Goal: Task Accomplishment & Management: Complete application form

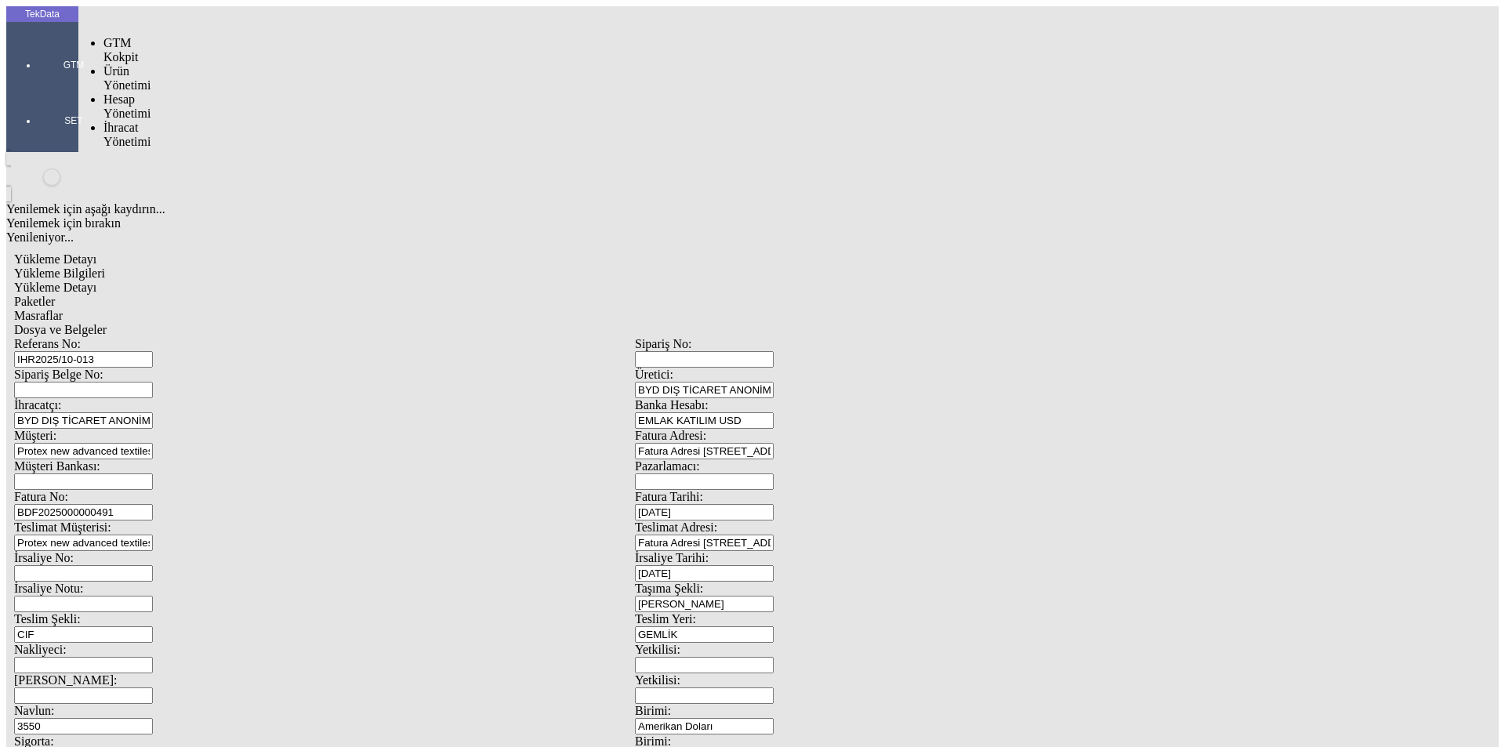
click at [38, 87] on div at bounding box center [74, 87] width 72 height 0
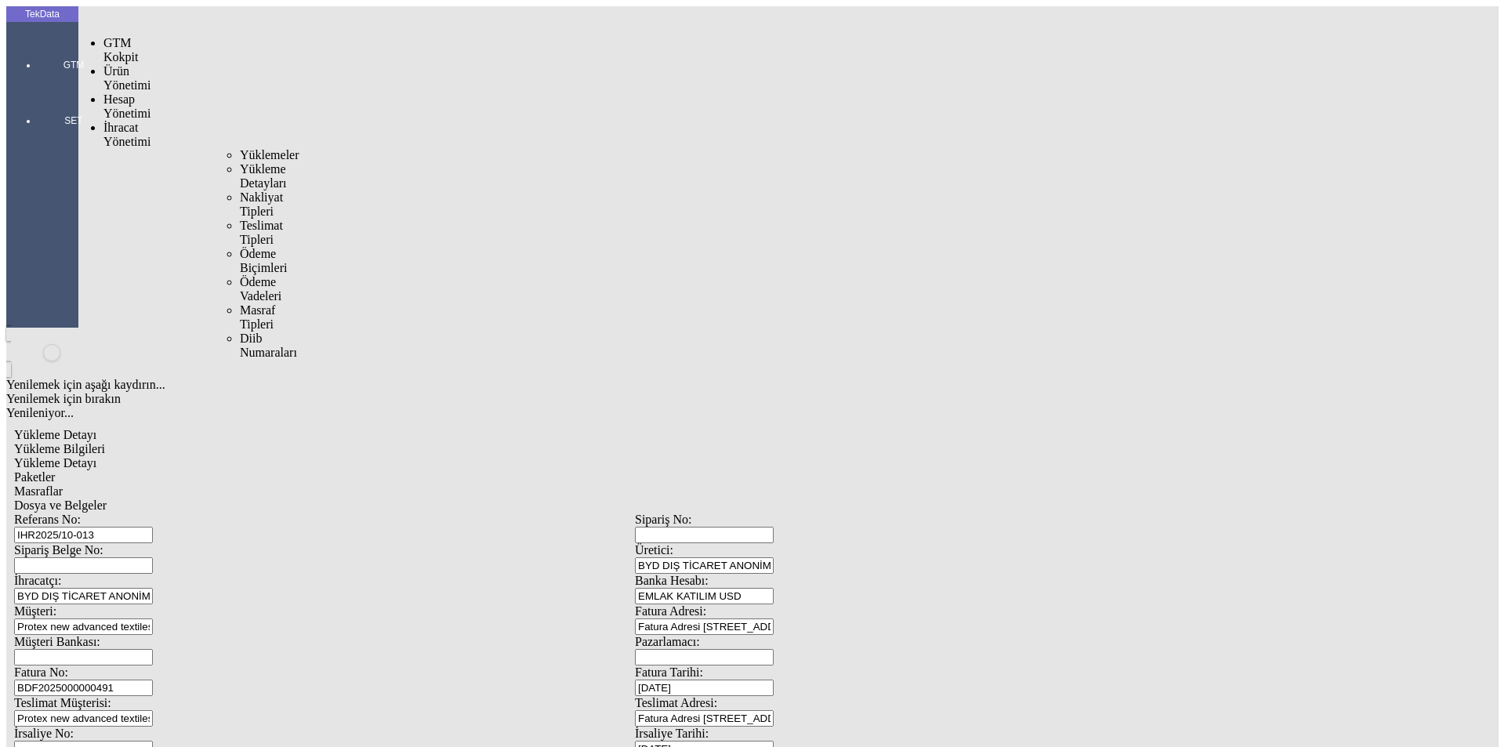
drag, startPoint x: 112, startPoint y: 92, endPoint x: 186, endPoint y: 88, distance: 73.8
click at [113, 121] on span "İhracat Yönetimi" at bounding box center [126, 134] width 47 height 27
click at [240, 148] on div "Yüklemeler" at bounding box center [244, 155] width 9 height 14
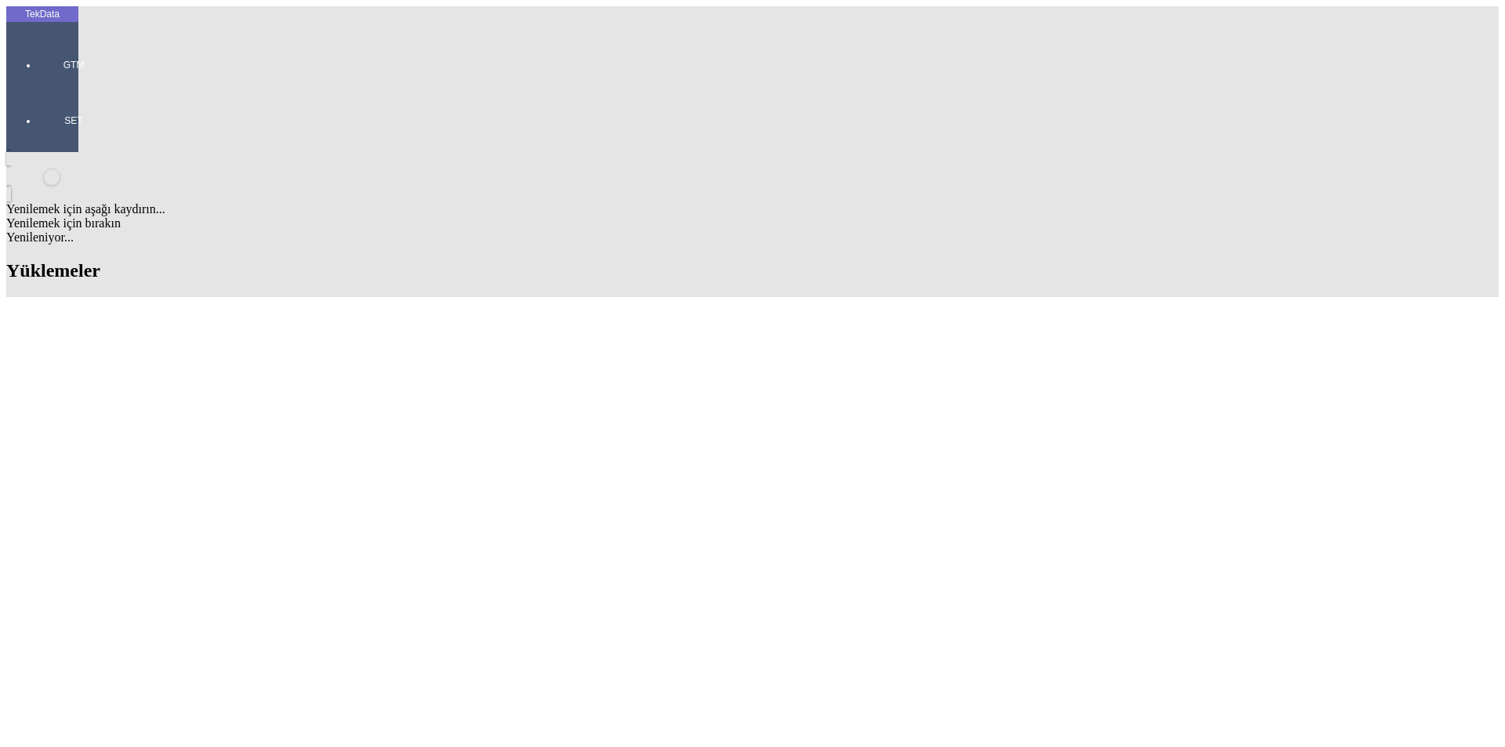
type input "ROV,"
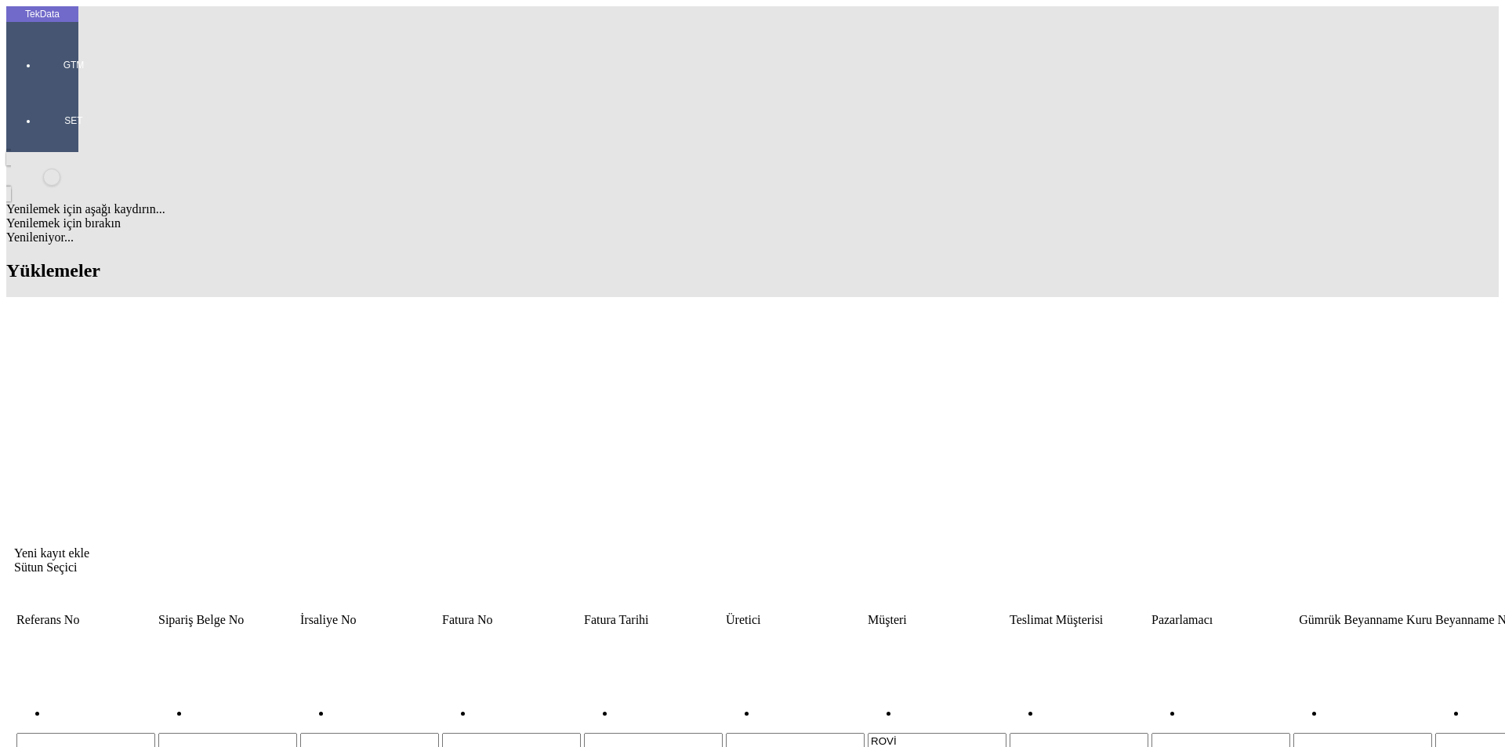
type input "ROVİ"
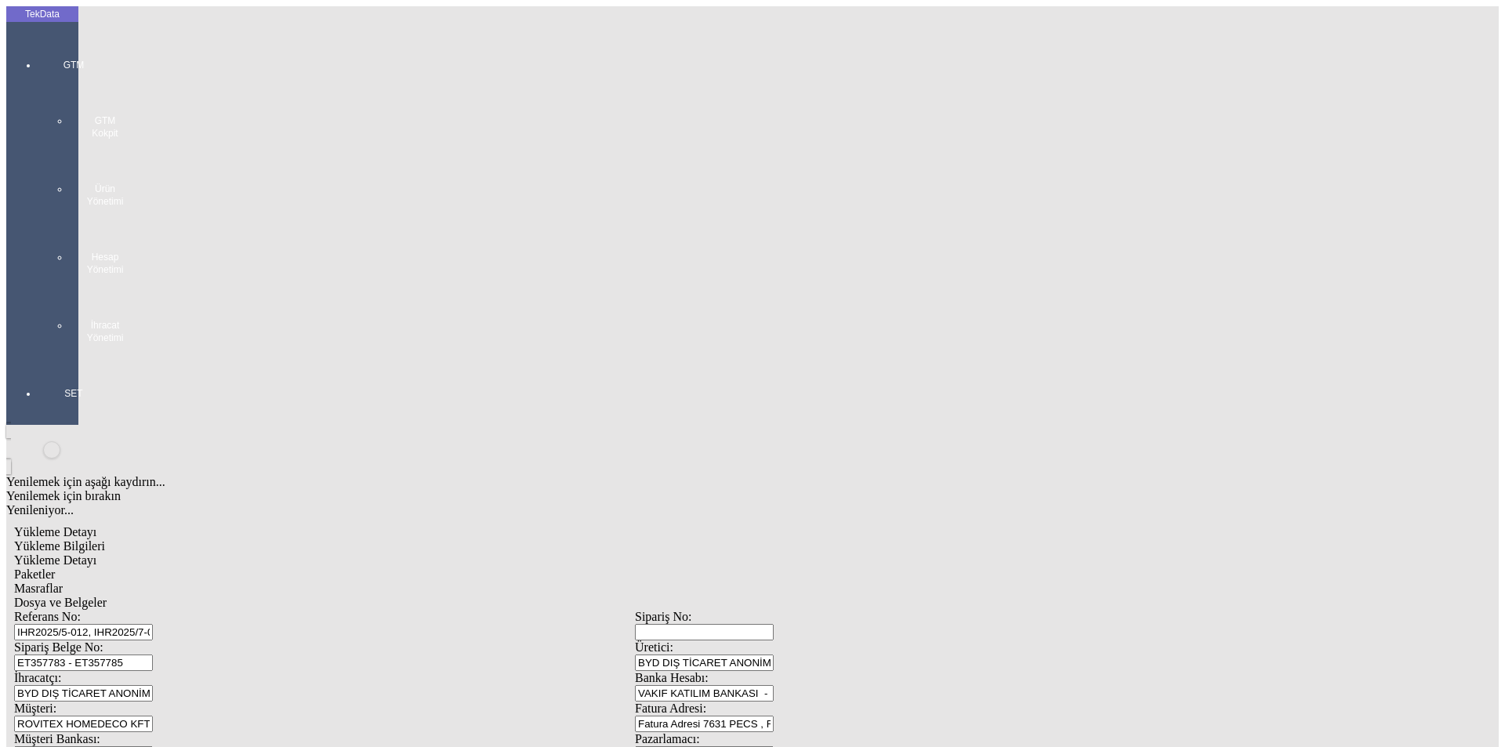
click at [38, 360] on div at bounding box center [74, 360] width 72 height 0
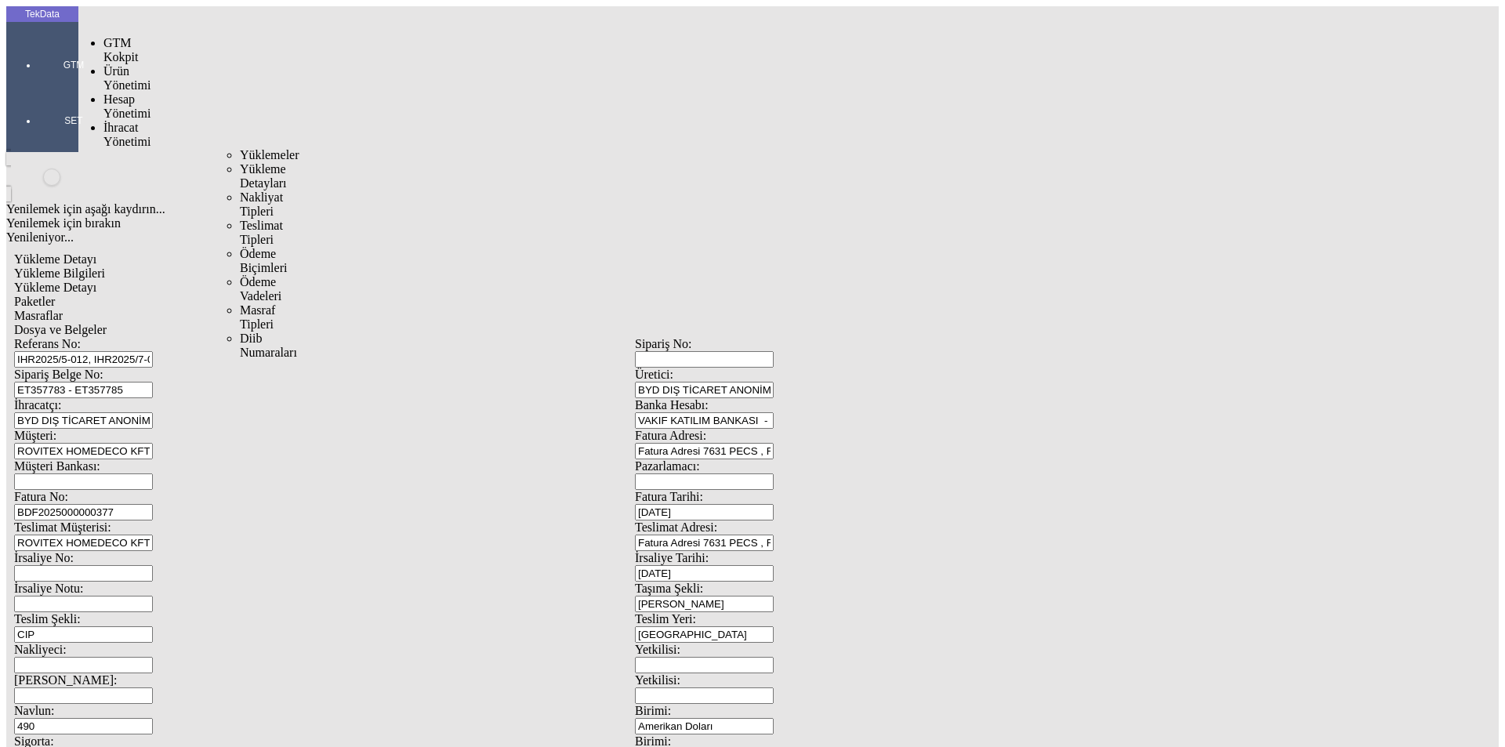
click at [118, 121] on span "İhracat Yönetimi" at bounding box center [126, 134] width 47 height 27
click at [240, 148] on span "Yüklemeler" at bounding box center [270, 154] width 60 height 13
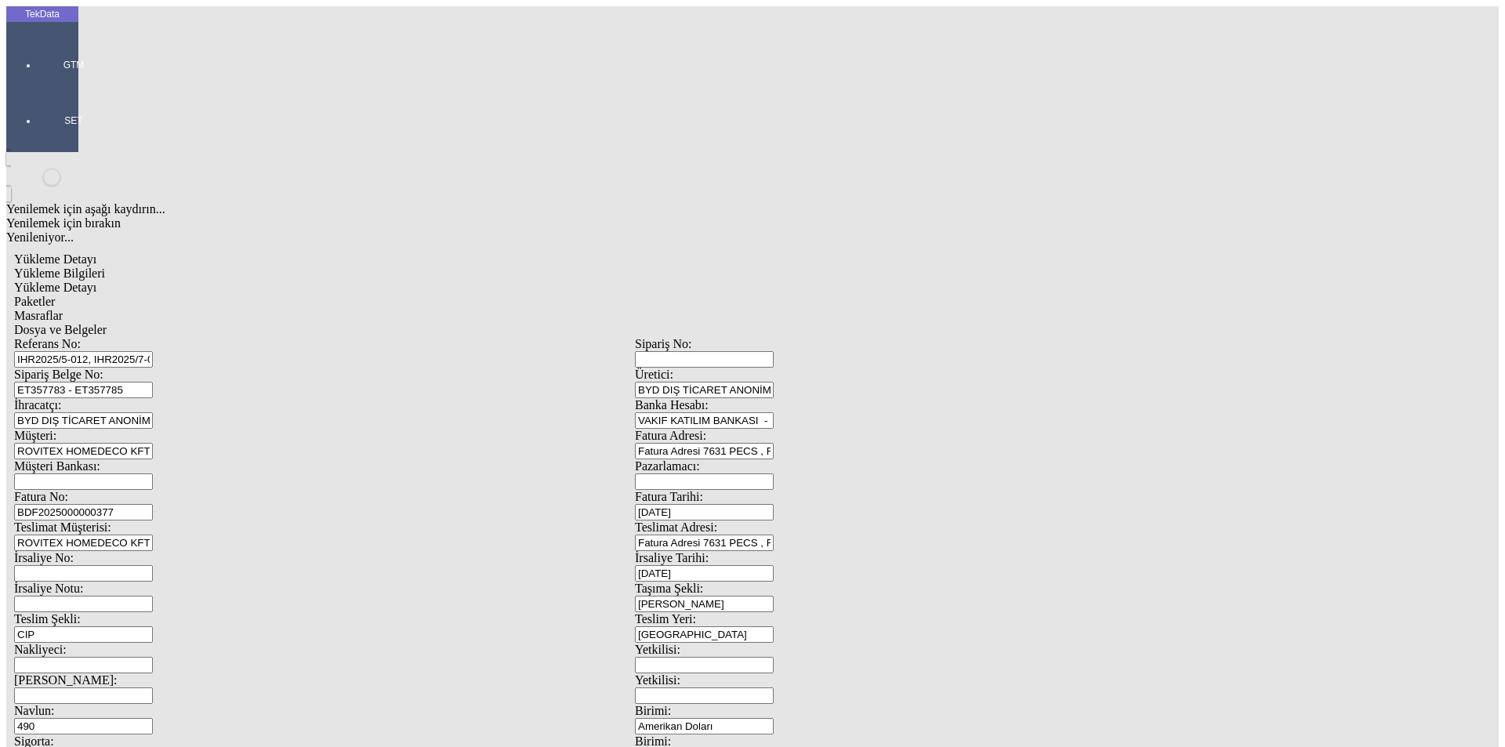
drag, startPoint x: 500, startPoint y: 115, endPoint x: 42, endPoint y: 121, distance: 457.7
click at [42, 121] on div "TekData GTM SET Yenilemek için aşağı kaydırın... Yenilemek için bırakın Yenilen…" at bounding box center [634, 619] width 1257 height 1227
paste input "8-016, IHR2025/9-085"
type input "IHR2025/8-016, IHR2025/9-085"
drag, startPoint x: 255, startPoint y: 143, endPoint x: 76, endPoint y: 147, distance: 179.5
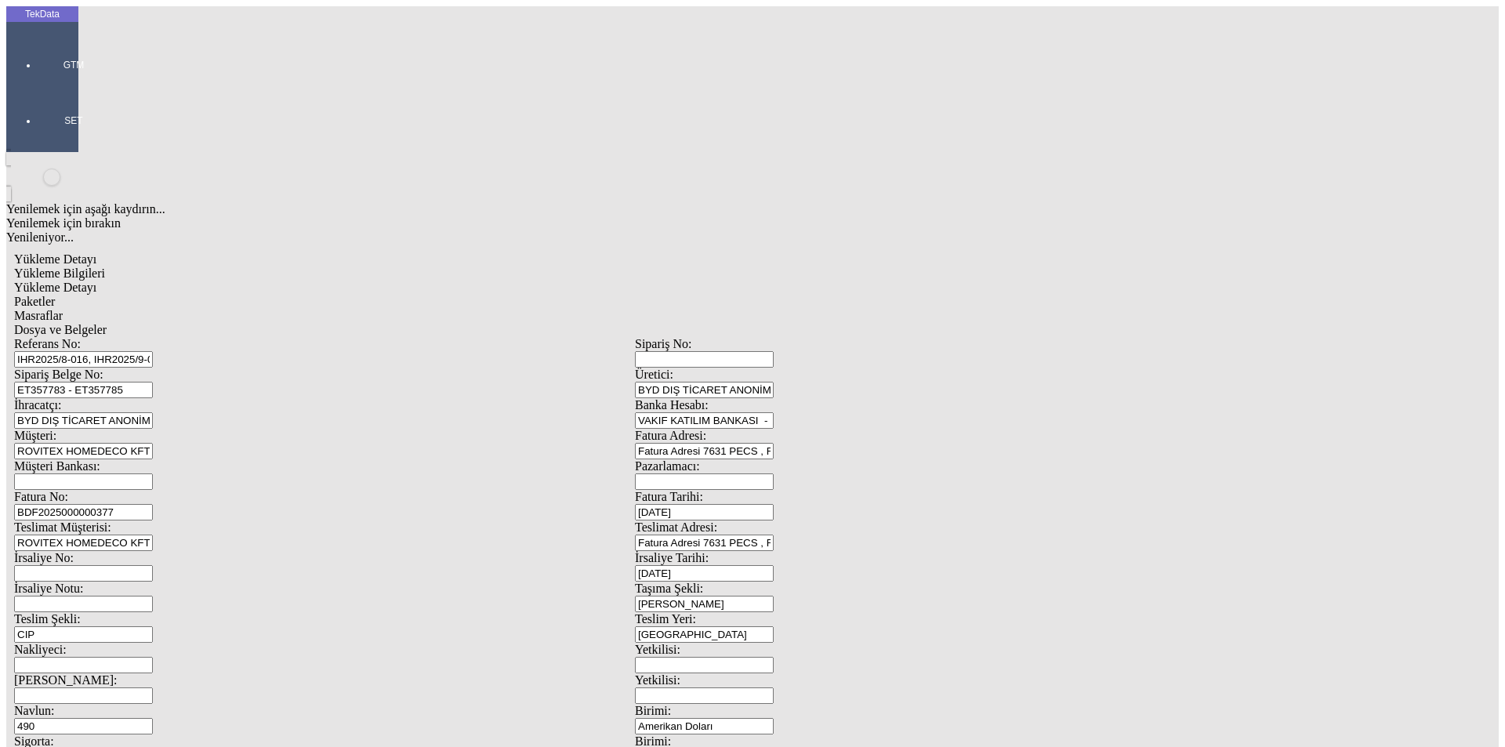
click at [6, 147] on div "TekData GTM SET Yenilemek için aşağı kaydırın... Yenilemek için bırakın Yenilen…" at bounding box center [634, 619] width 1257 height 1227
paste input "6542"
type input "ET365425"
click at [153, 504] on input "BDF2025000000377" at bounding box center [83, 512] width 139 height 16
type input "BDF2025000000"
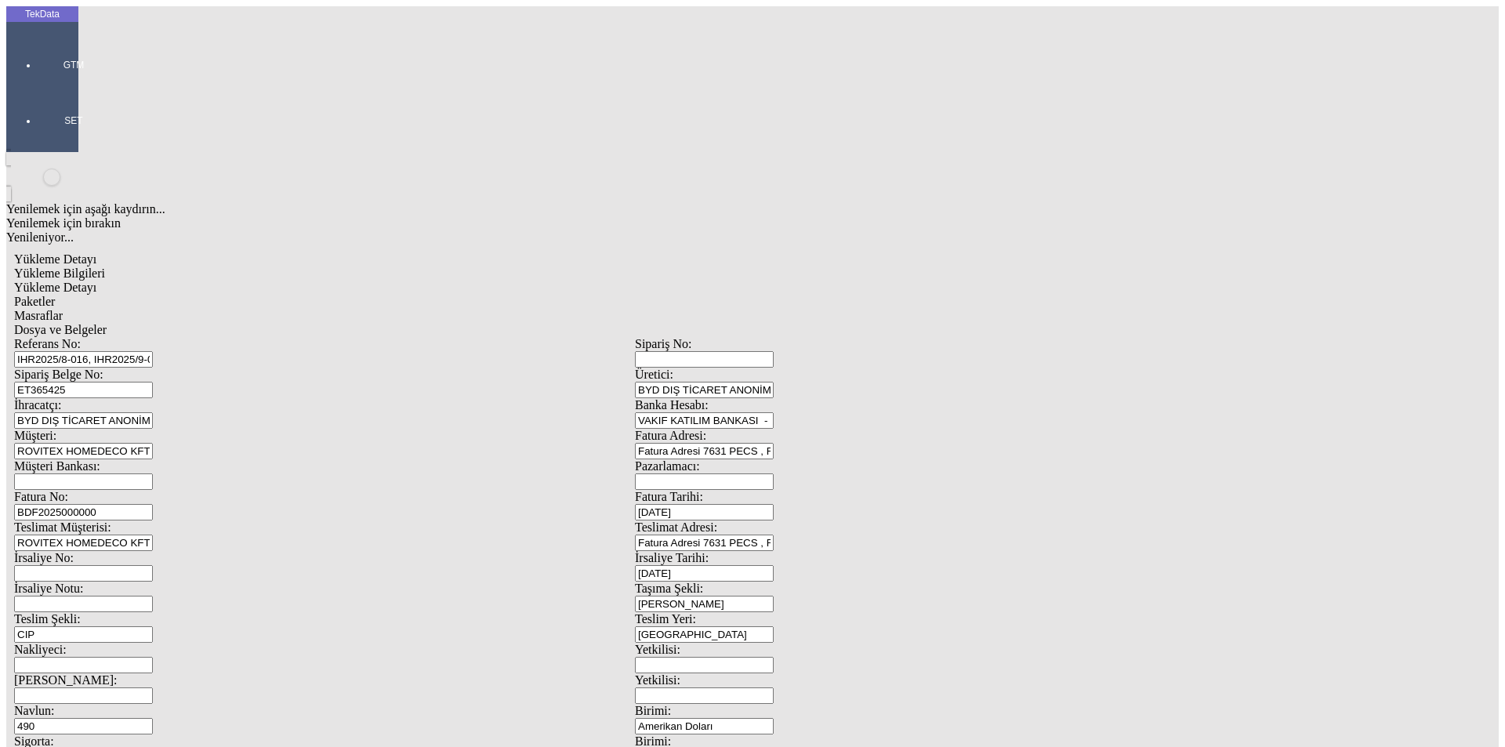
type input "[DATE]"
drag, startPoint x: 926, startPoint y: 322, endPoint x: 781, endPoint y: 321, distance: 145.8
click at [784, 551] on div "İrsaliye Tarihi: [DATE]" at bounding box center [945, 566] width 621 height 31
type input "[DATE]"
drag, startPoint x: 284, startPoint y: 469, endPoint x: 152, endPoint y: 480, distance: 132.2
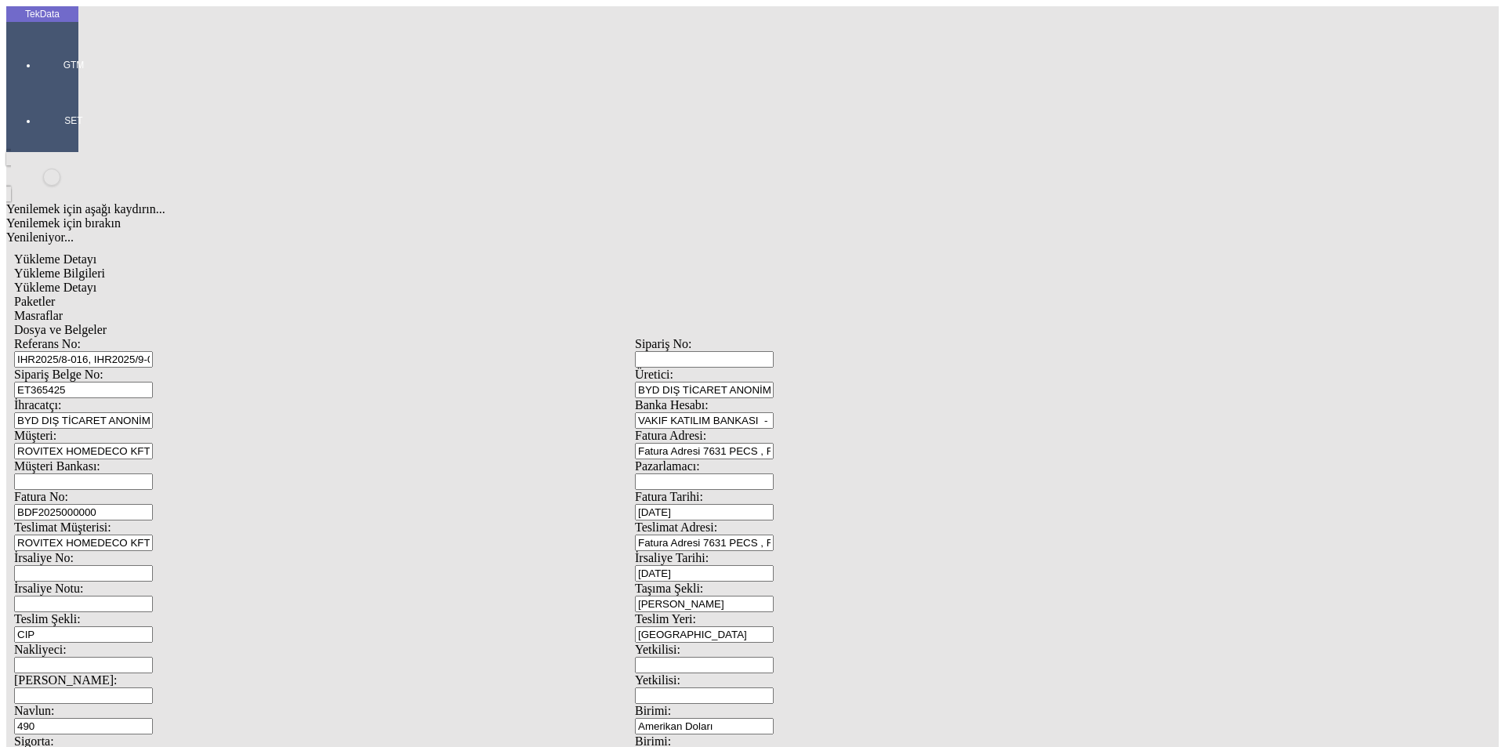
click at [172, 704] on div "Navlun: 490" at bounding box center [324, 719] width 621 height 31
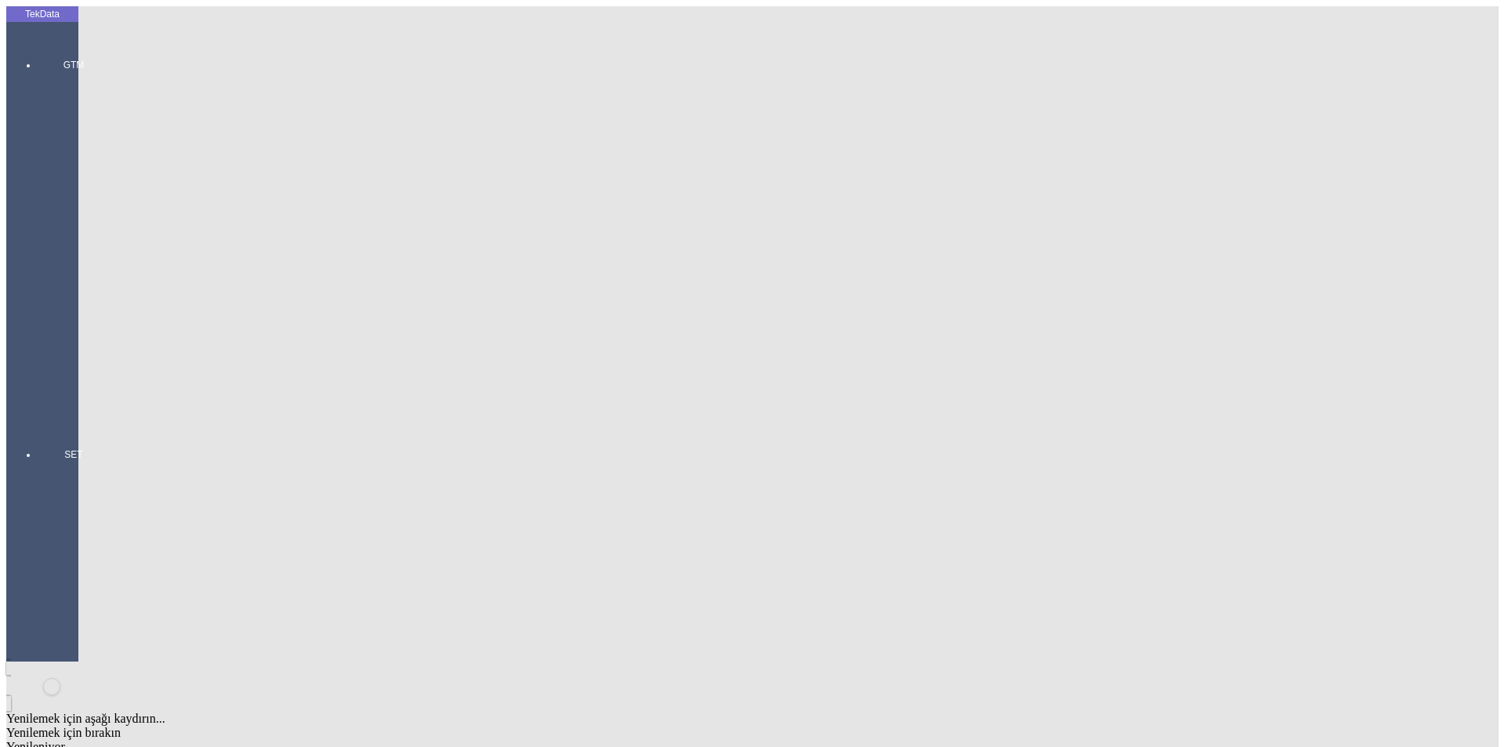
drag, startPoint x: 271, startPoint y: 470, endPoint x: 3, endPoint y: 471, distance: 268.0
type input "650"
type input "10"
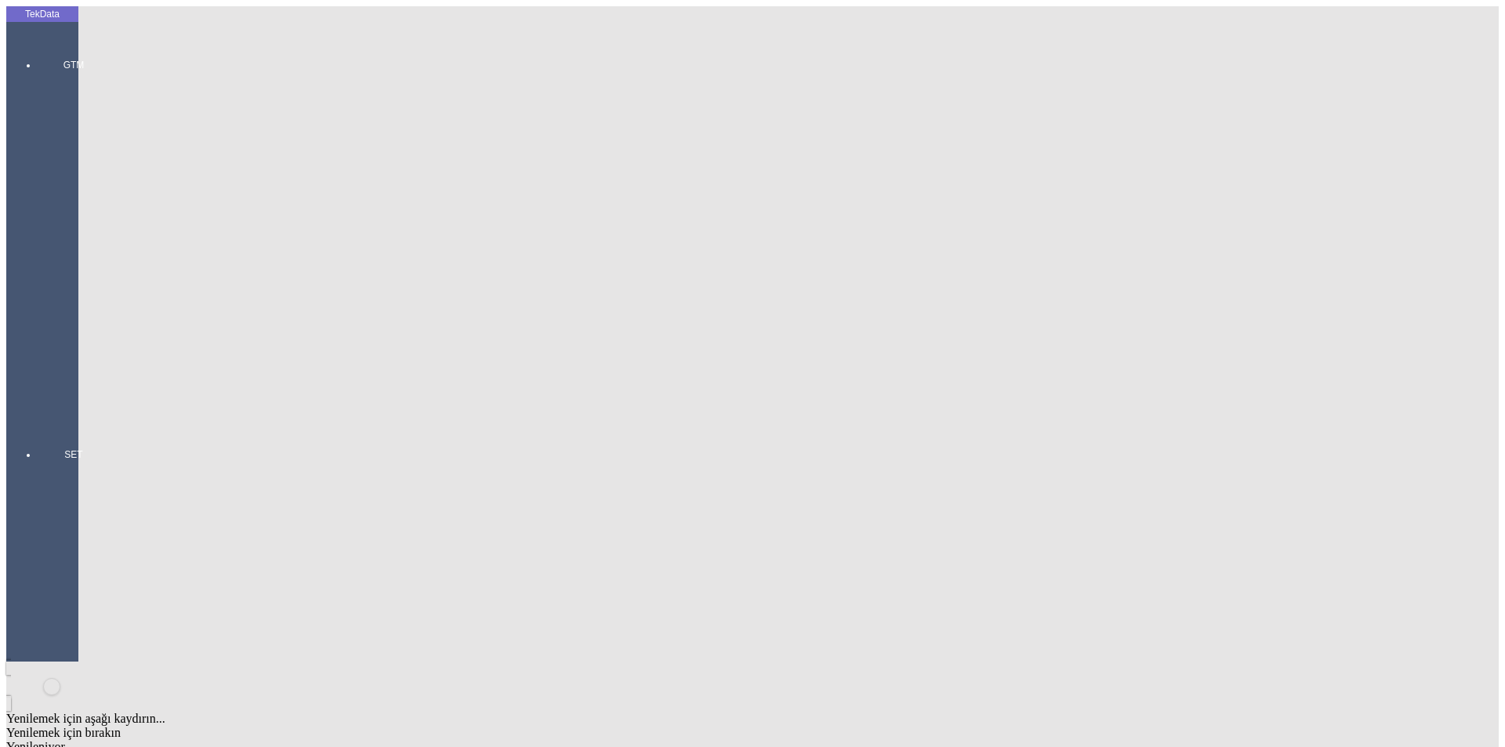
drag, startPoint x: 923, startPoint y: 261, endPoint x: 767, endPoint y: 263, distance: 156.0
drag, startPoint x: 305, startPoint y: 395, endPoint x: 161, endPoint y: 394, distance: 144.2
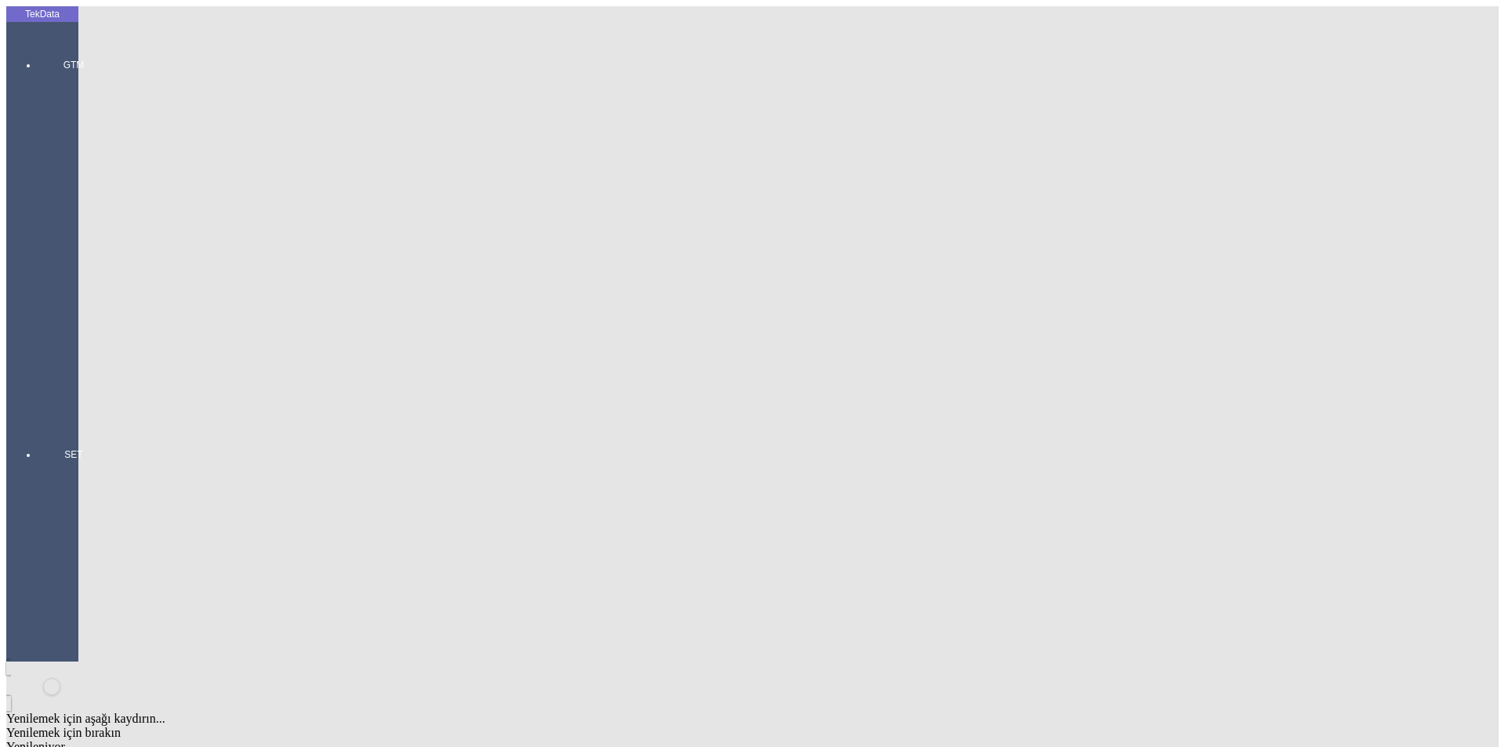
type input "[DATE]"
drag, startPoint x: 255, startPoint y: 550, endPoint x: 8, endPoint y: 578, distance: 249.3
type input "[DATE]"
drag, startPoint x: 240, startPoint y: 600, endPoint x: 109, endPoint y: 603, distance: 130.9
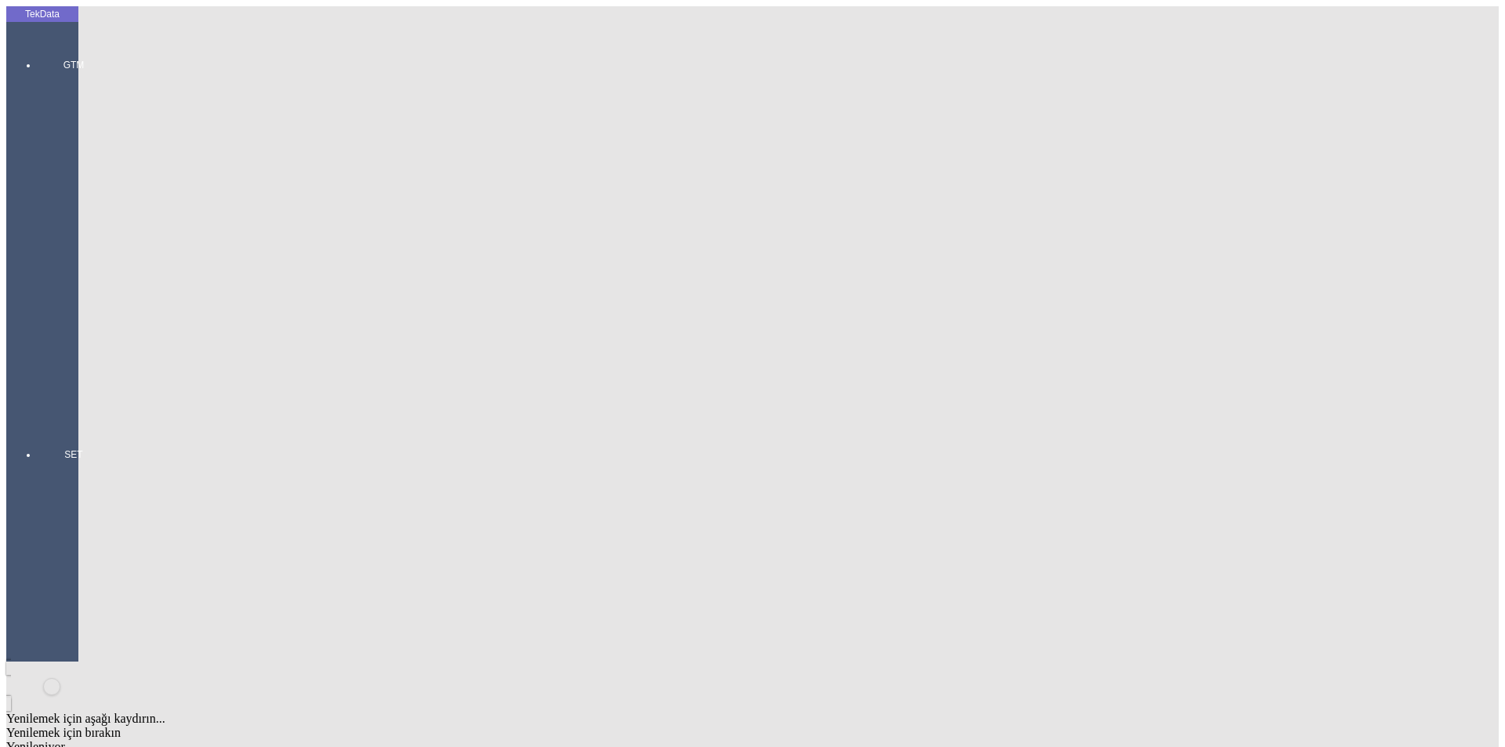
type input "1550.1"
drag, startPoint x: 849, startPoint y: 597, endPoint x: 766, endPoint y: 602, distance: 83.2
type input "1568.05"
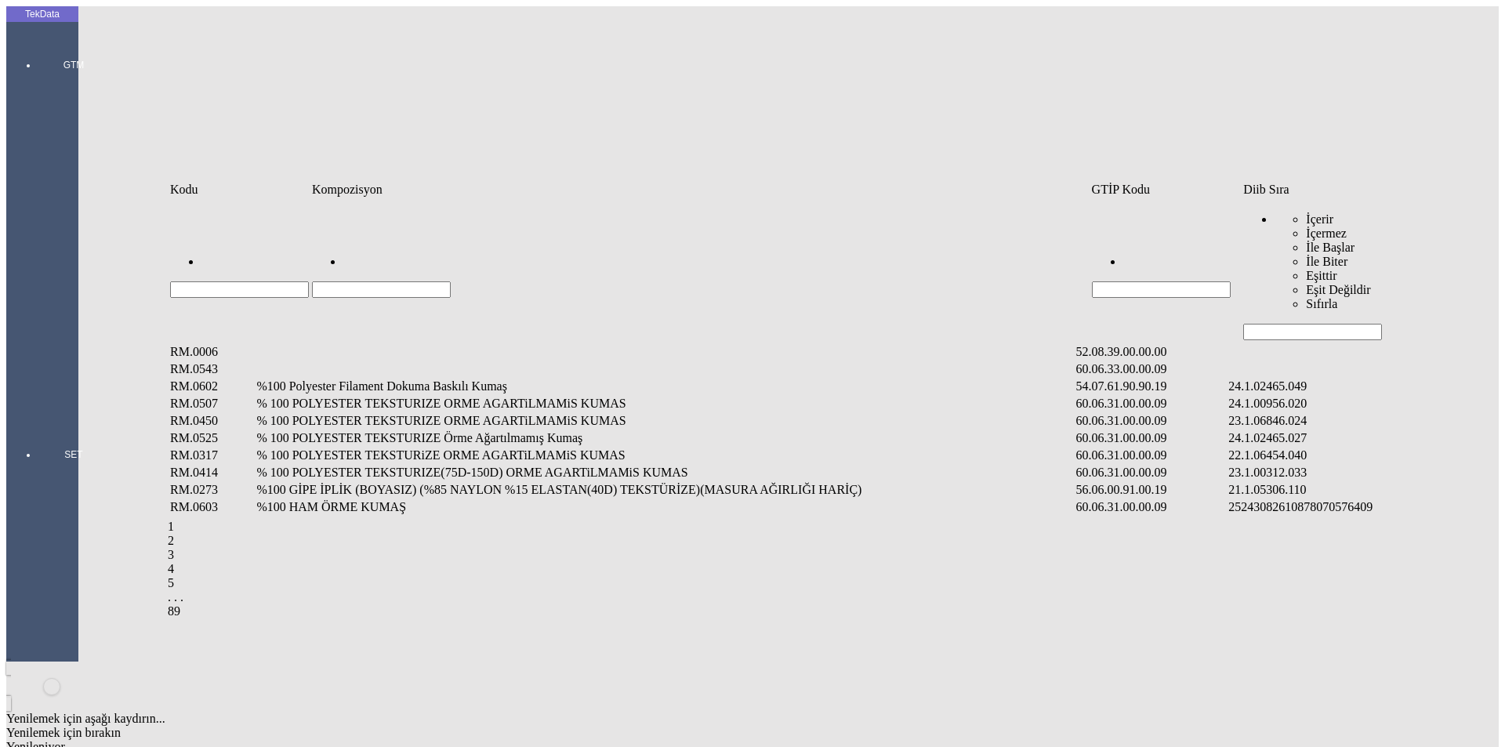
click at [1300, 324] on input "Hücreyi Filtrele" at bounding box center [1312, 332] width 139 height 16
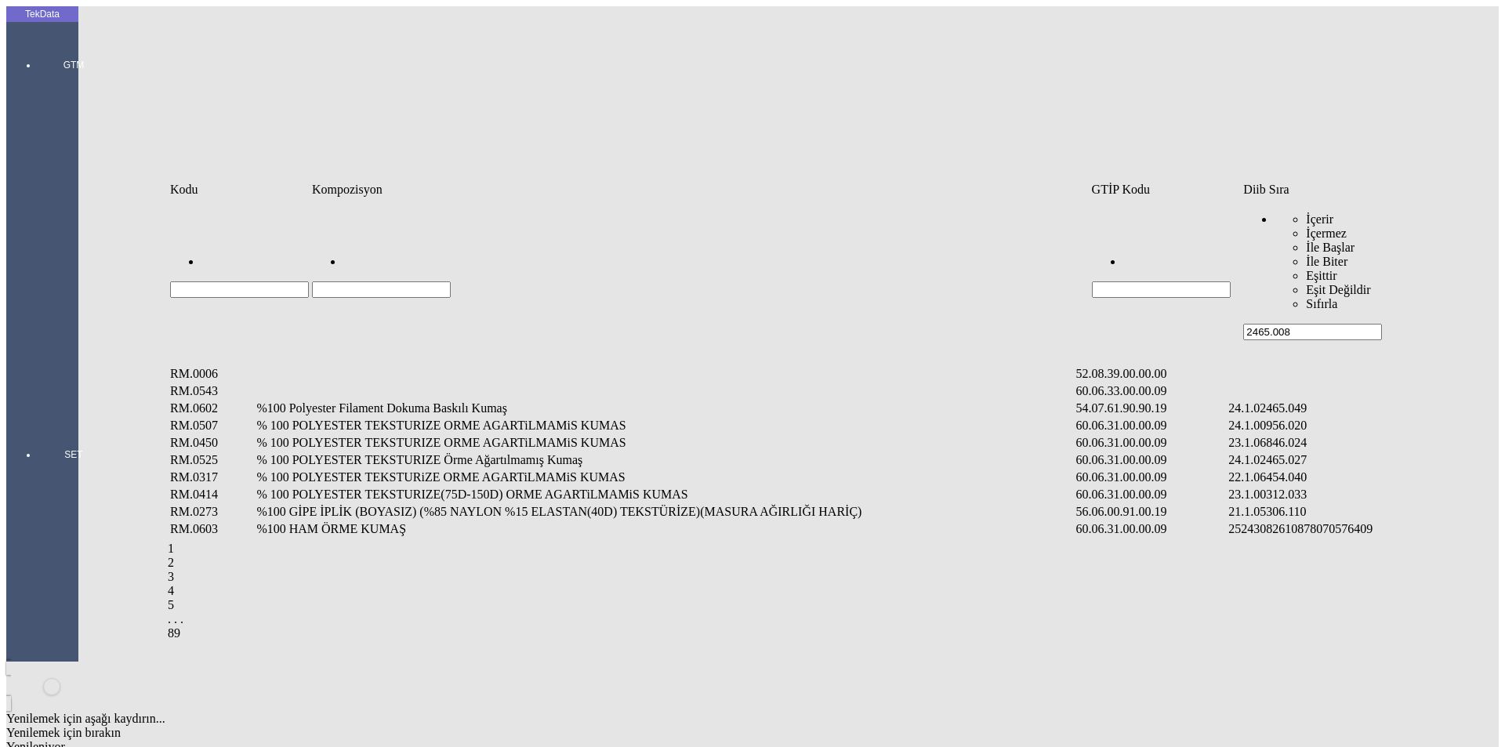
type input "2465.008"
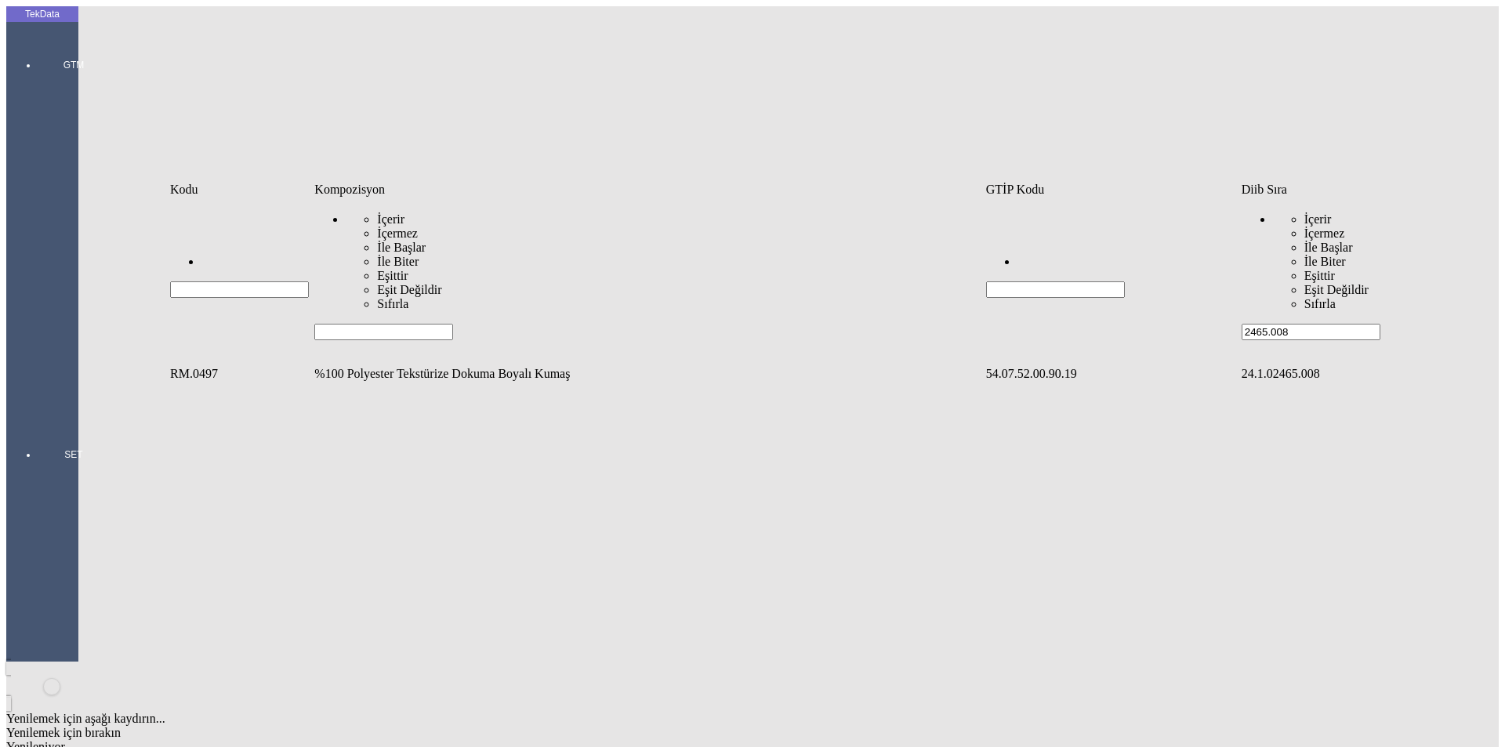
click at [389, 366] on td "%100 Polyester Tekstürize Dokuma Boyalı Kumaş" at bounding box center [647, 374] width 669 height 16
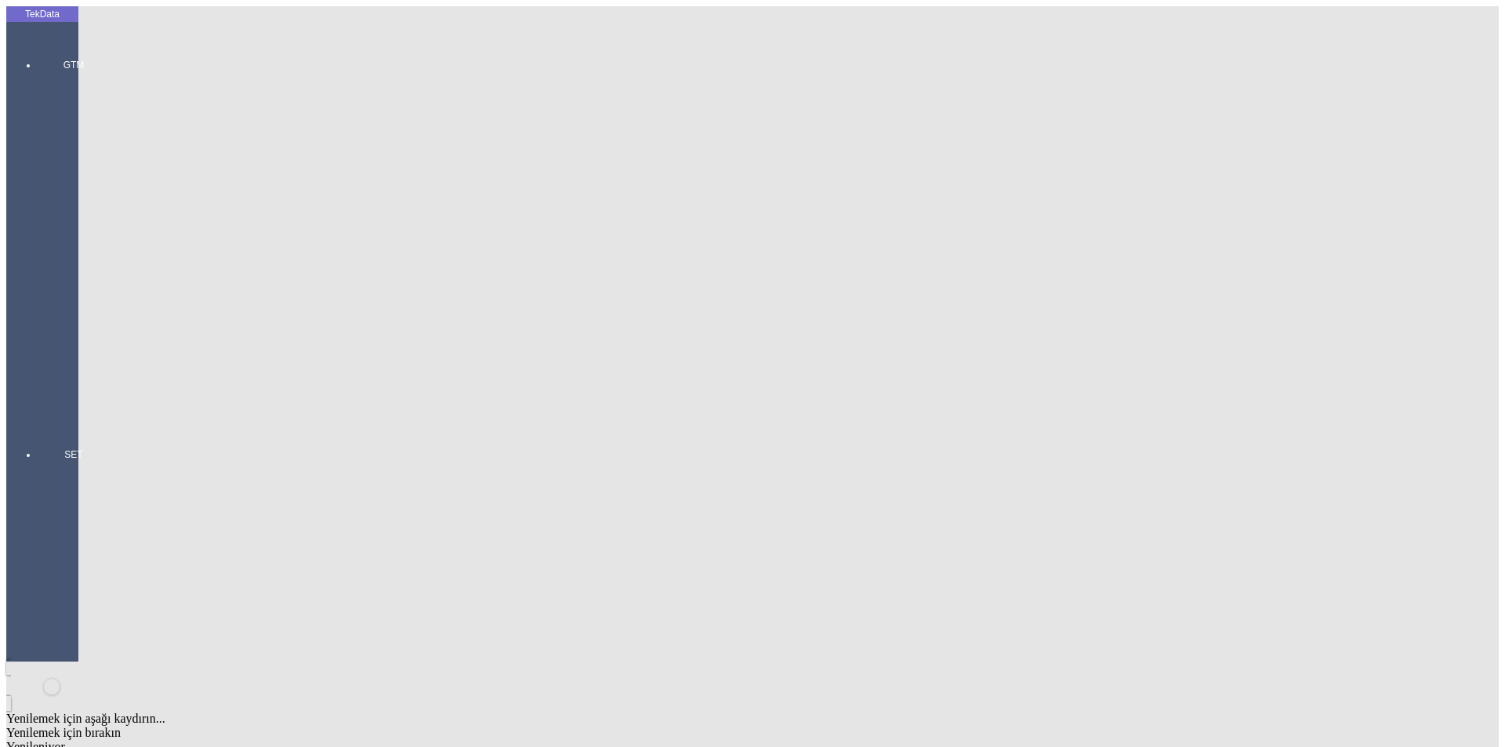
drag, startPoint x: 214, startPoint y: 241, endPoint x: 249, endPoint y: 236, distance: 35.6
type input "210"
click at [892, 284] on div "Metre" at bounding box center [1164, 291] width 621 height 14
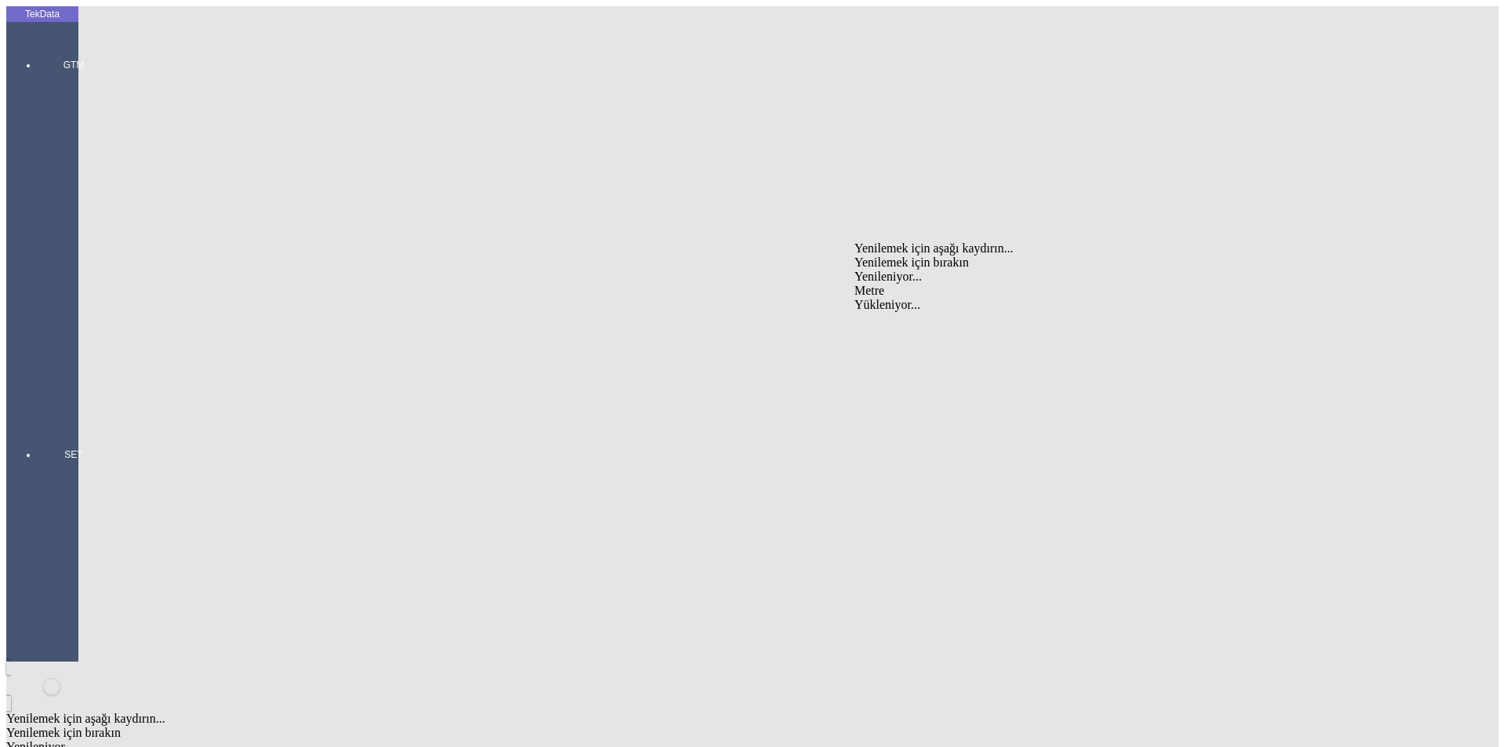
type input "Metre"
type input "2.6"
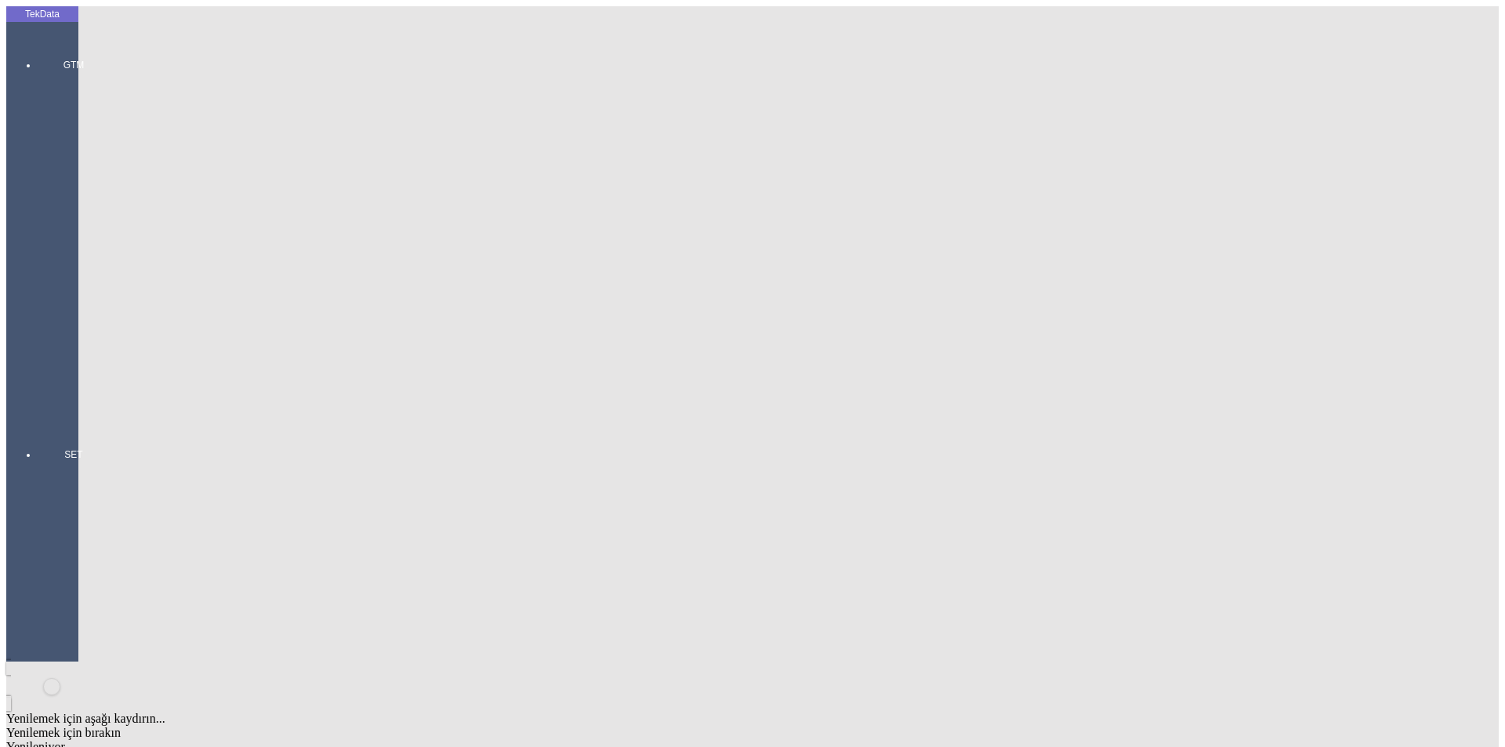
click at [883, 328] on div "Amerikan Doları" at bounding box center [1164, 335] width 621 height 14
type input "Amerikan Doları"
type input "300"
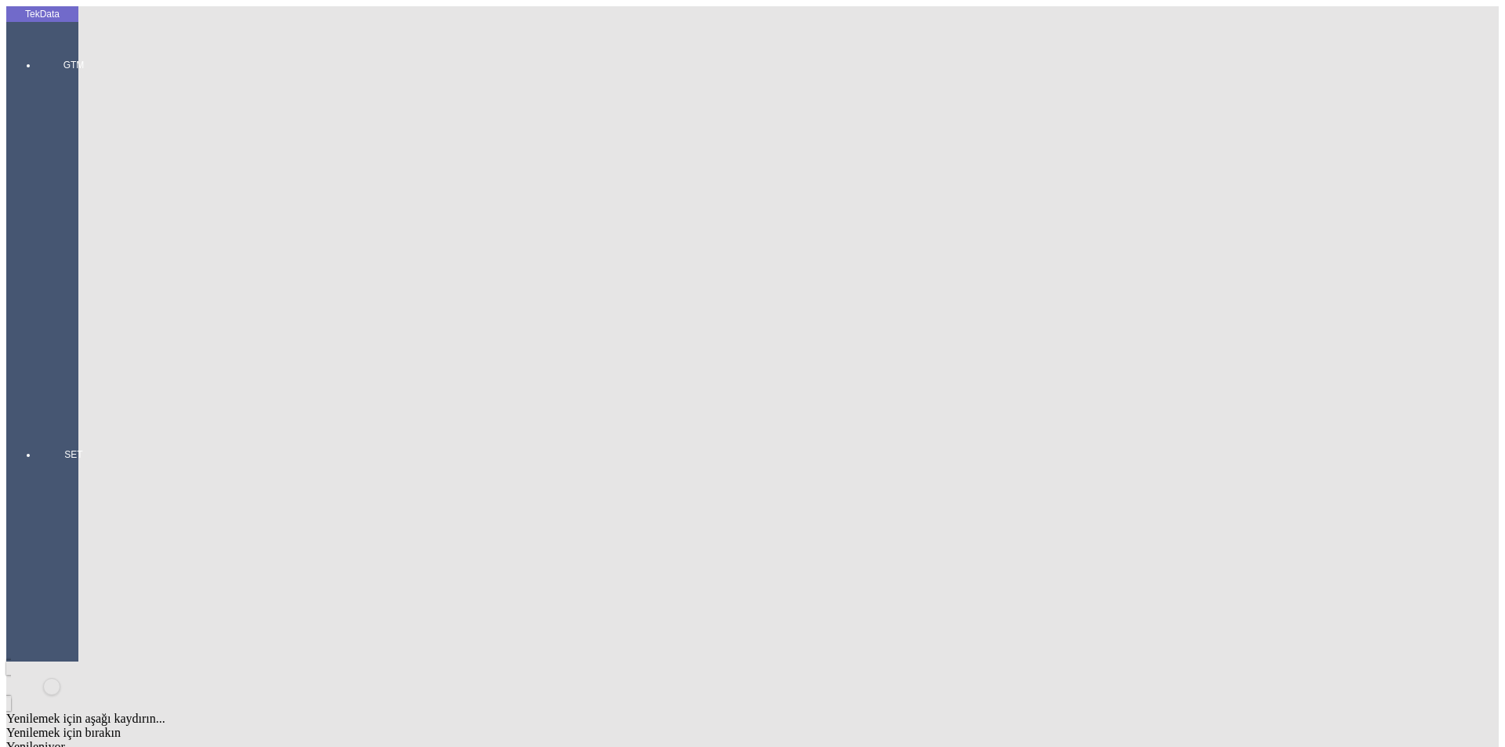
type input "132.35"
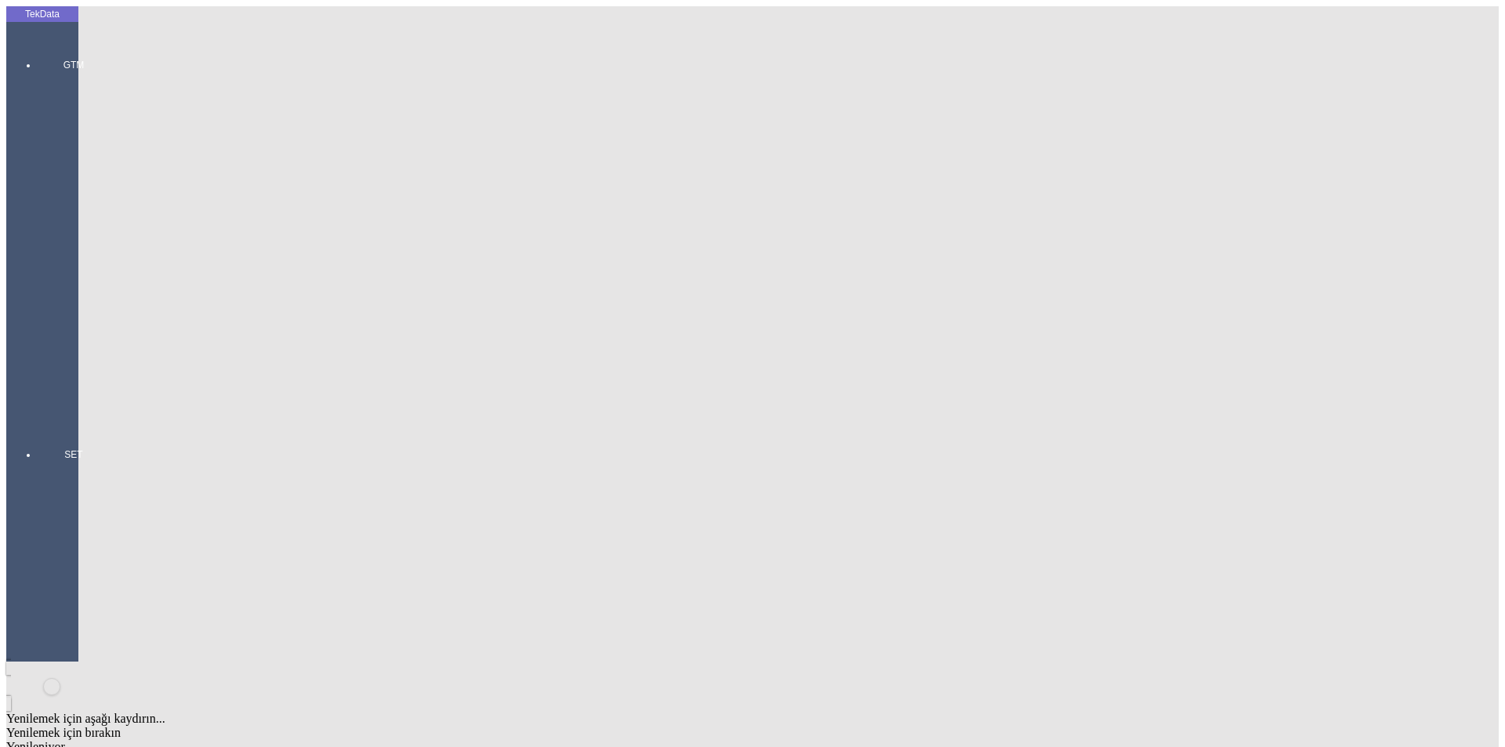
type input "134.1"
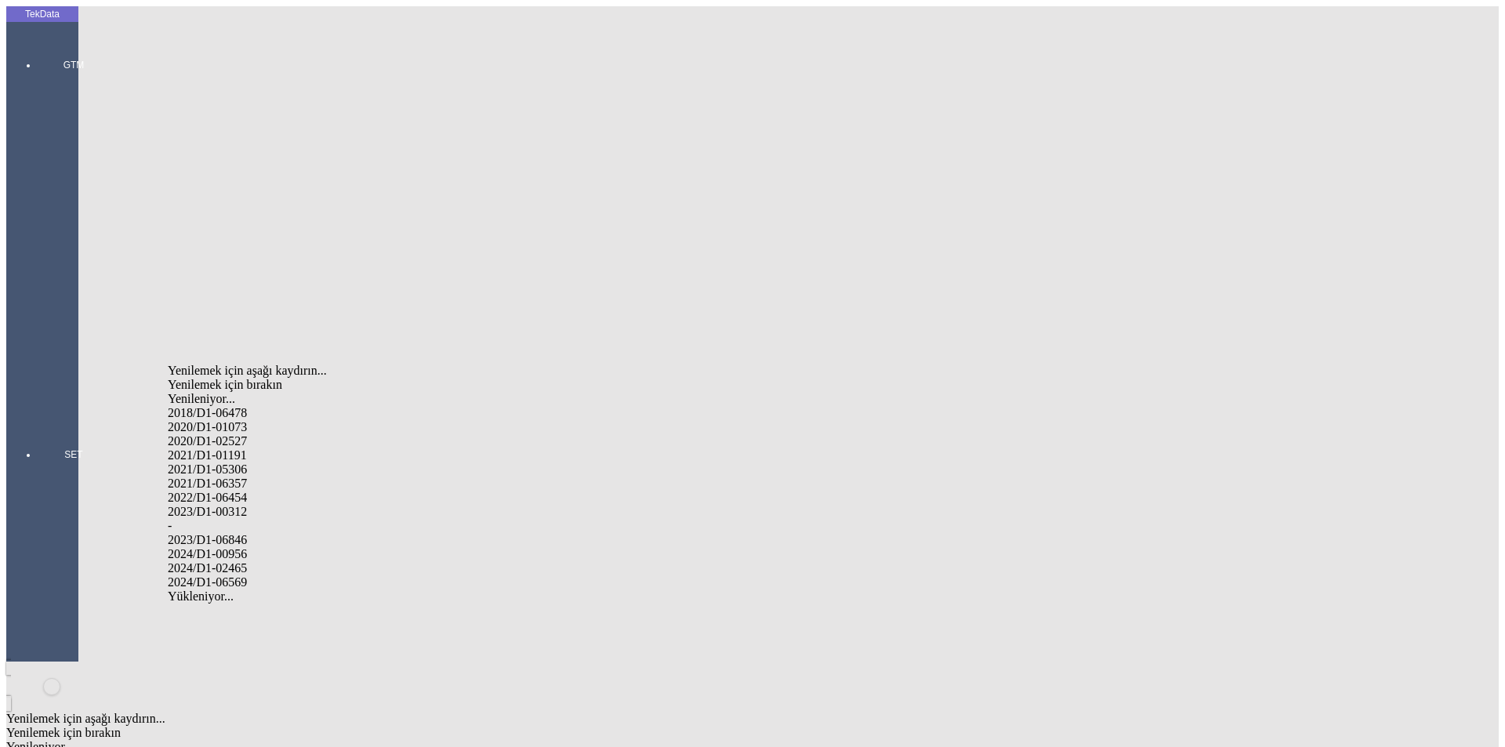
click at [262, 561] on div "2024/D1-02465" at bounding box center [472, 568] width 609 height 14
type input "2024/D1-02465"
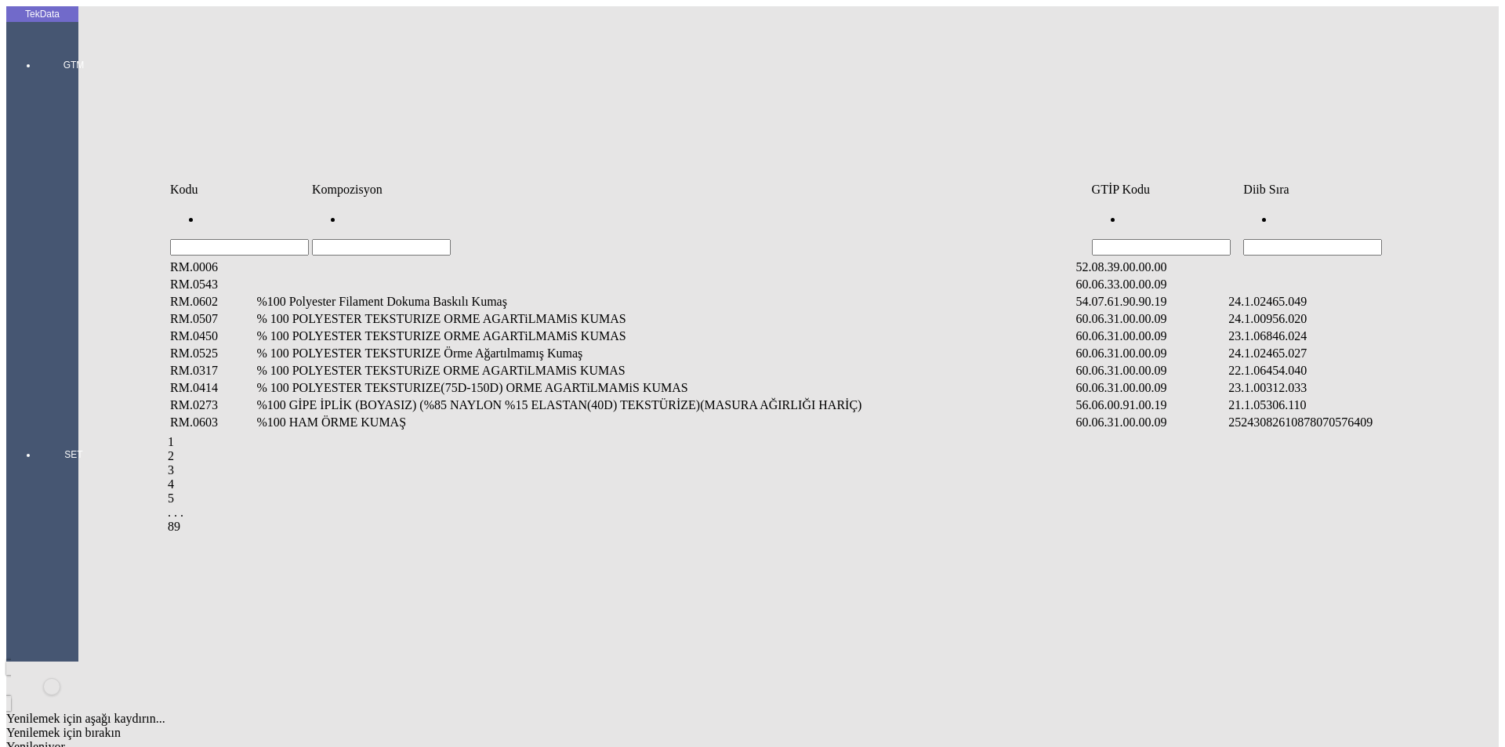
click at [1336, 239] on input "Hücreyi Filtrele" at bounding box center [1312, 247] width 139 height 16
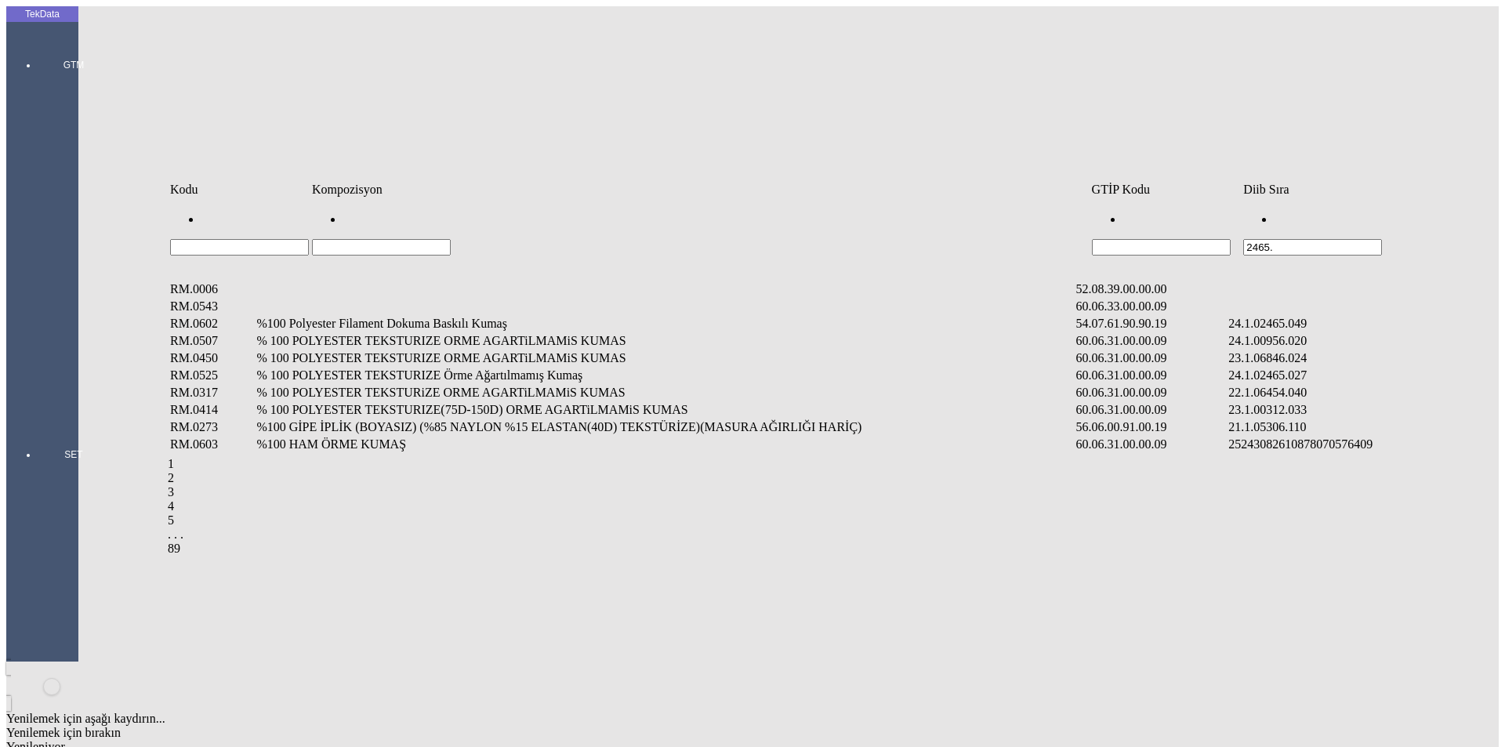
type input "2465."
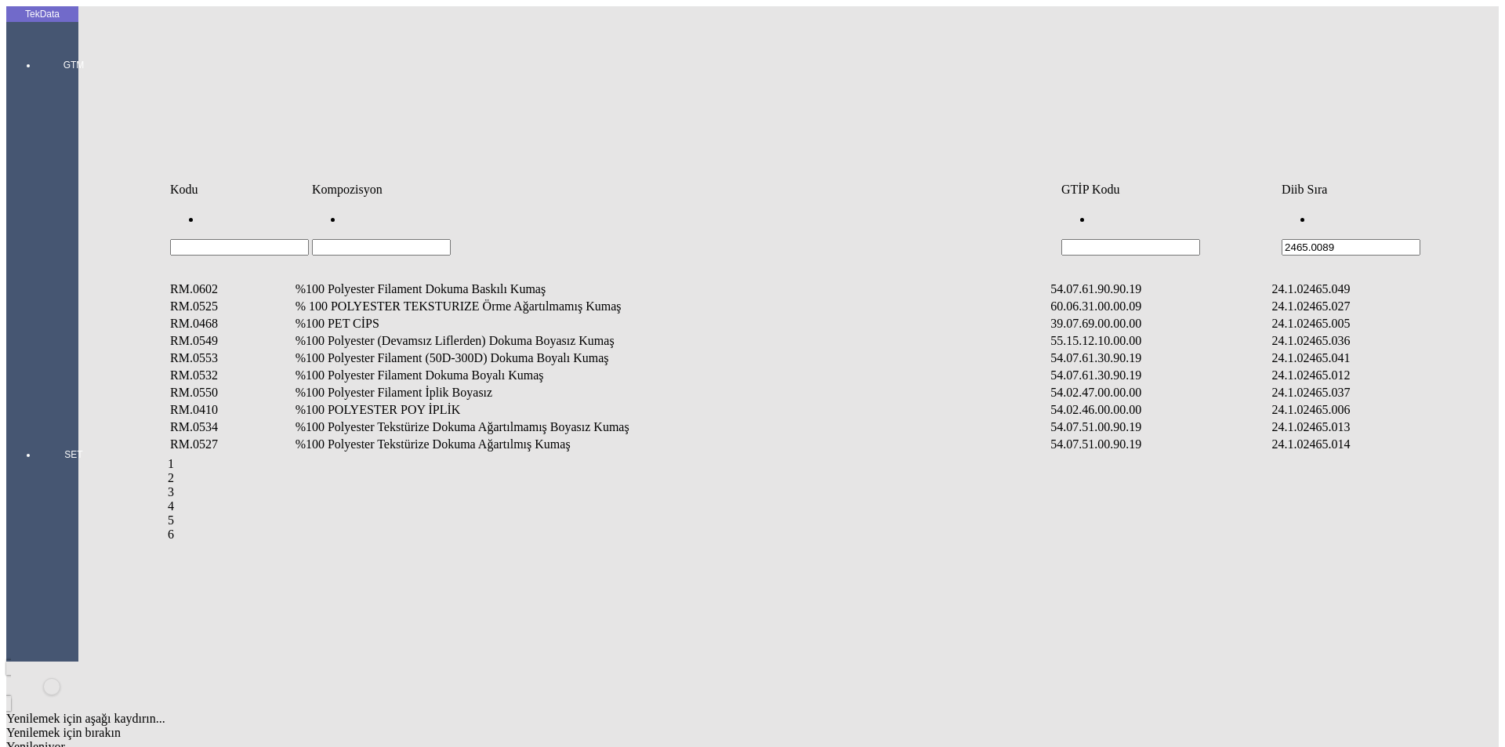
type input "2465.0089"
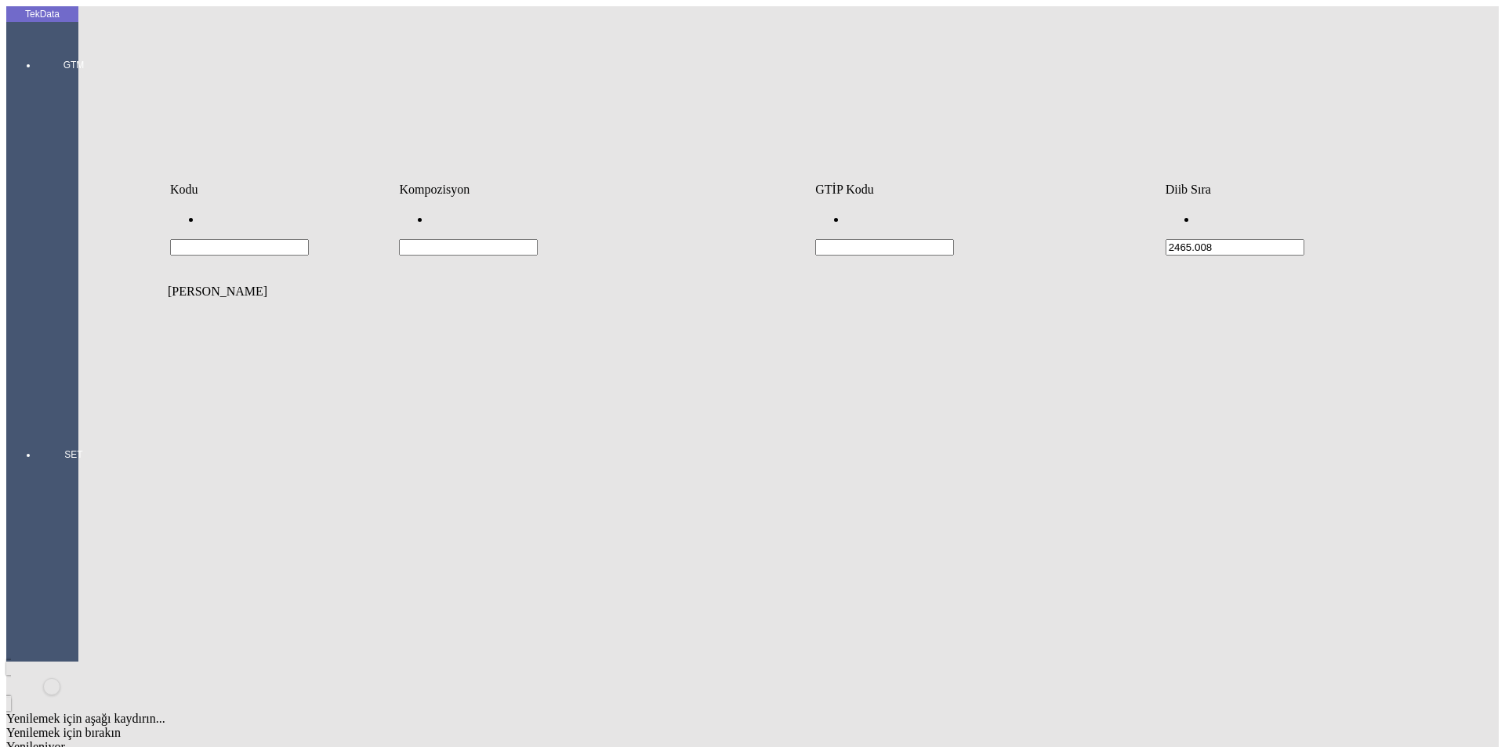
type input "2465.008"
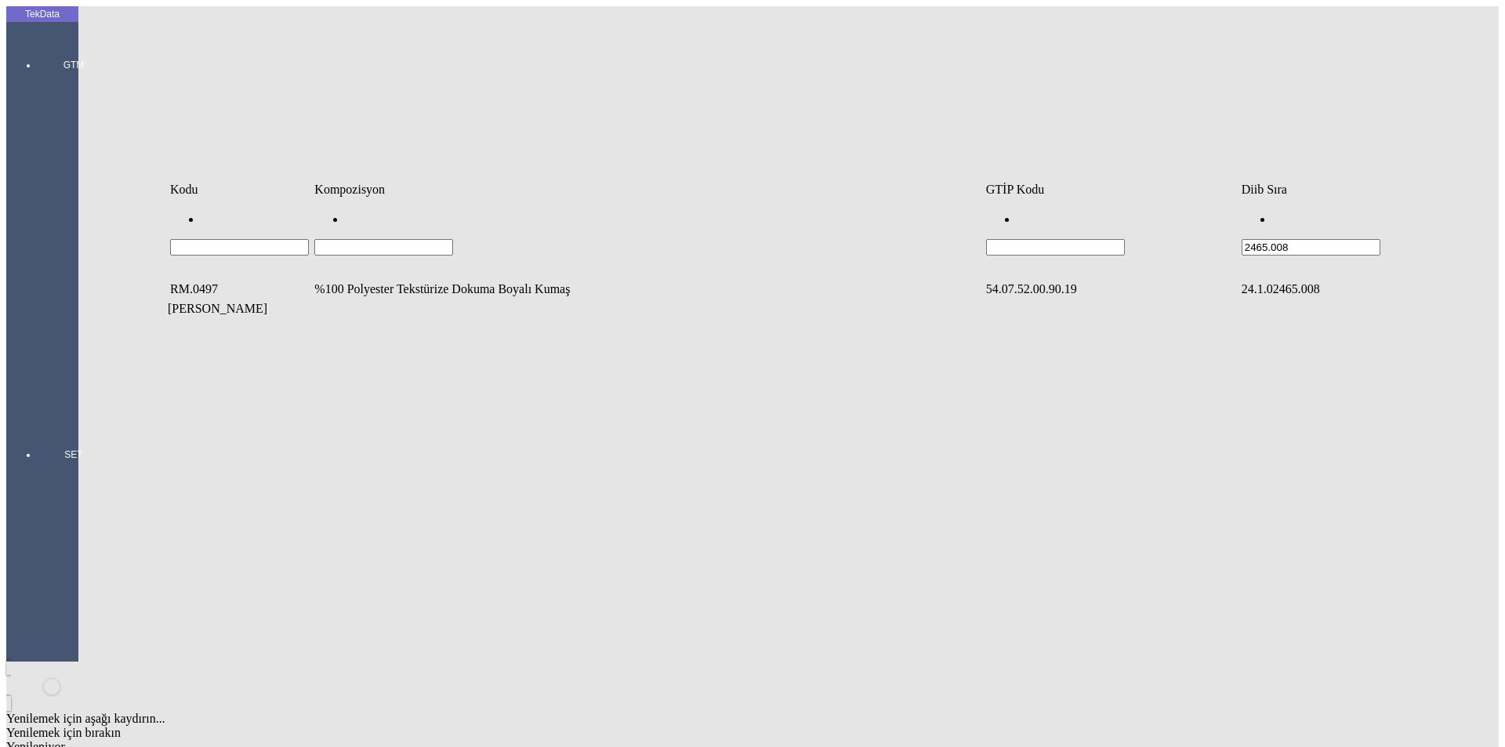
click at [392, 281] on td "%100 Polyester Tekstürize Dokuma Boyalı Kumaş" at bounding box center [647, 289] width 669 height 16
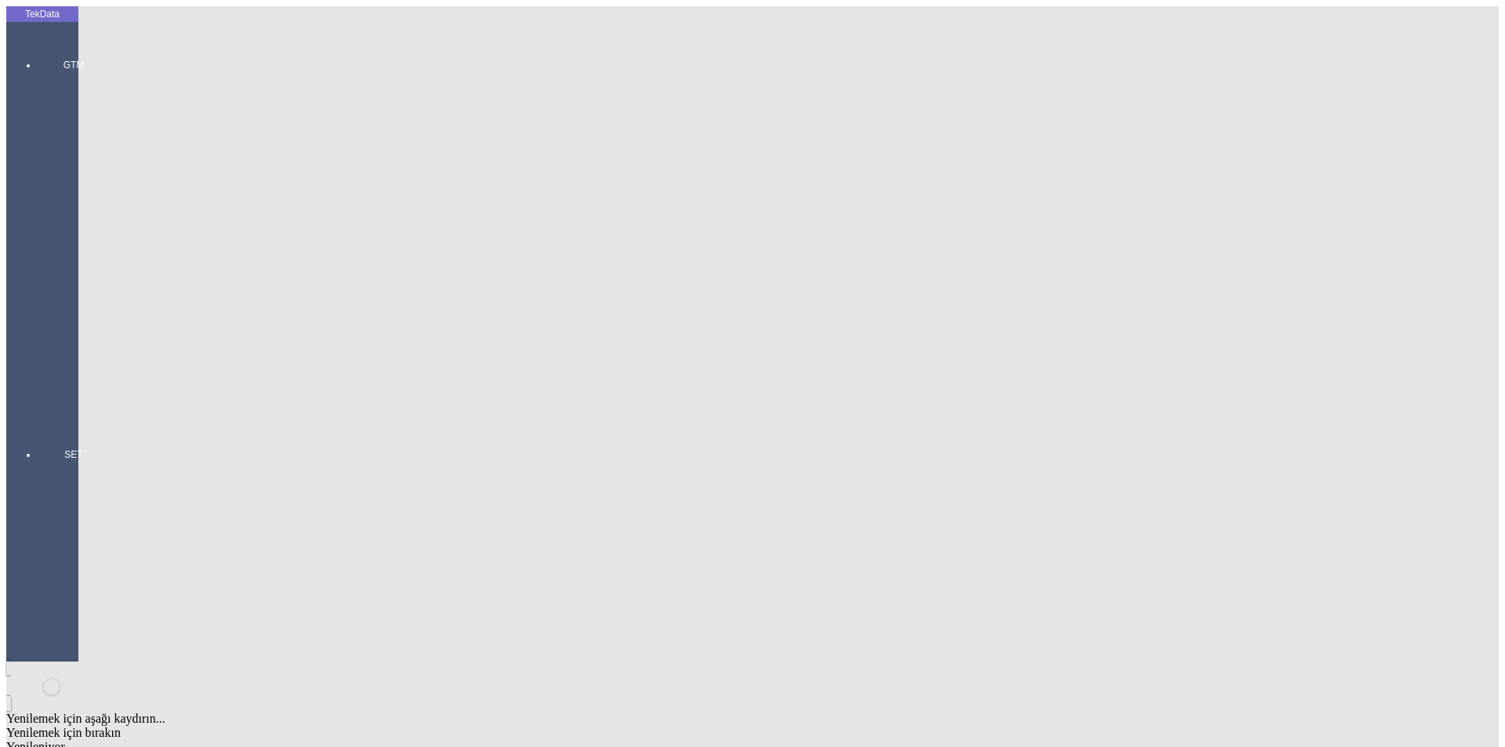
type input "910.1"
click at [884, 284] on div "Metre" at bounding box center [1164, 291] width 621 height 14
type input "Metre"
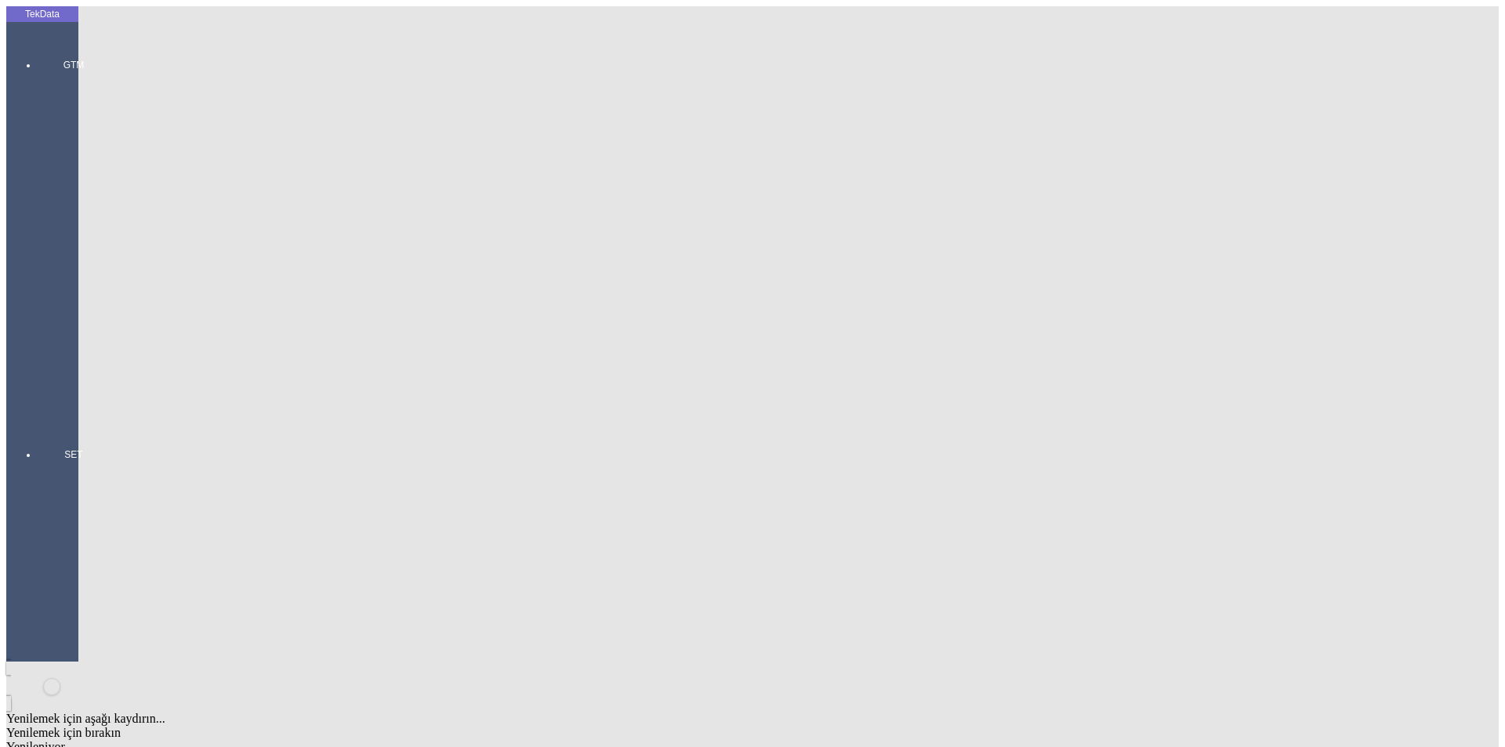
type input "3.75"
click at [886, 328] on div "Amerikan Doları" at bounding box center [1164, 335] width 621 height 14
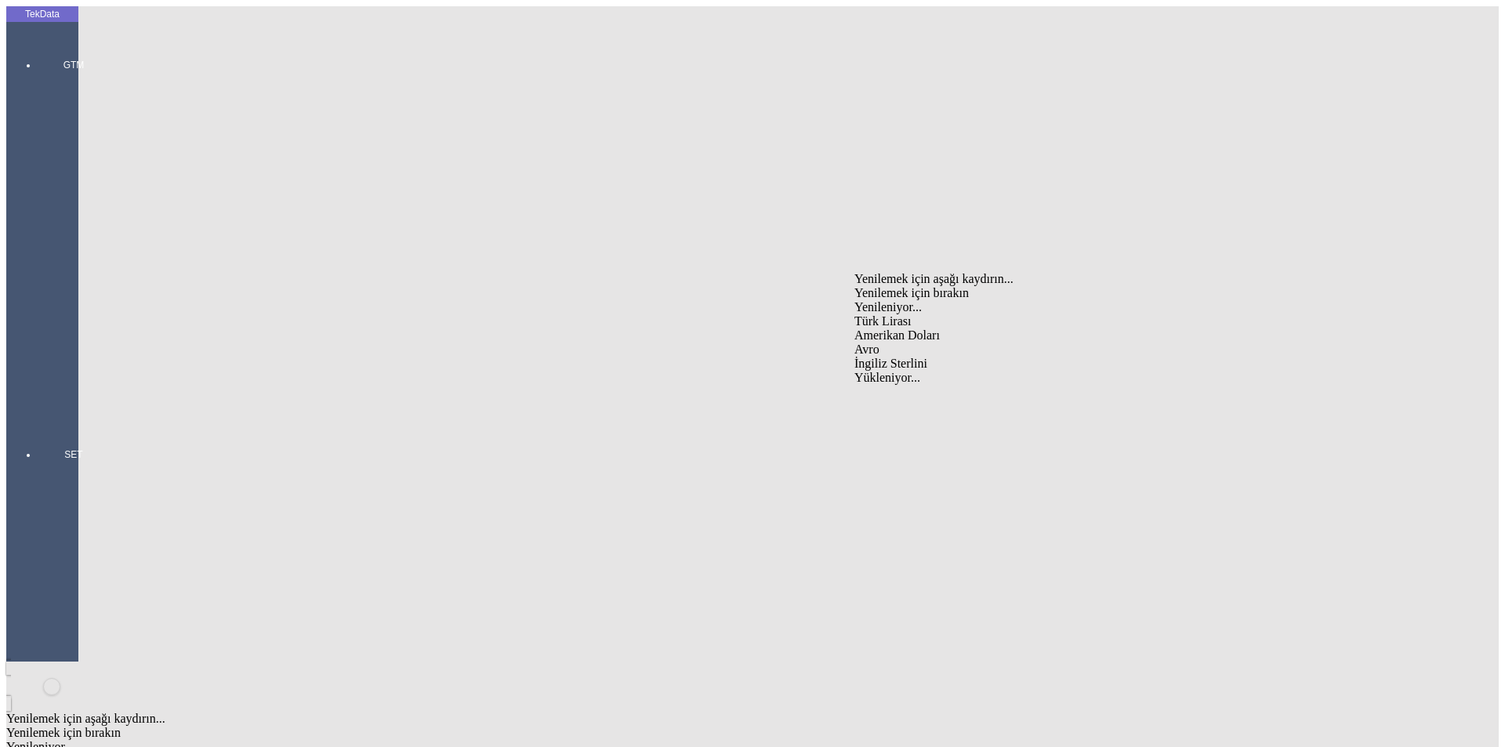
type input "Amerikan Doları"
type input "300"
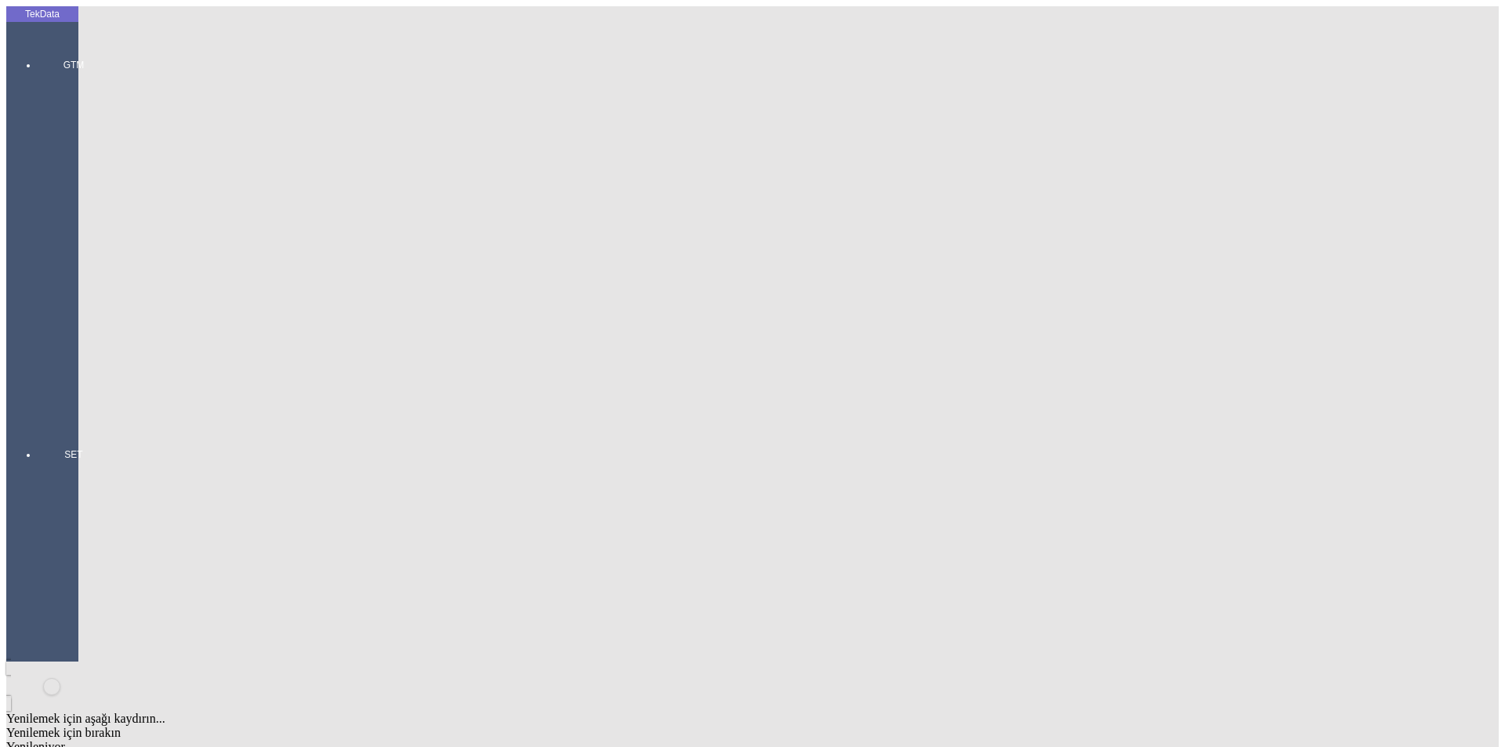
type input "749.5"
type input "755.5"
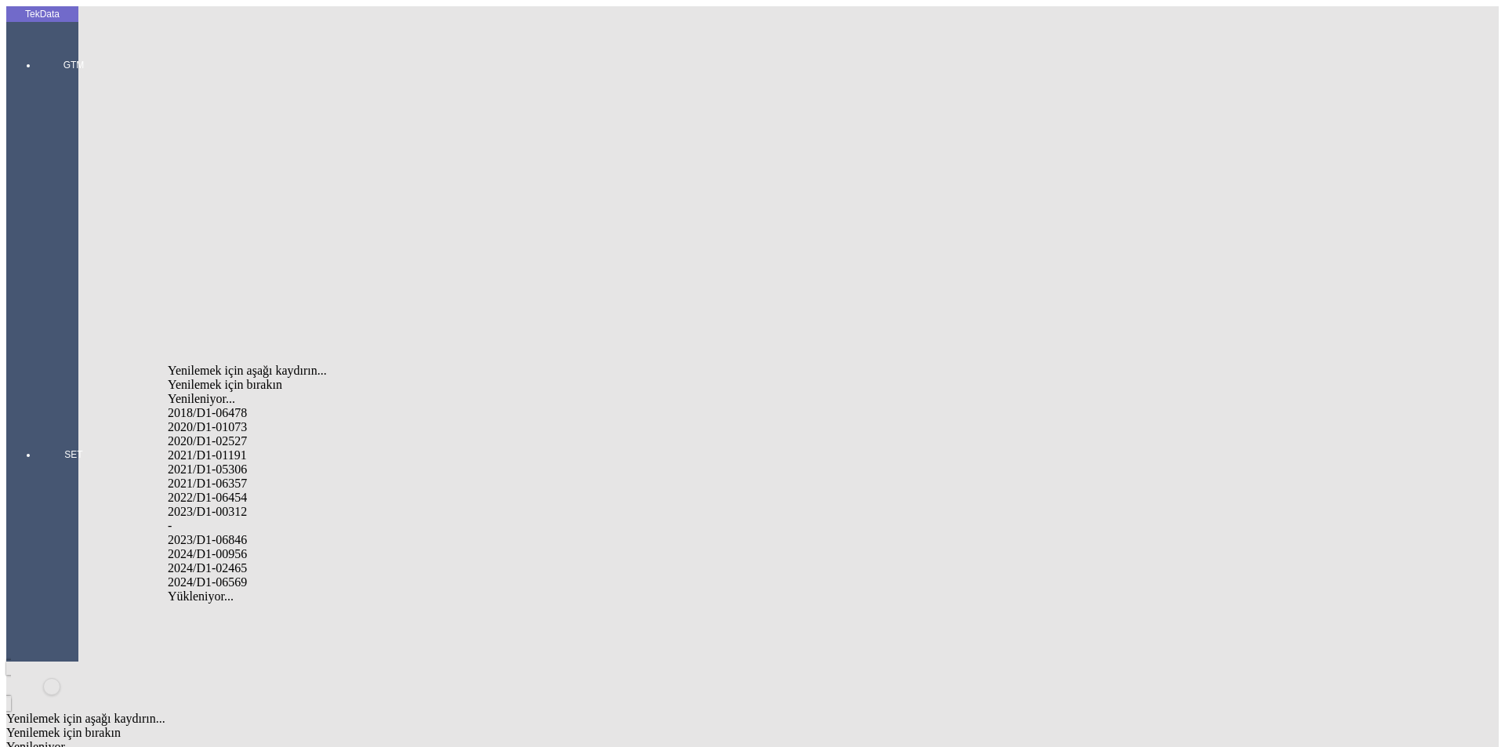
drag, startPoint x: 245, startPoint y: 542, endPoint x: 307, endPoint y: 534, distance: 62.4
click at [245, 561] on div "2024/D1-02465" at bounding box center [472, 568] width 609 height 14
type input "2024/D1-02465"
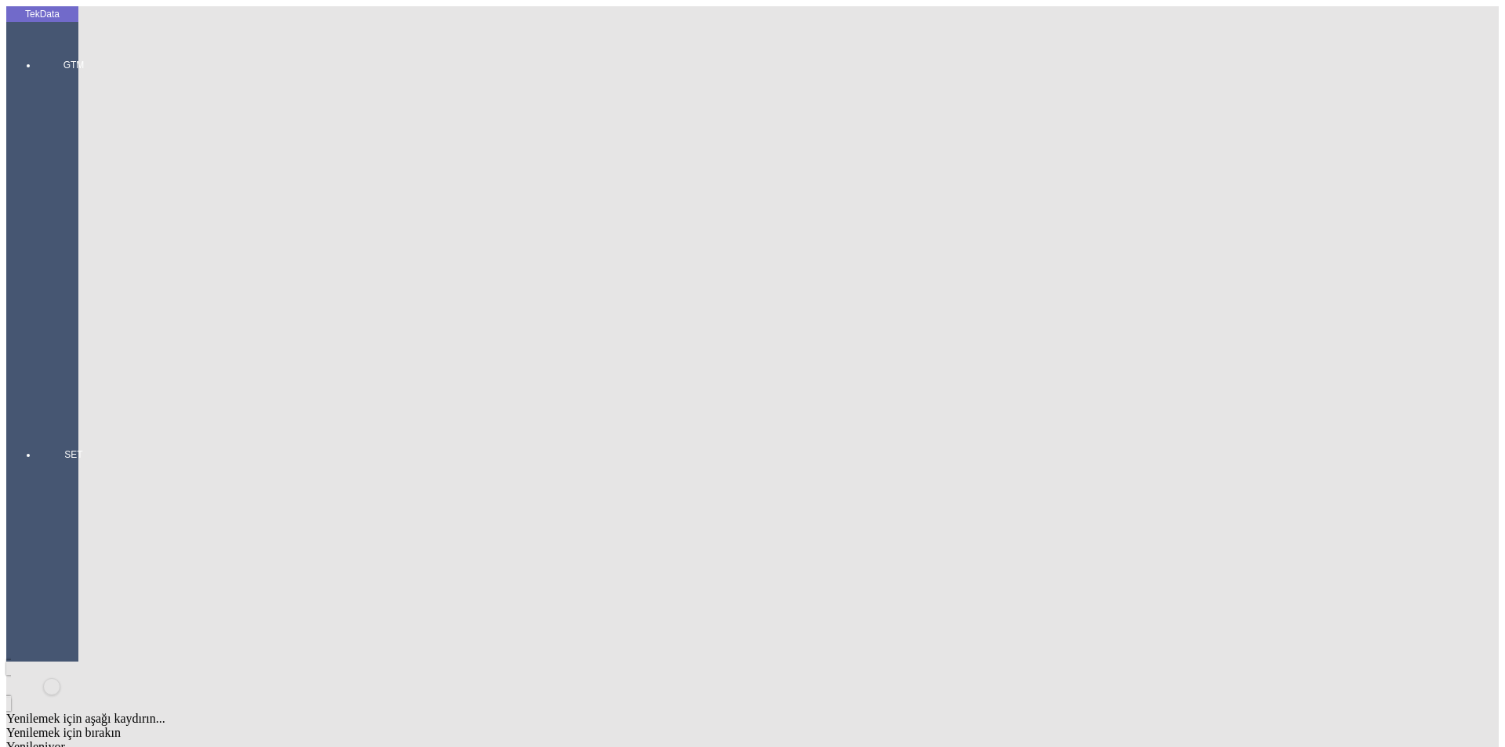
drag, startPoint x: 1400, startPoint y: 381, endPoint x: 1416, endPoint y: 375, distance: 16.9
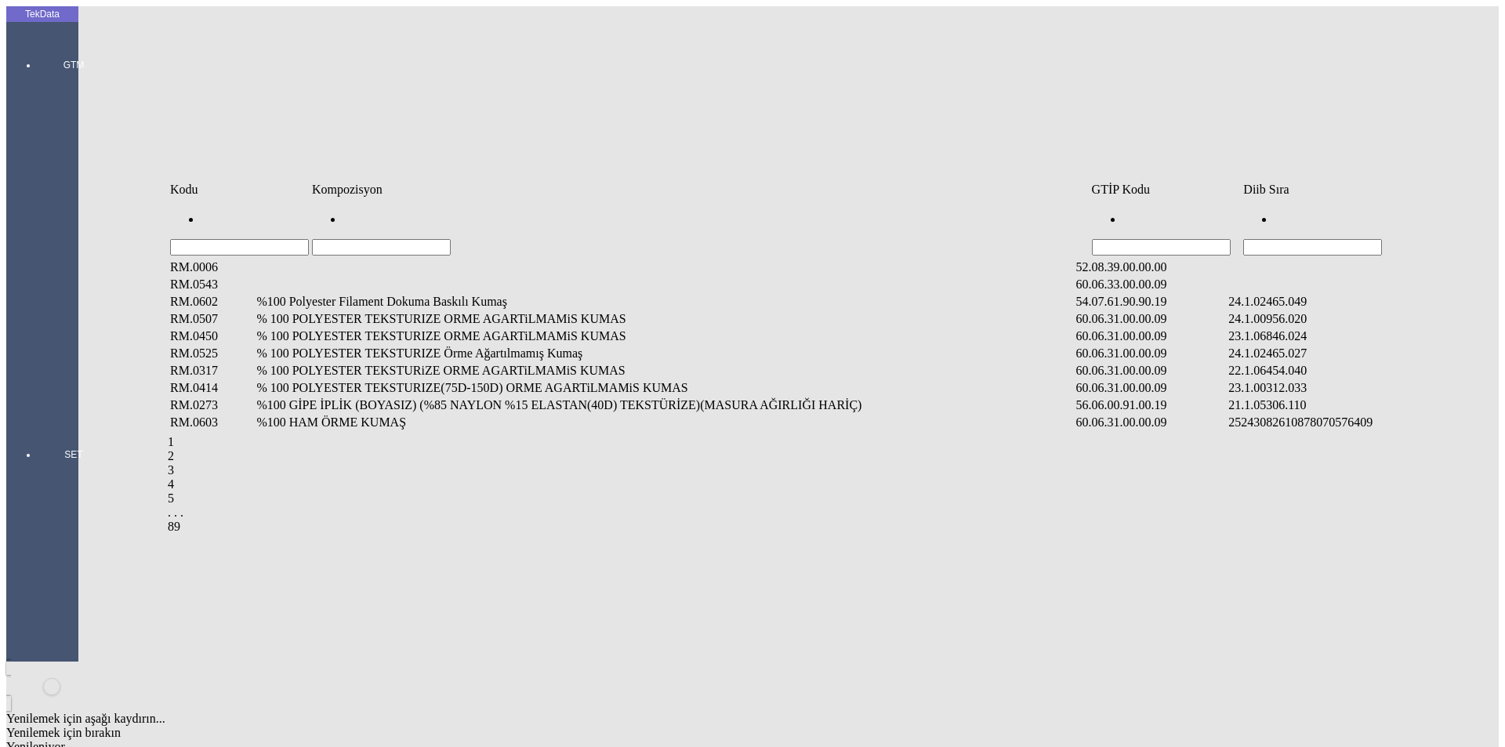
click at [1284, 239] on input "Hücreyi Filtrele" at bounding box center [1312, 247] width 139 height 16
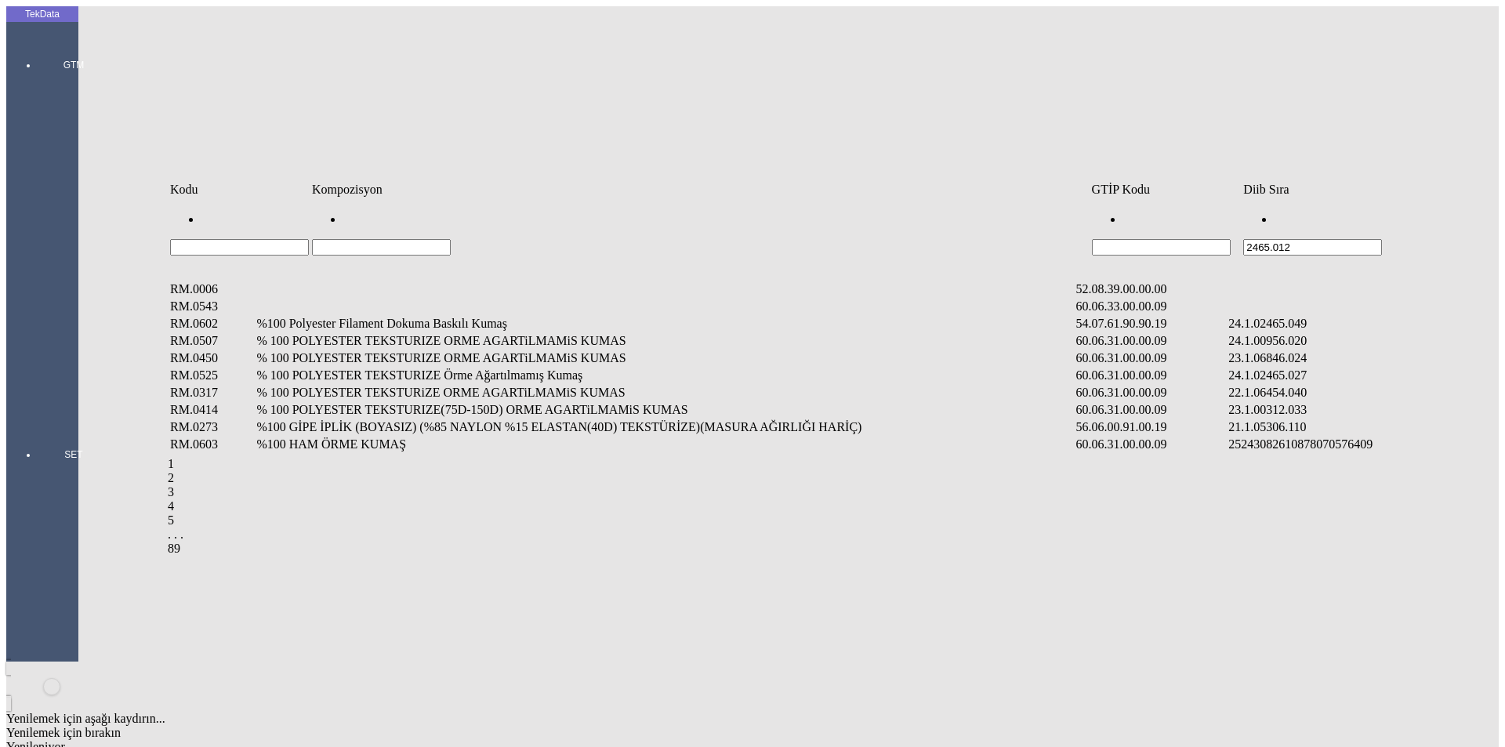
type input "2465.012"
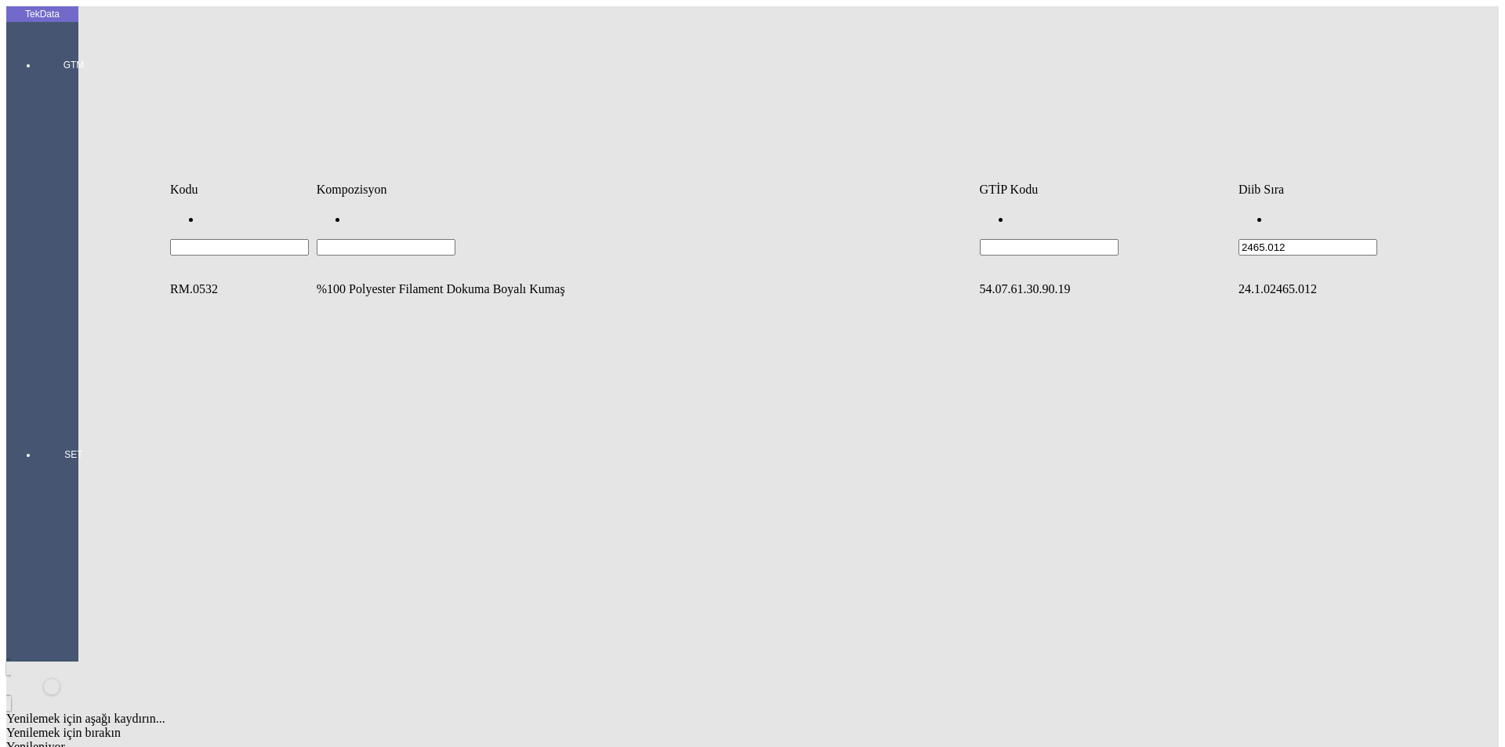
click at [442, 281] on td "%100 Polyester Filament Dokuma Boyalı Kumaş" at bounding box center [646, 289] width 661 height 16
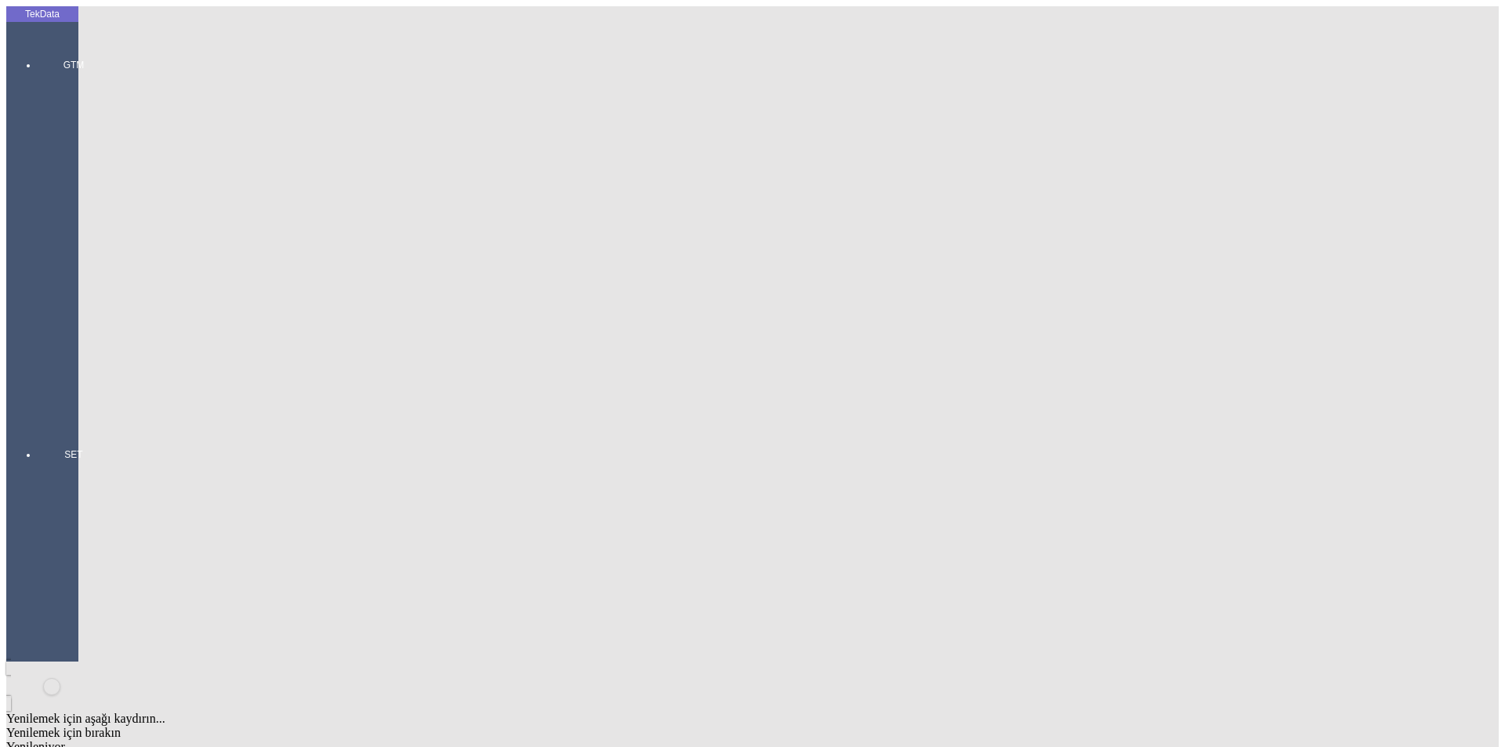
type input "600"
drag, startPoint x: 892, startPoint y: 240, endPoint x: 880, endPoint y: 245, distance: 13.0
click at [884, 284] on div "Metre" at bounding box center [1164, 291] width 621 height 14
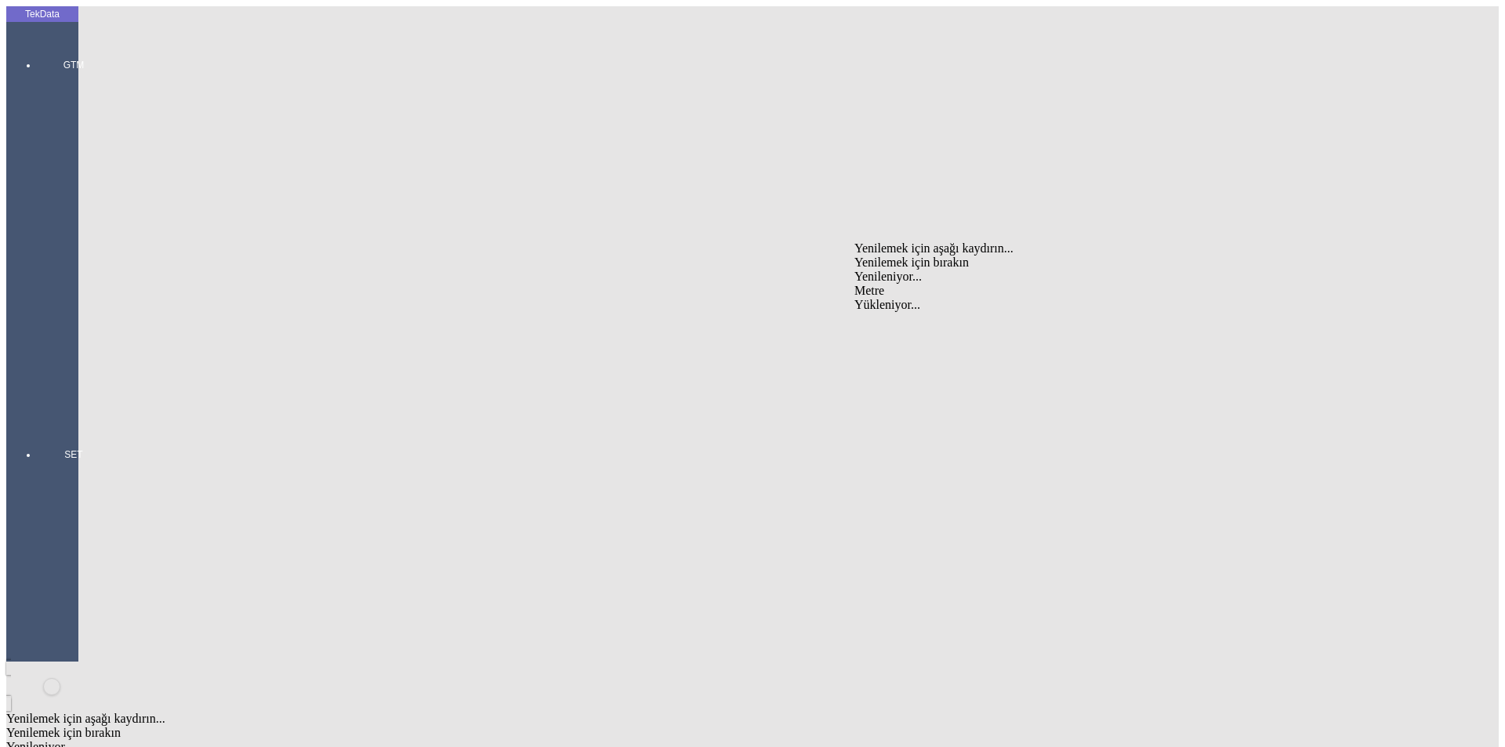
type input "Metre"
type input "1.6"
click at [879, 328] on div "Amerikan Doları" at bounding box center [1164, 335] width 621 height 14
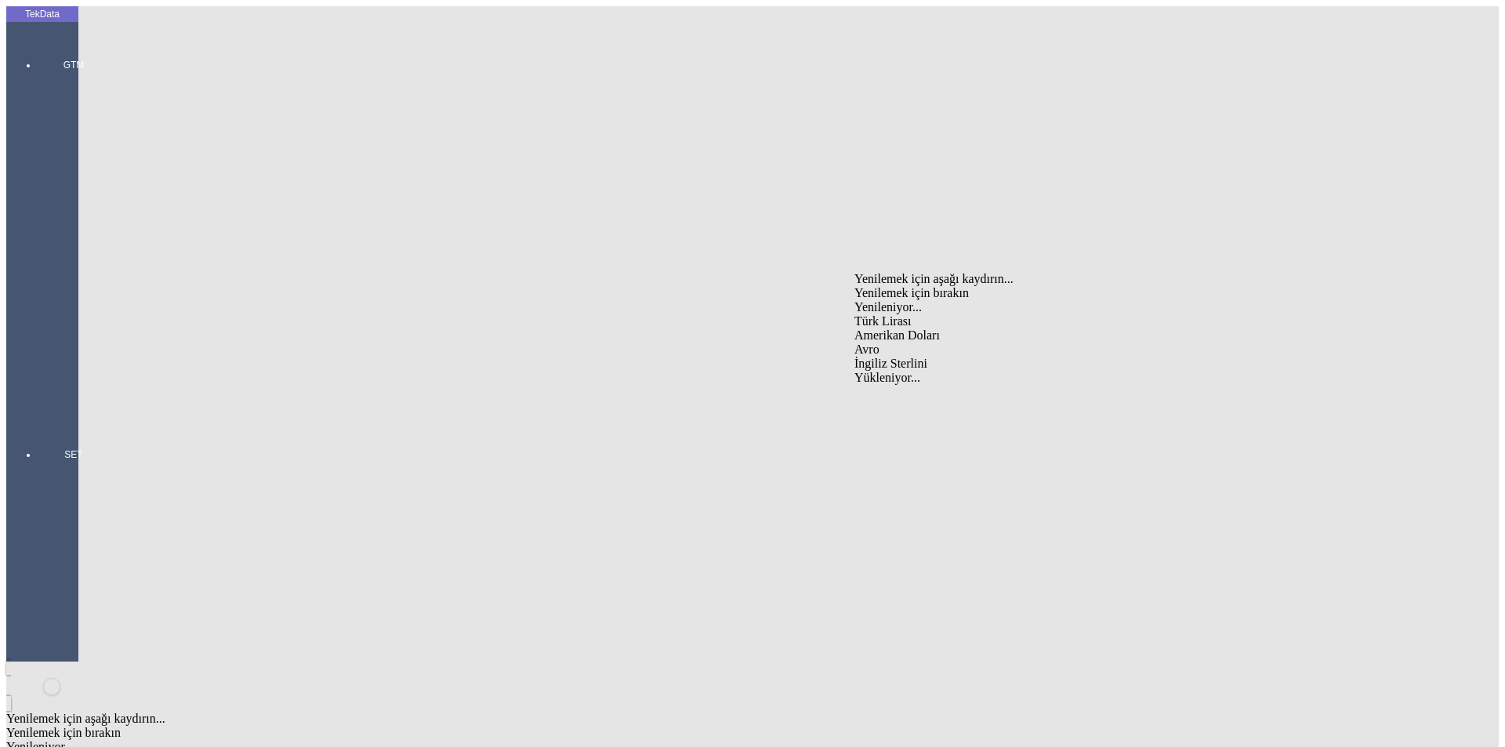
type input "Amerikan Doları"
type input "1.6"
type input "300"
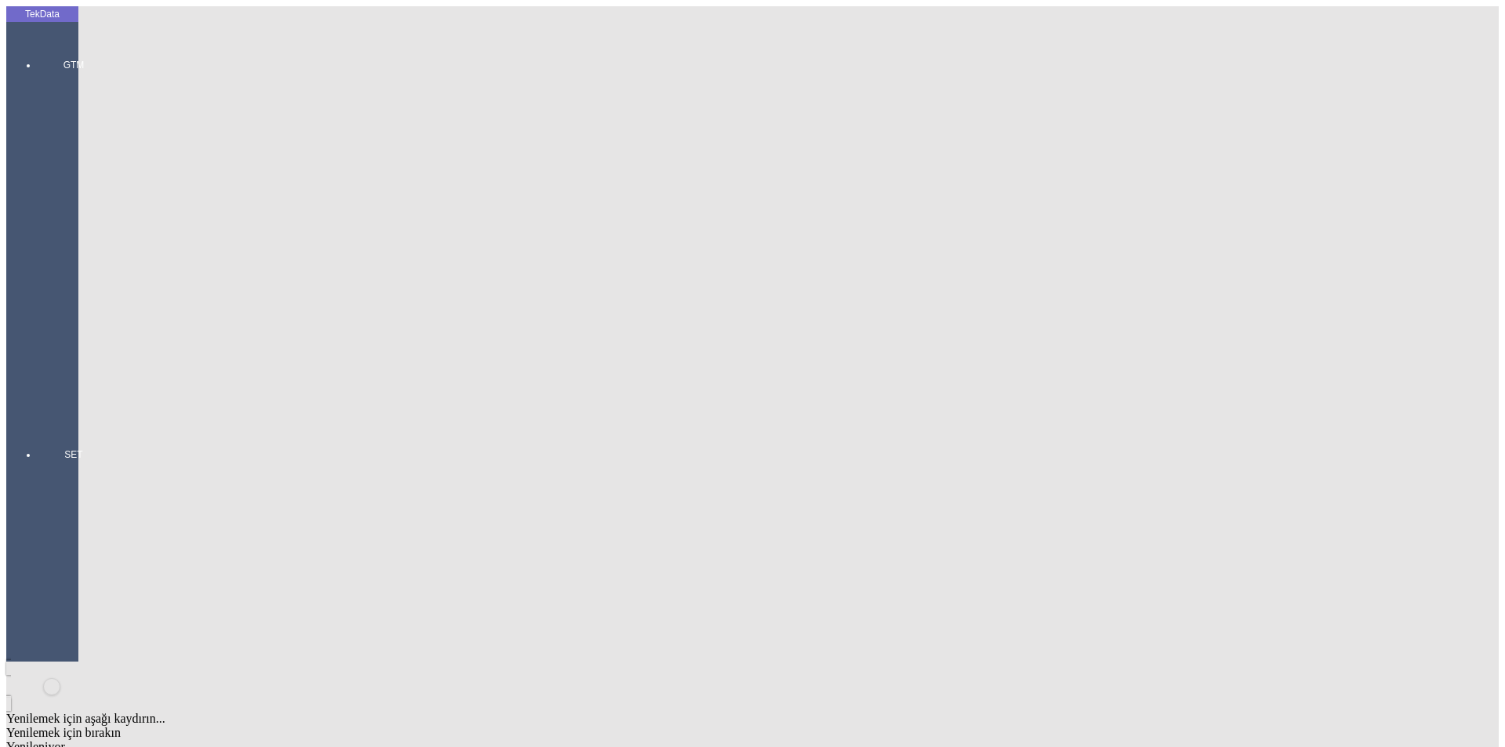
type input "155.35"
type input "157.15"
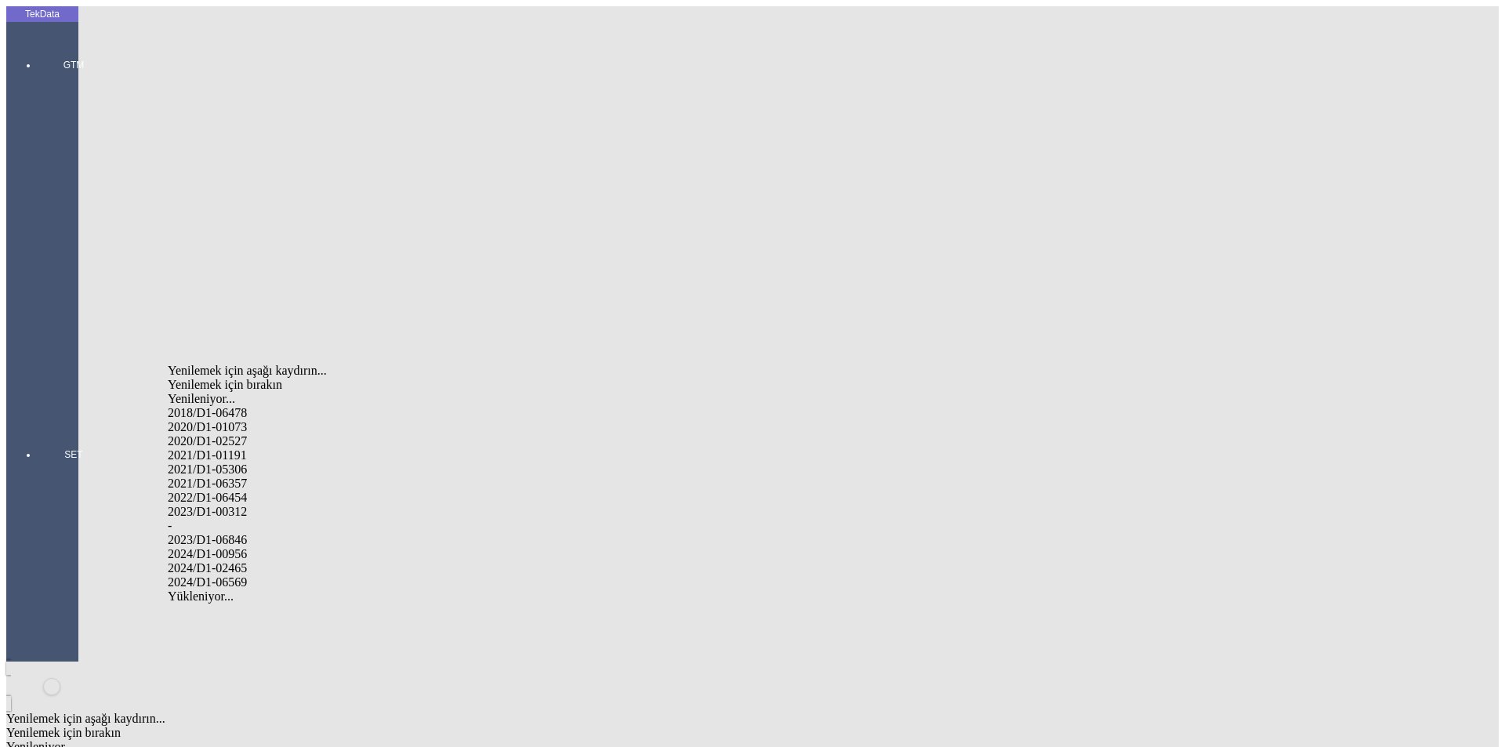
drag, startPoint x: 245, startPoint y: 538, endPoint x: 442, endPoint y: 522, distance: 197.4
click at [246, 561] on div "2024/D1-02465" at bounding box center [472, 568] width 609 height 14
type input "2024/D1-02465"
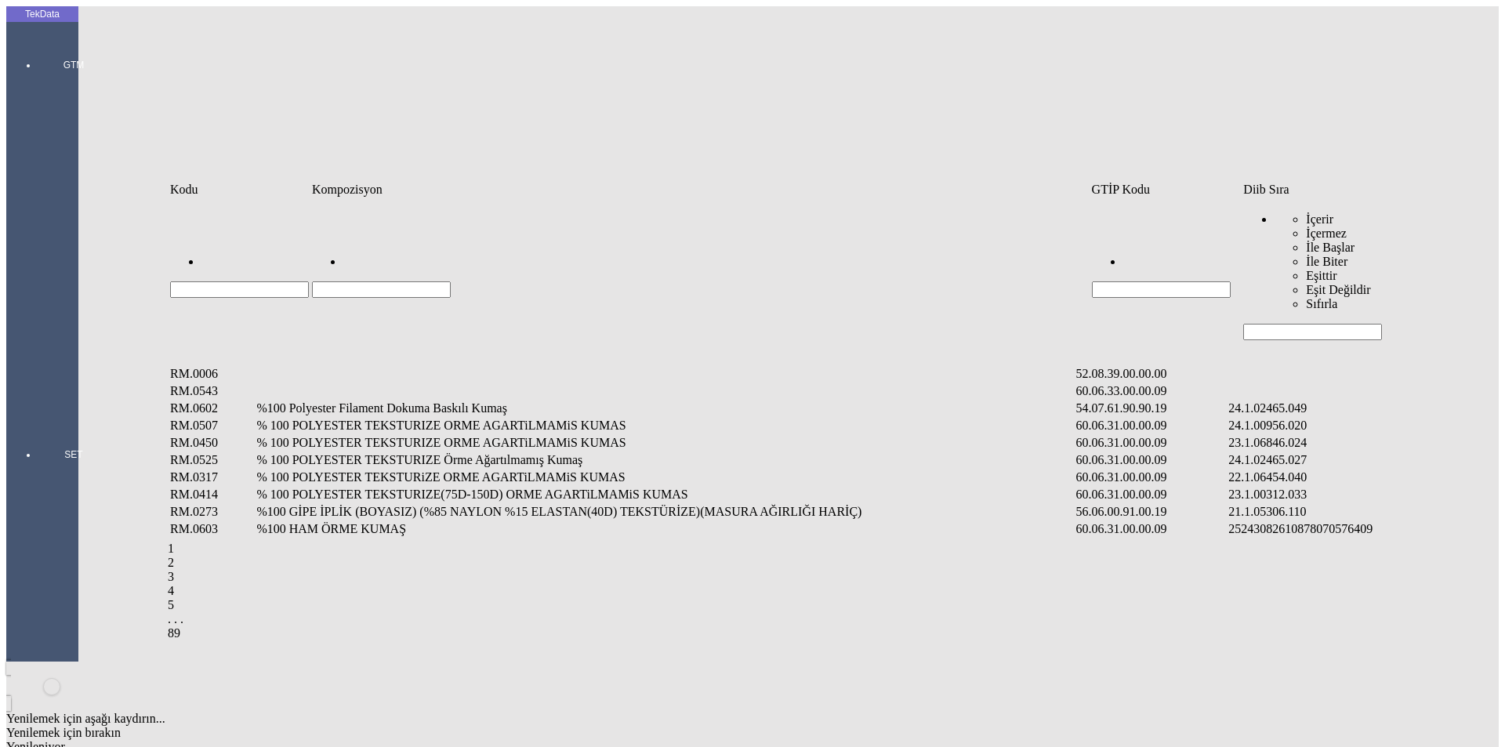
click at [1312, 324] on input "Hücreyi Filtrele" at bounding box center [1312, 332] width 139 height 16
type input "2465.012"
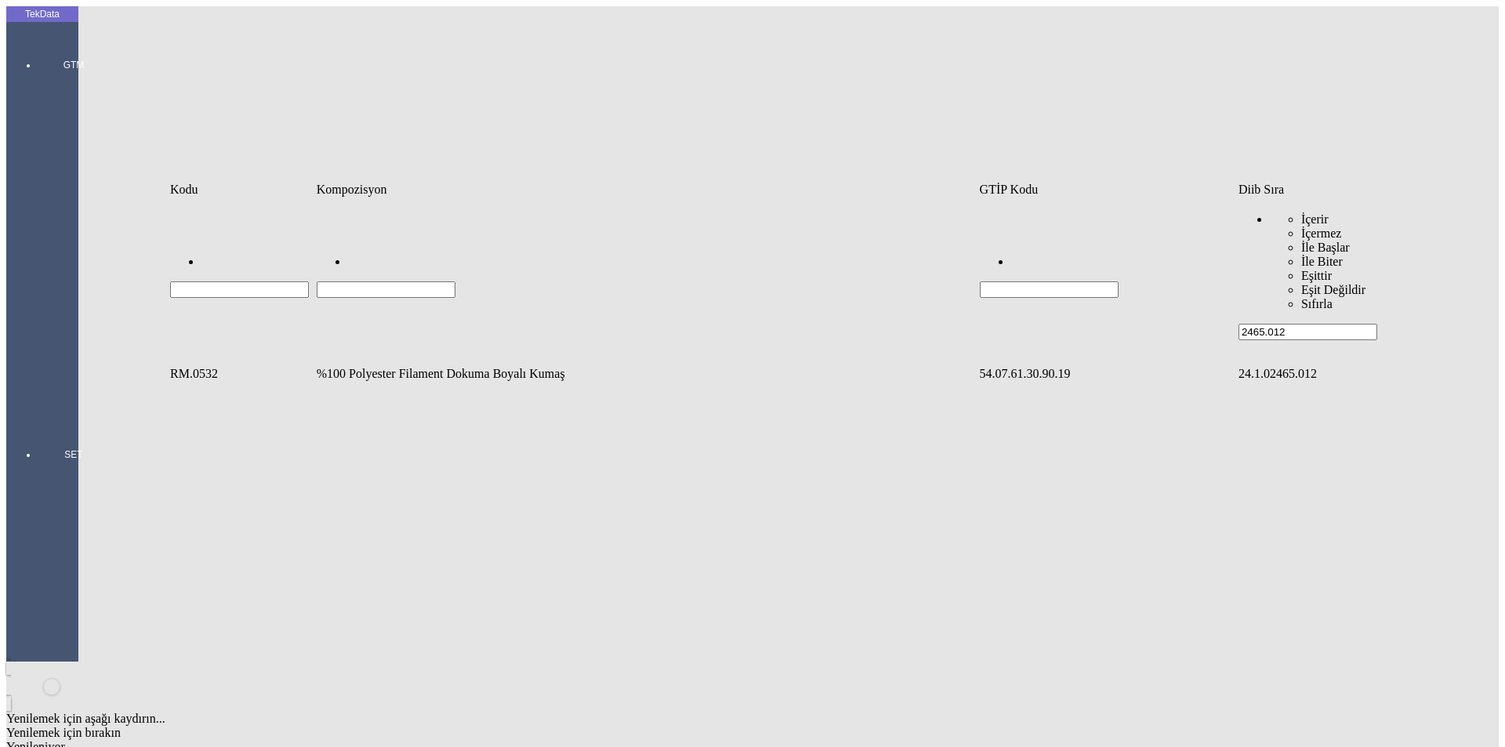
click at [393, 366] on td "%100 Polyester Filament Dokuma Boyalı Kumaş" at bounding box center [646, 374] width 661 height 16
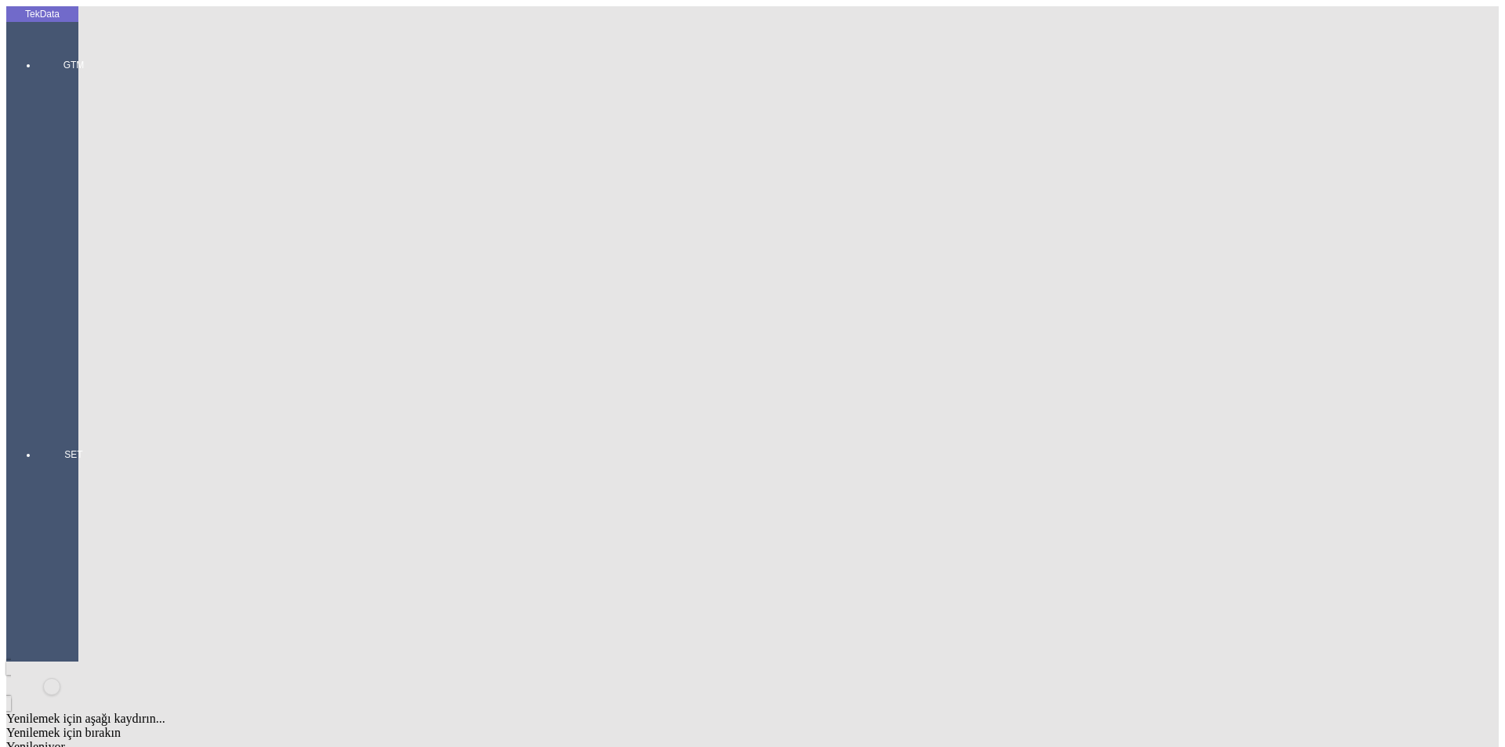
type input "297"
drag, startPoint x: 882, startPoint y: 254, endPoint x: 875, endPoint y: 255, distance: 7.9
click at [882, 284] on div "Metre" at bounding box center [1164, 291] width 621 height 14
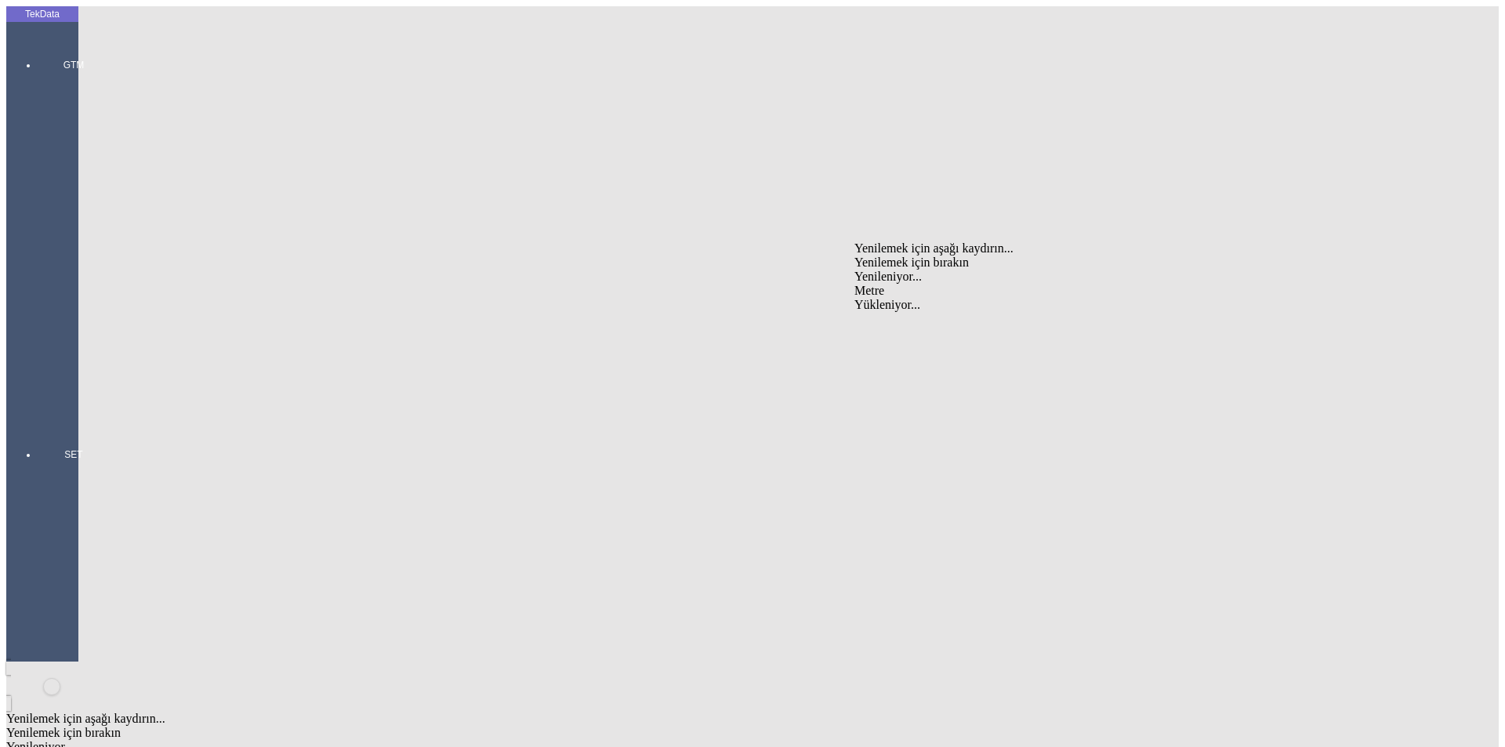
type input "Metre"
type input "1.5"
click at [900, 328] on div "Amerikan Doları" at bounding box center [1164, 335] width 621 height 14
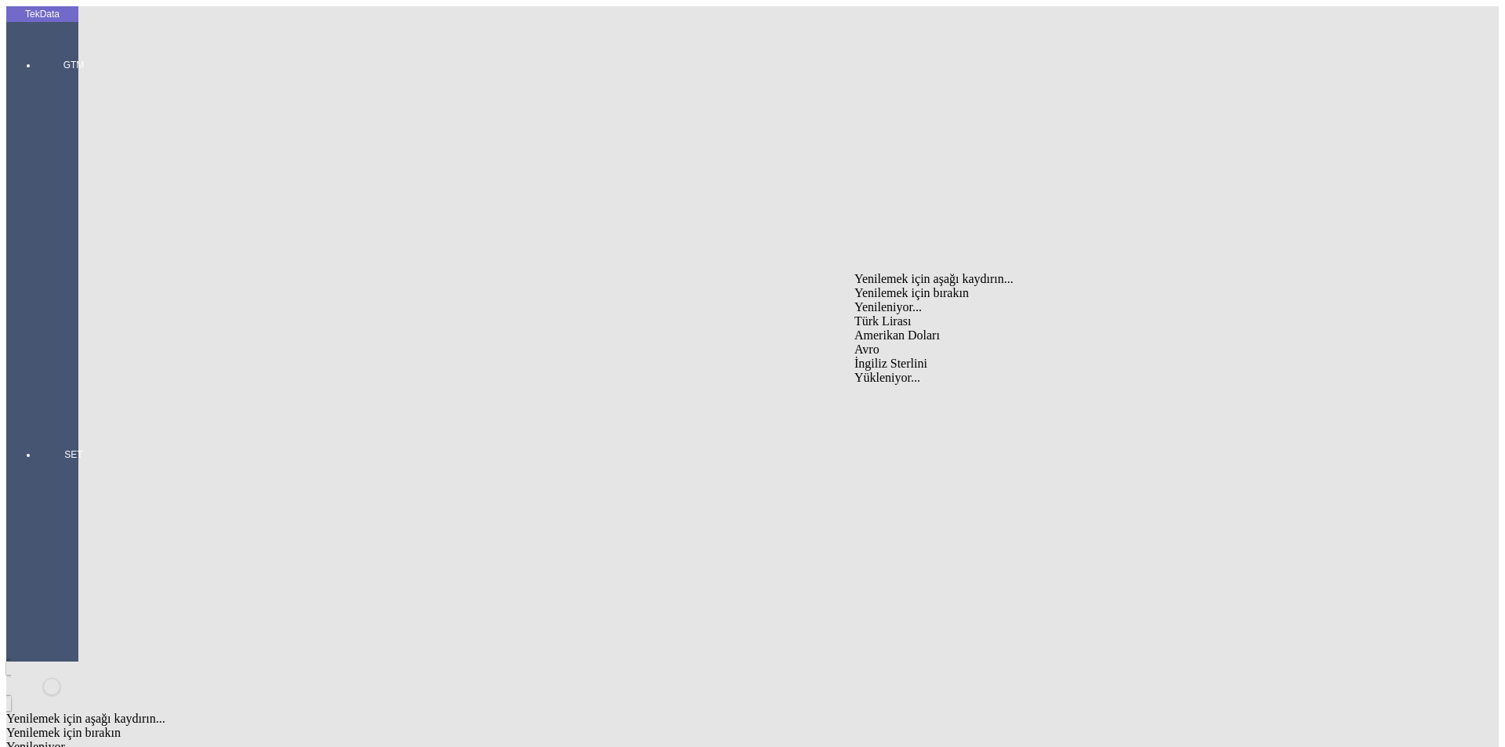
type input "Amerikan Doları"
type input "300"
type input "70.6"
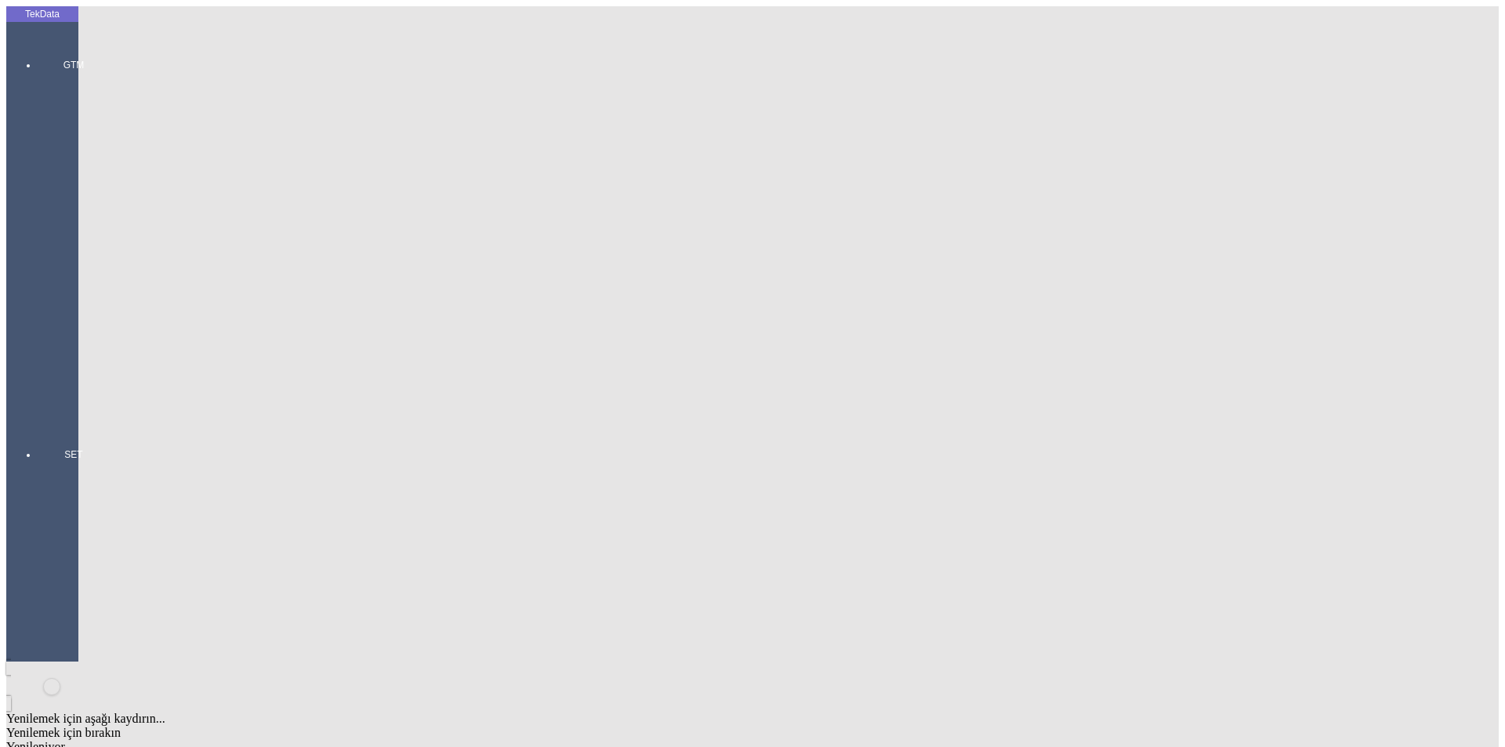
type input "71.5"
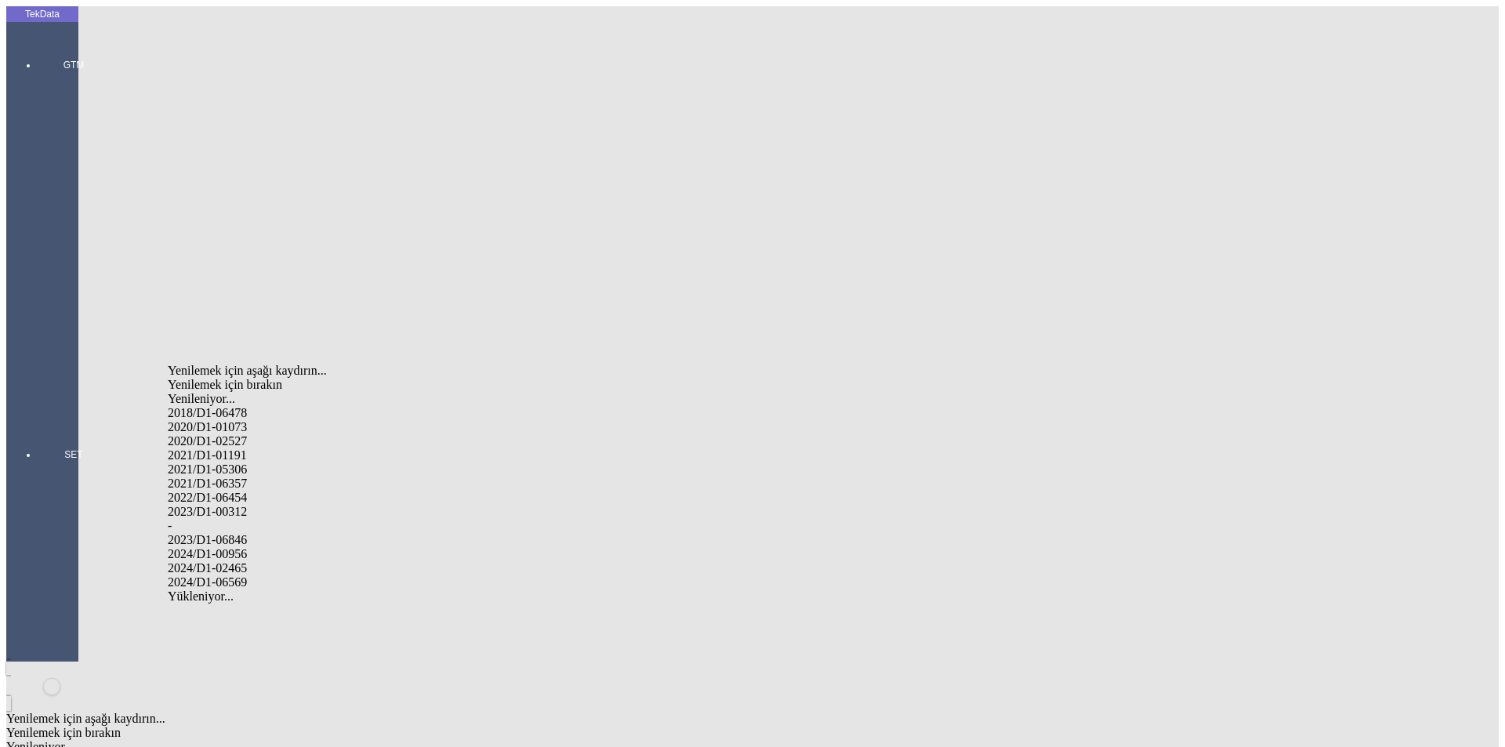
drag, startPoint x: 237, startPoint y: 547, endPoint x: 377, endPoint y: 539, distance: 139.7
click at [238, 561] on div "2024/D1-02465" at bounding box center [472, 568] width 609 height 14
type input "2024/D1-02465"
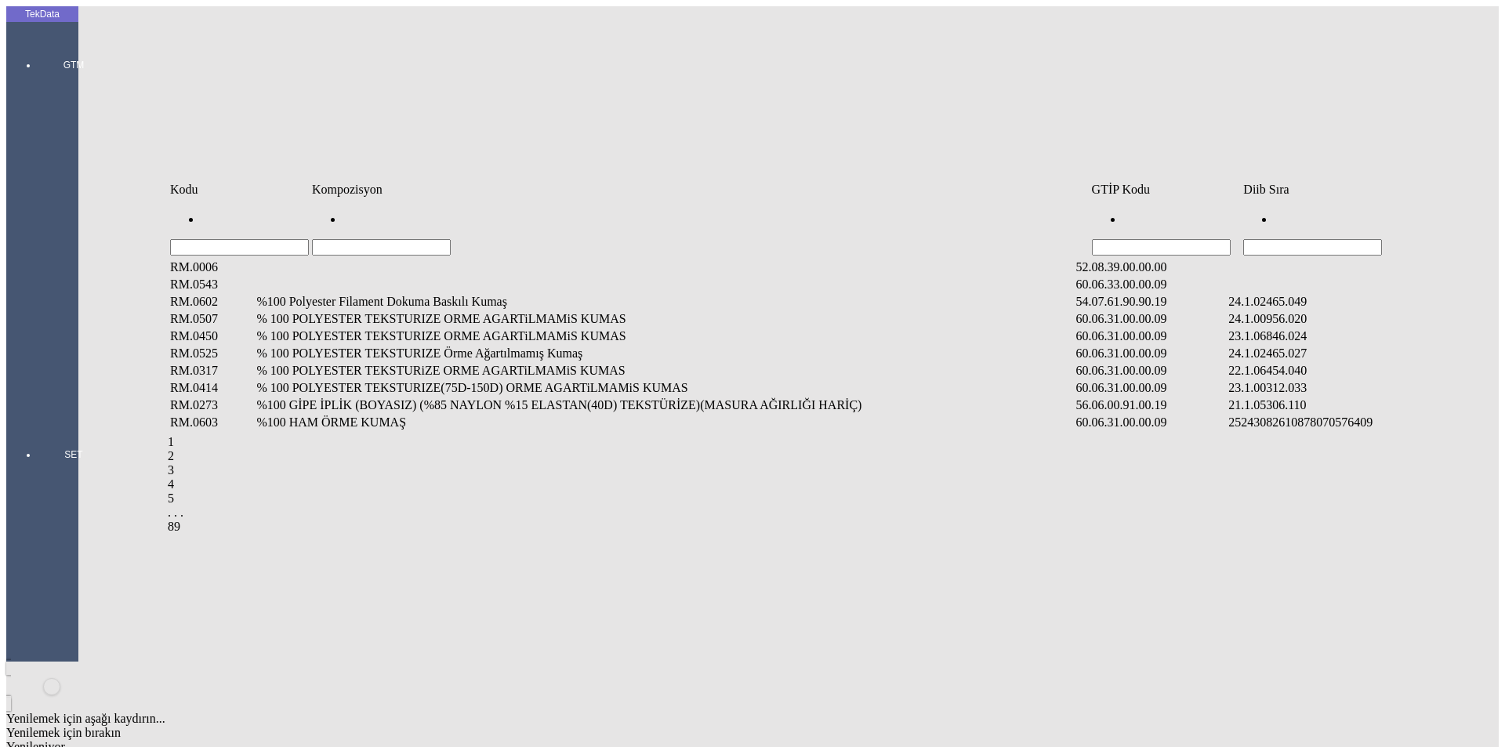
click at [1292, 239] on input "Hücreyi Filtrele" at bounding box center [1312, 247] width 139 height 16
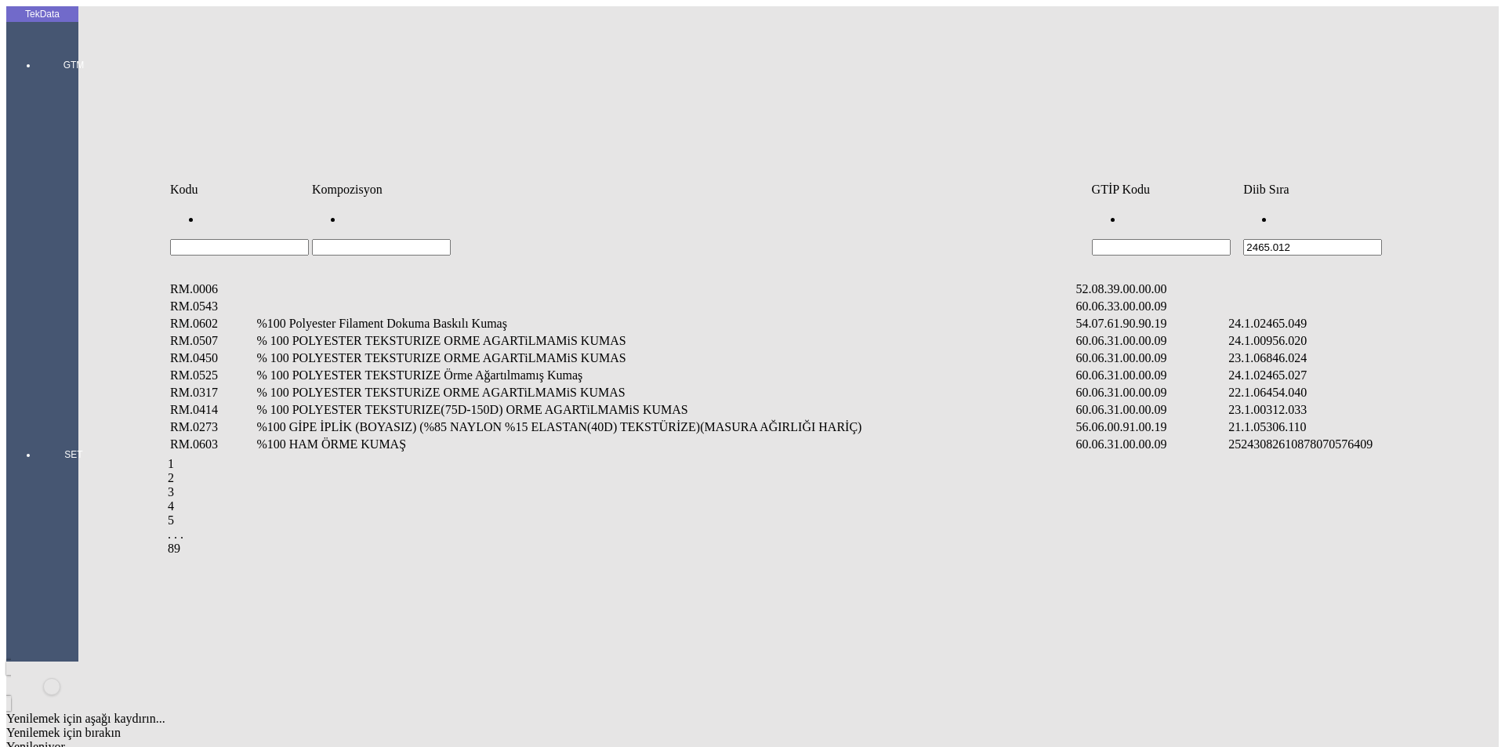
type input "2465.012"
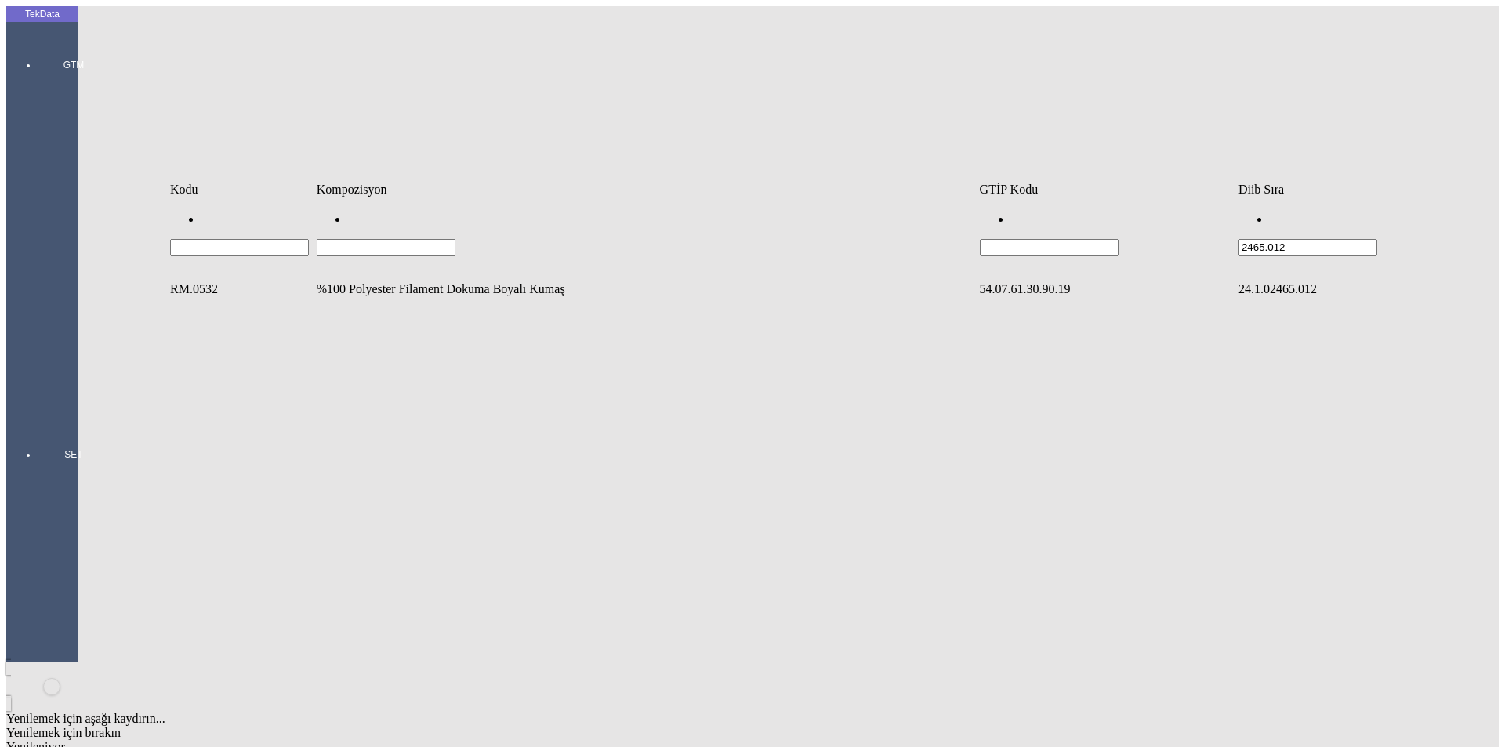
click at [383, 281] on td "%100 Polyester Filament Dokuma Boyalı Kumaş" at bounding box center [646, 289] width 661 height 16
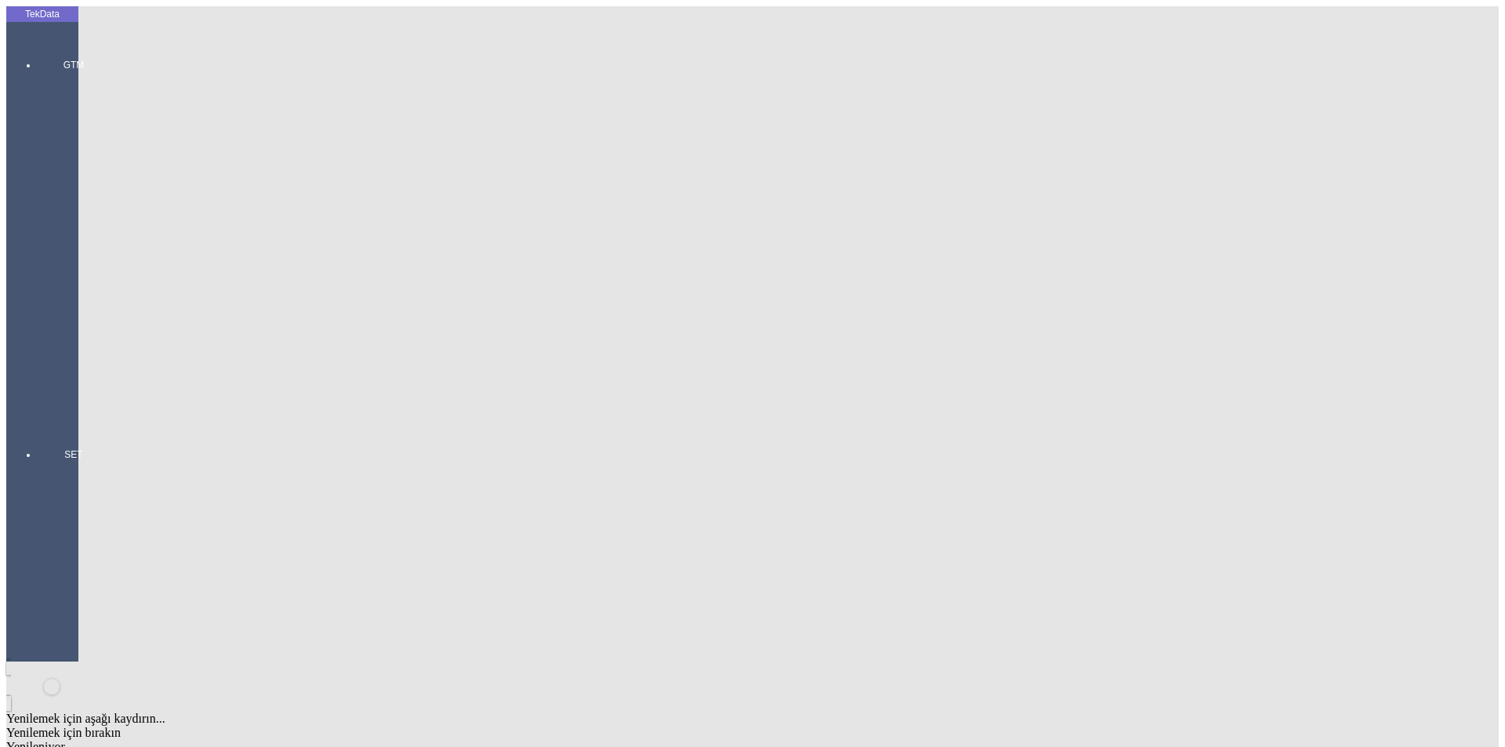
type input "300"
click at [872, 284] on div "Metre" at bounding box center [1164, 291] width 621 height 14
type input "Metre"
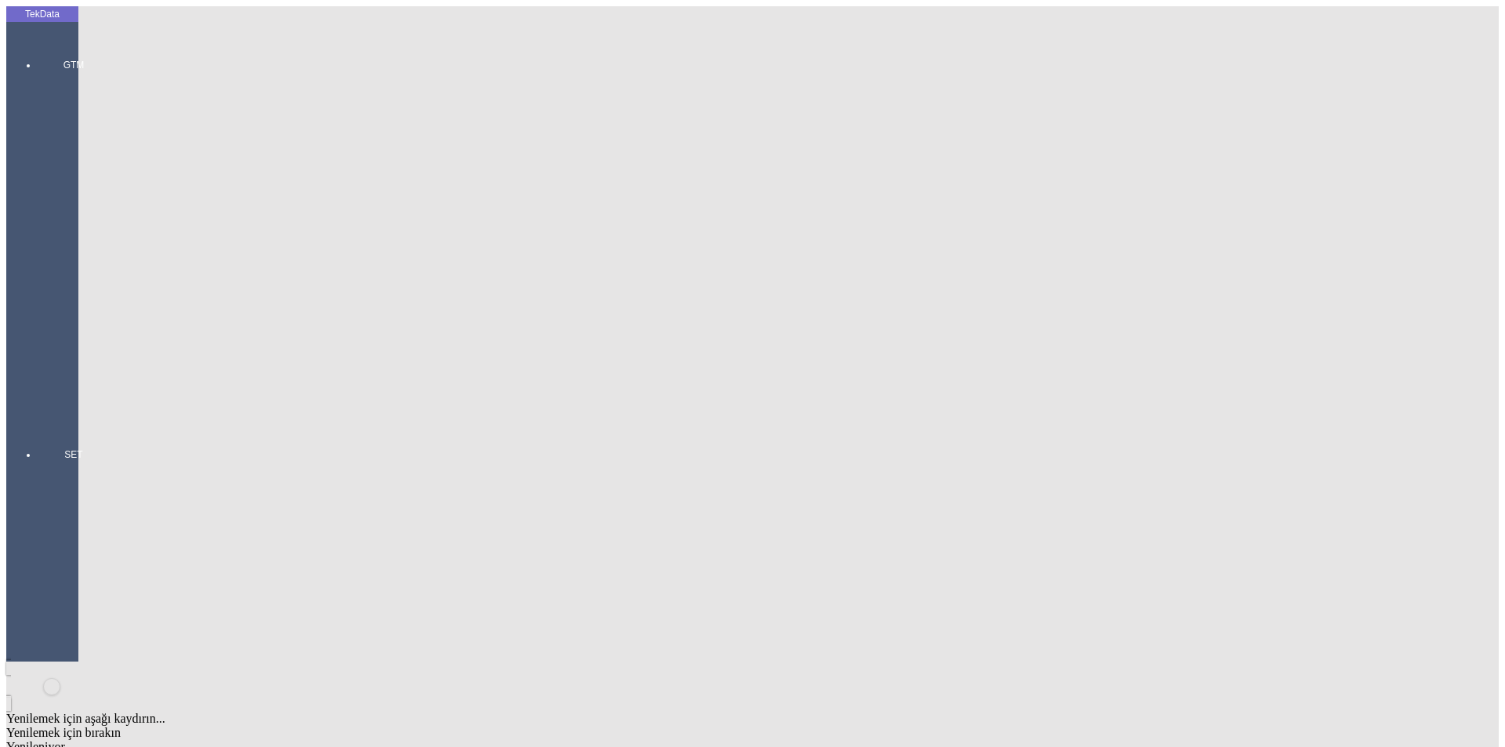
type input "1.5"
click at [906, 328] on div "Amerikan Doları" at bounding box center [1164, 335] width 621 height 14
type input "Amerikan Doları"
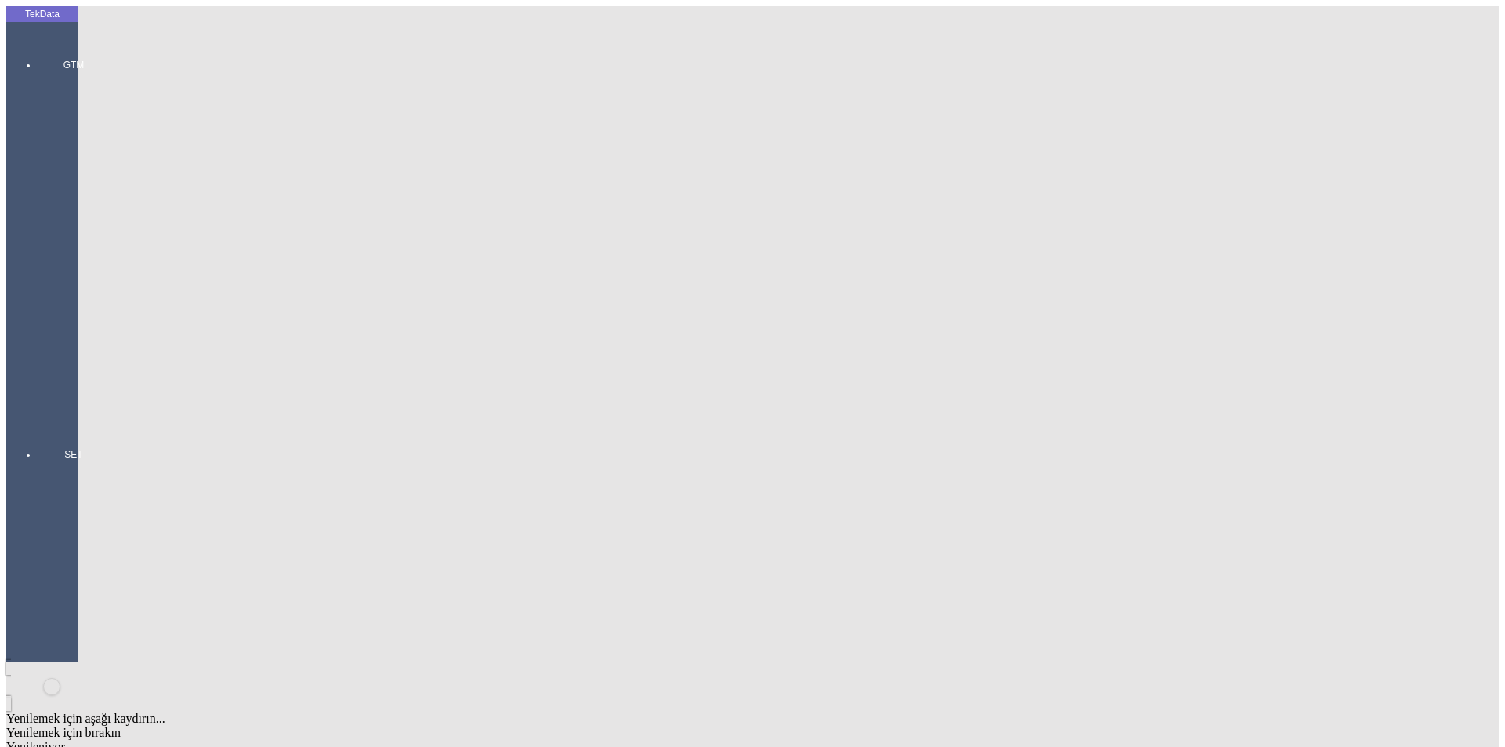
type input "300"
type input "77.6"
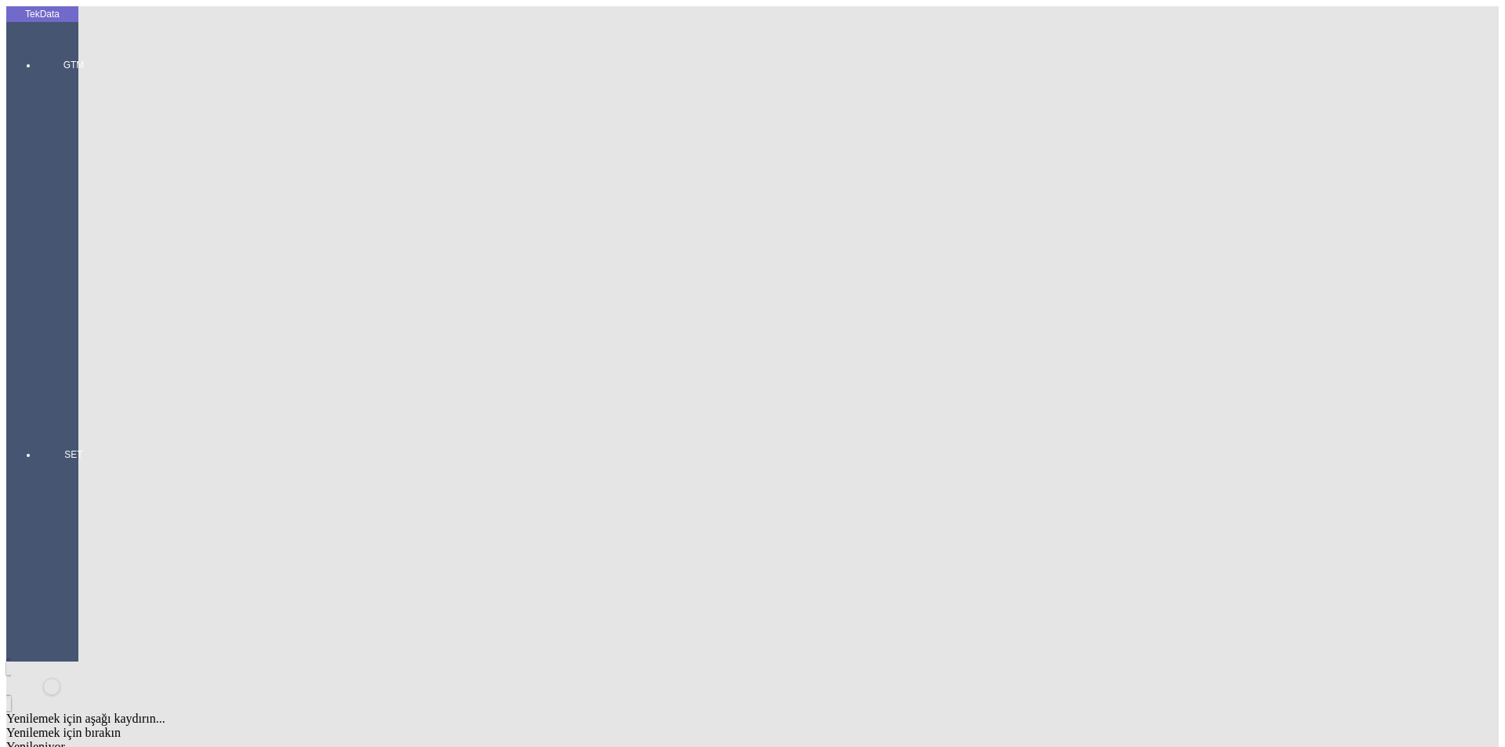
type input "78.5"
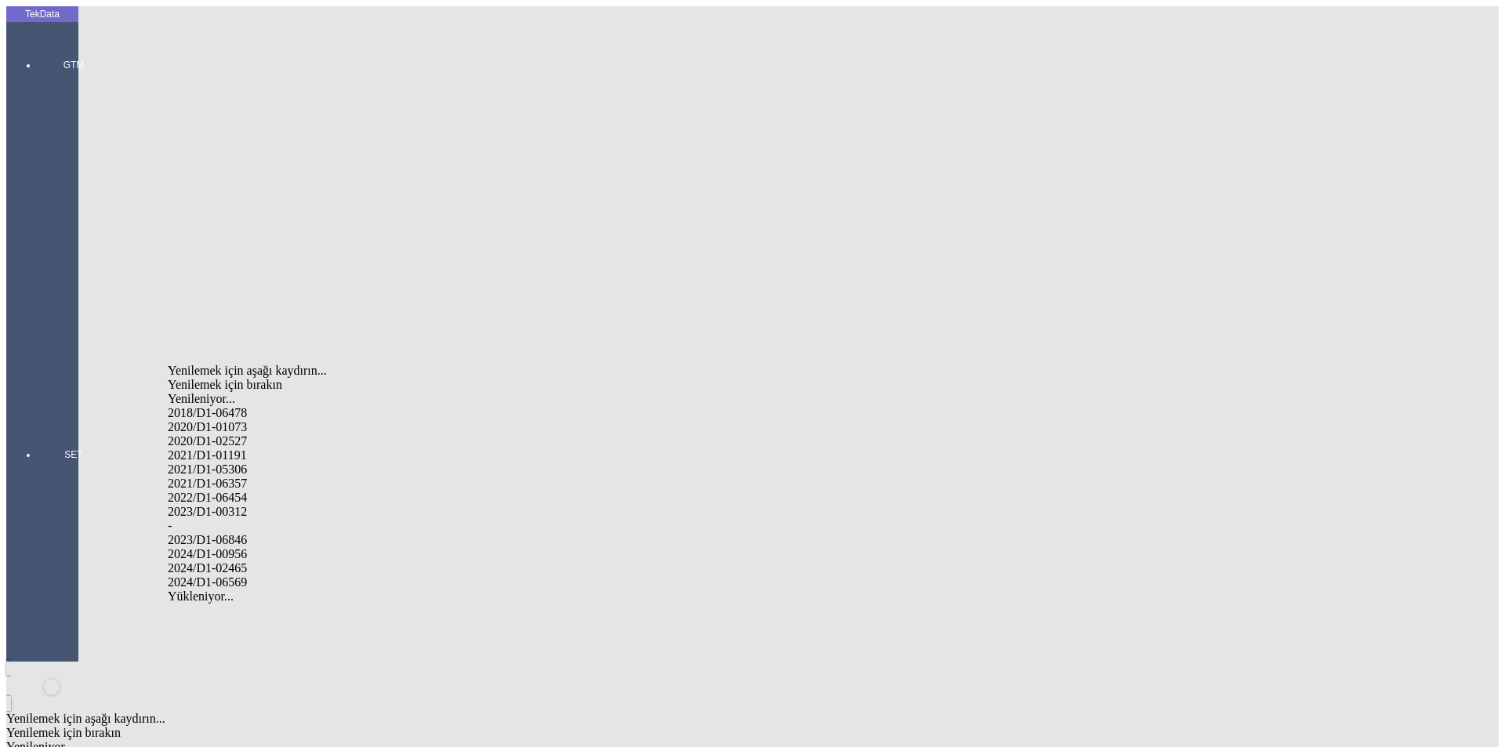
drag, startPoint x: 246, startPoint y: 545, endPoint x: 306, endPoint y: 544, distance: 59.6
click at [251, 561] on div "2024/D1-02465" at bounding box center [472, 568] width 609 height 14
type input "2024/D1-02465"
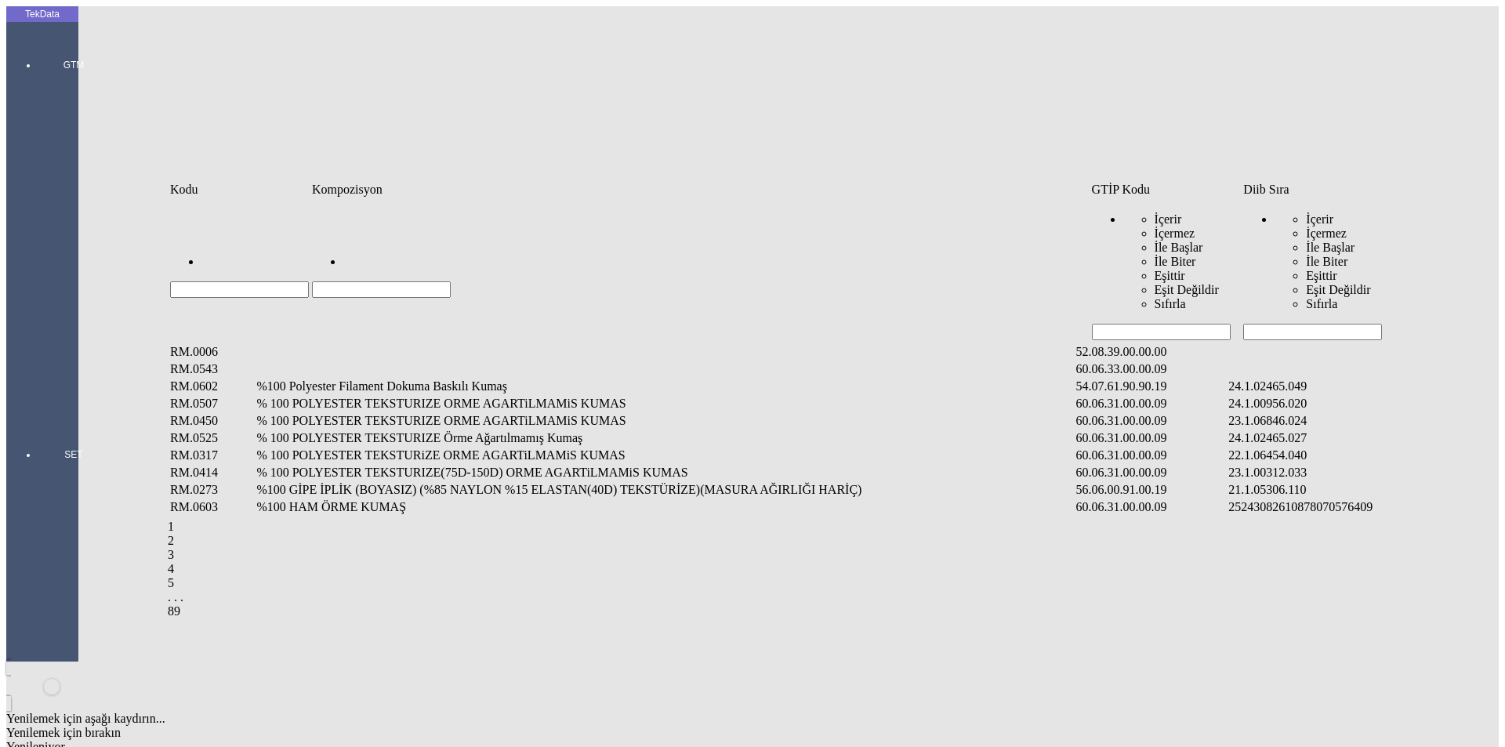
click at [1251, 324] on input "Hücreyi Filtrele" at bounding box center [1312, 332] width 139 height 16
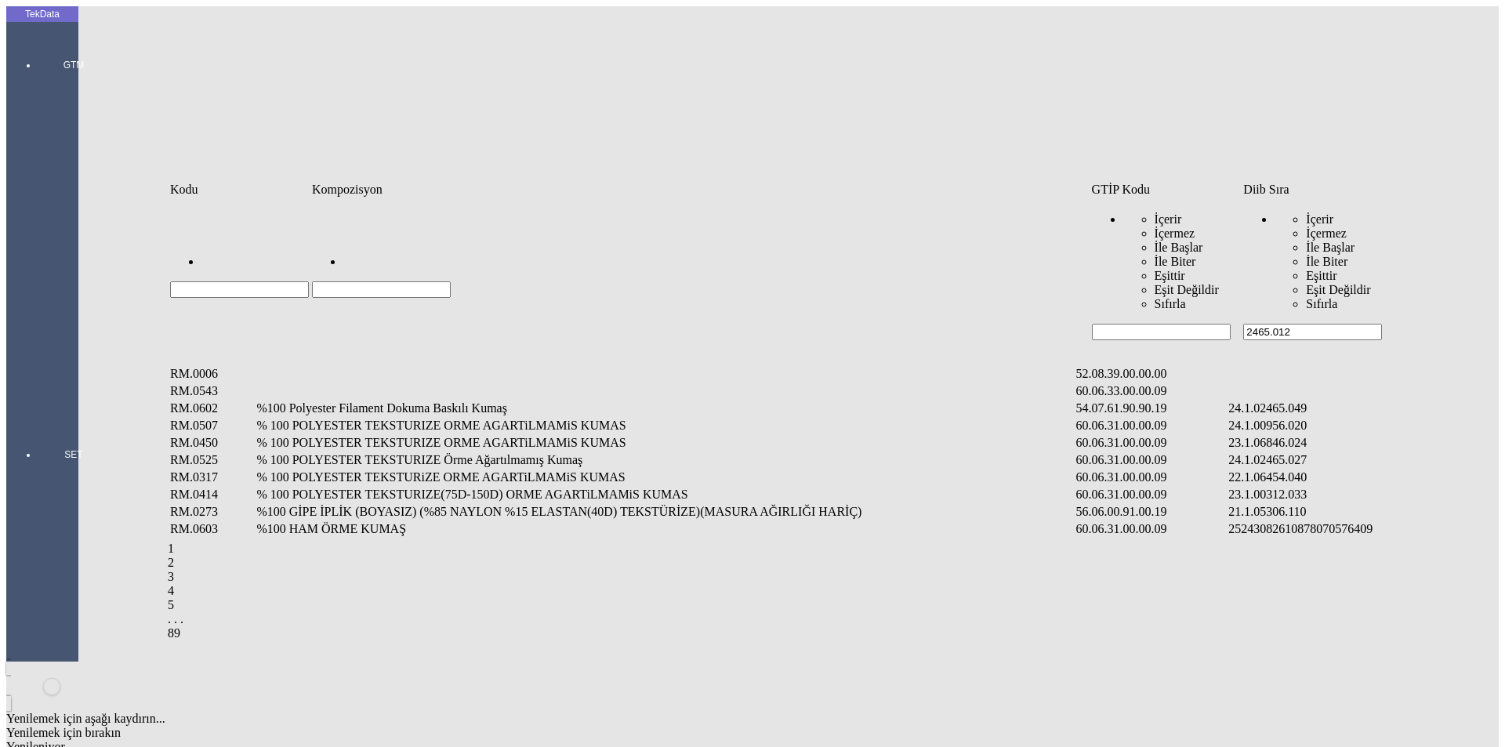
type input "2465.012"
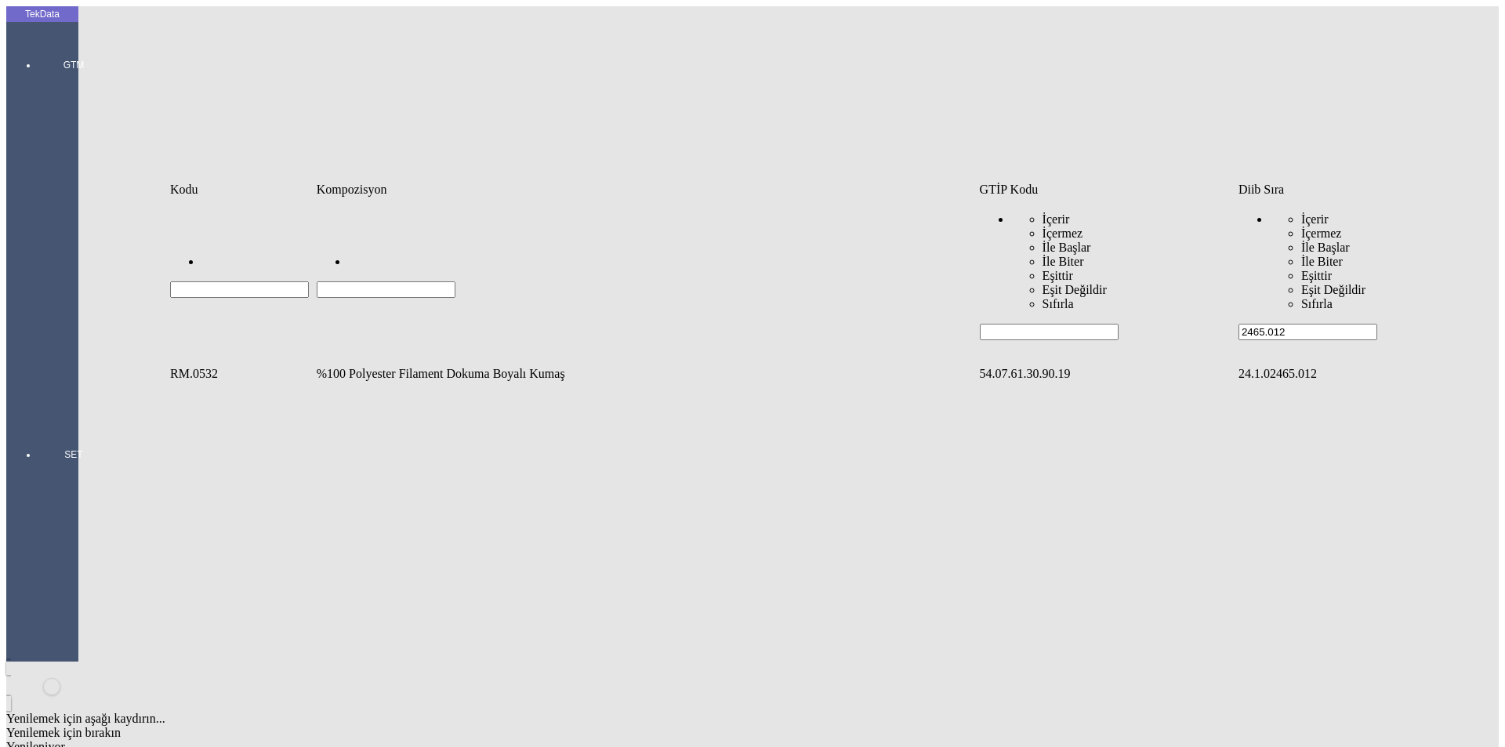
click at [379, 366] on td "%100 Polyester Filament Dokuma Boyalı Kumaş" at bounding box center [646, 374] width 661 height 16
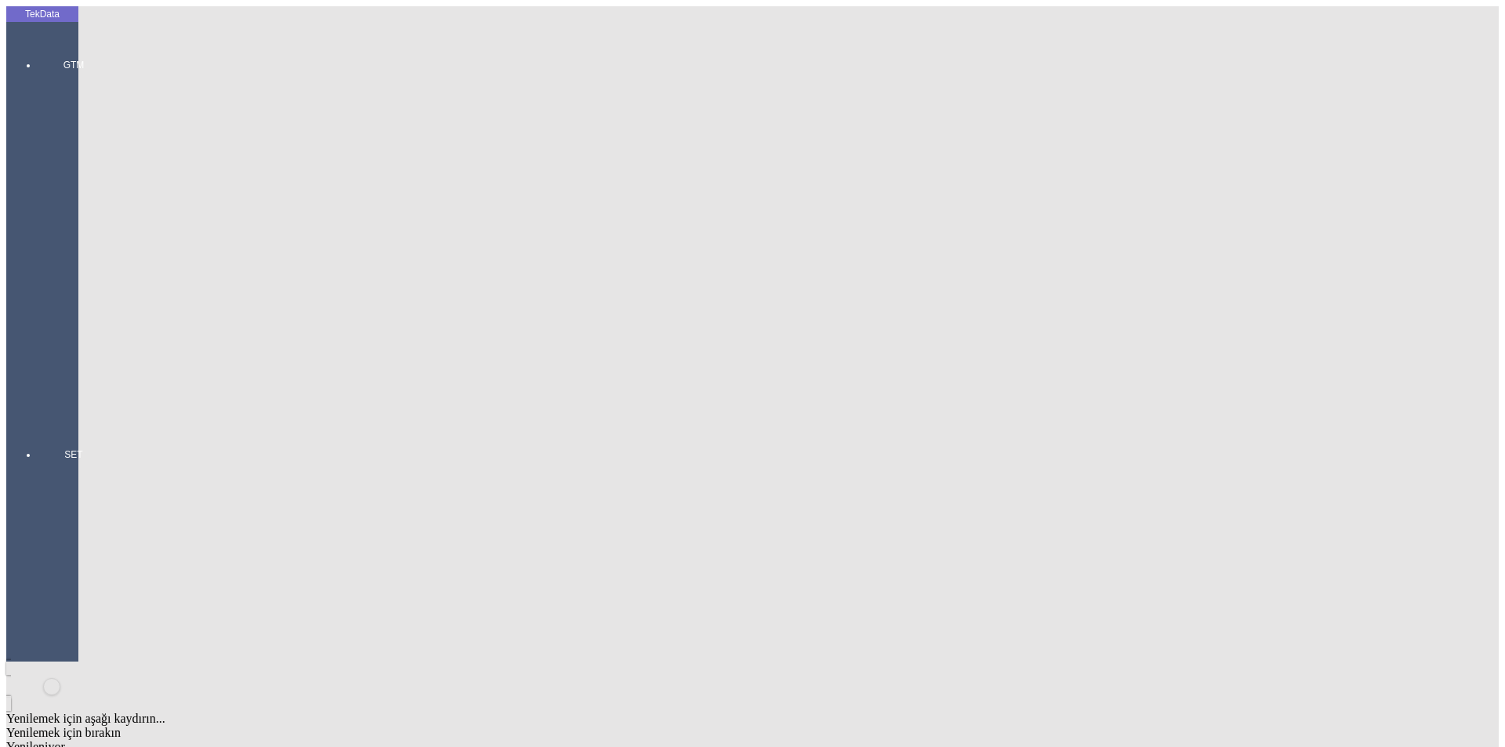
type input "300"
click at [879, 284] on div "Metre" at bounding box center [1164, 291] width 621 height 14
type input "Metre"
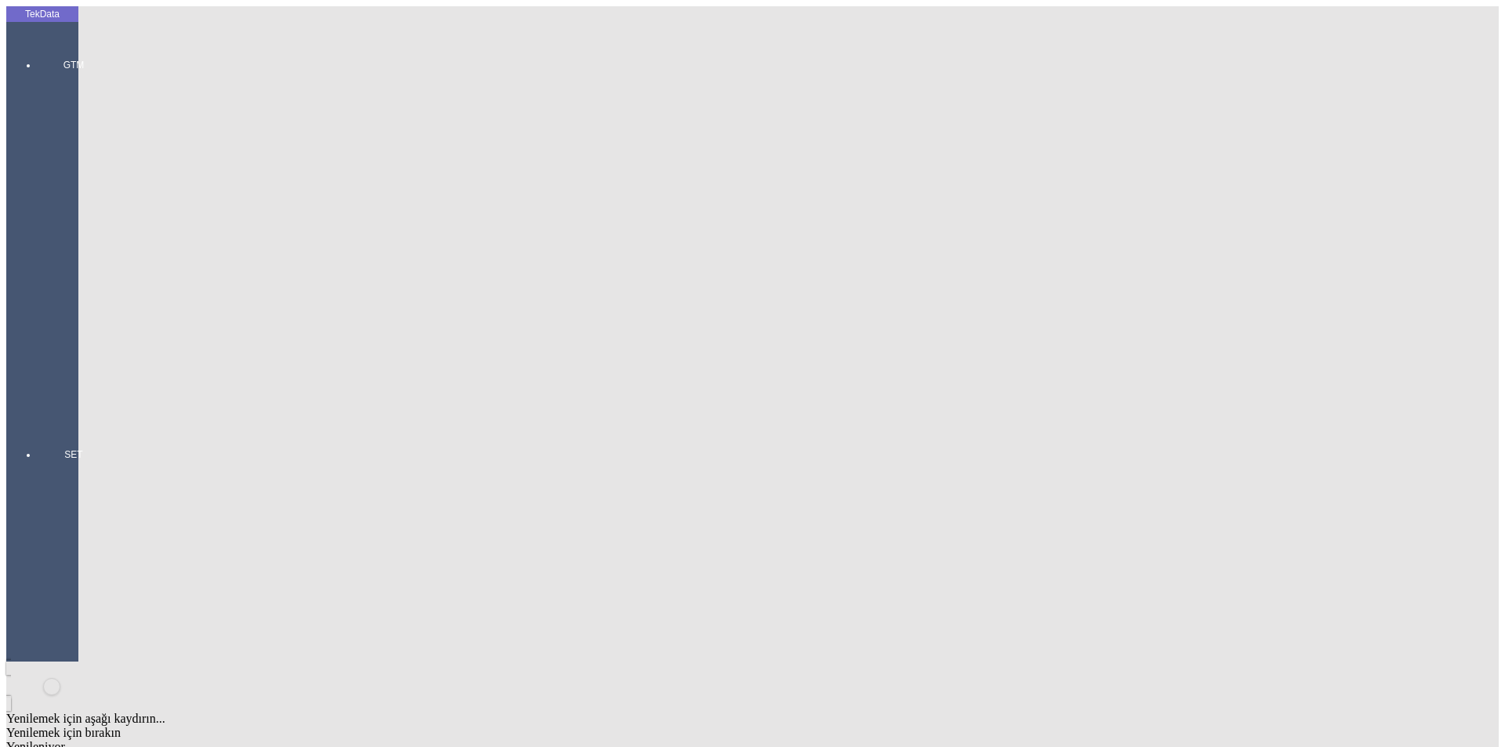
type input "1.5"
drag, startPoint x: 868, startPoint y: 265, endPoint x: 890, endPoint y: 266, distance: 22.0
click at [893, 328] on div "Amerikan Doları" at bounding box center [1164, 335] width 621 height 14
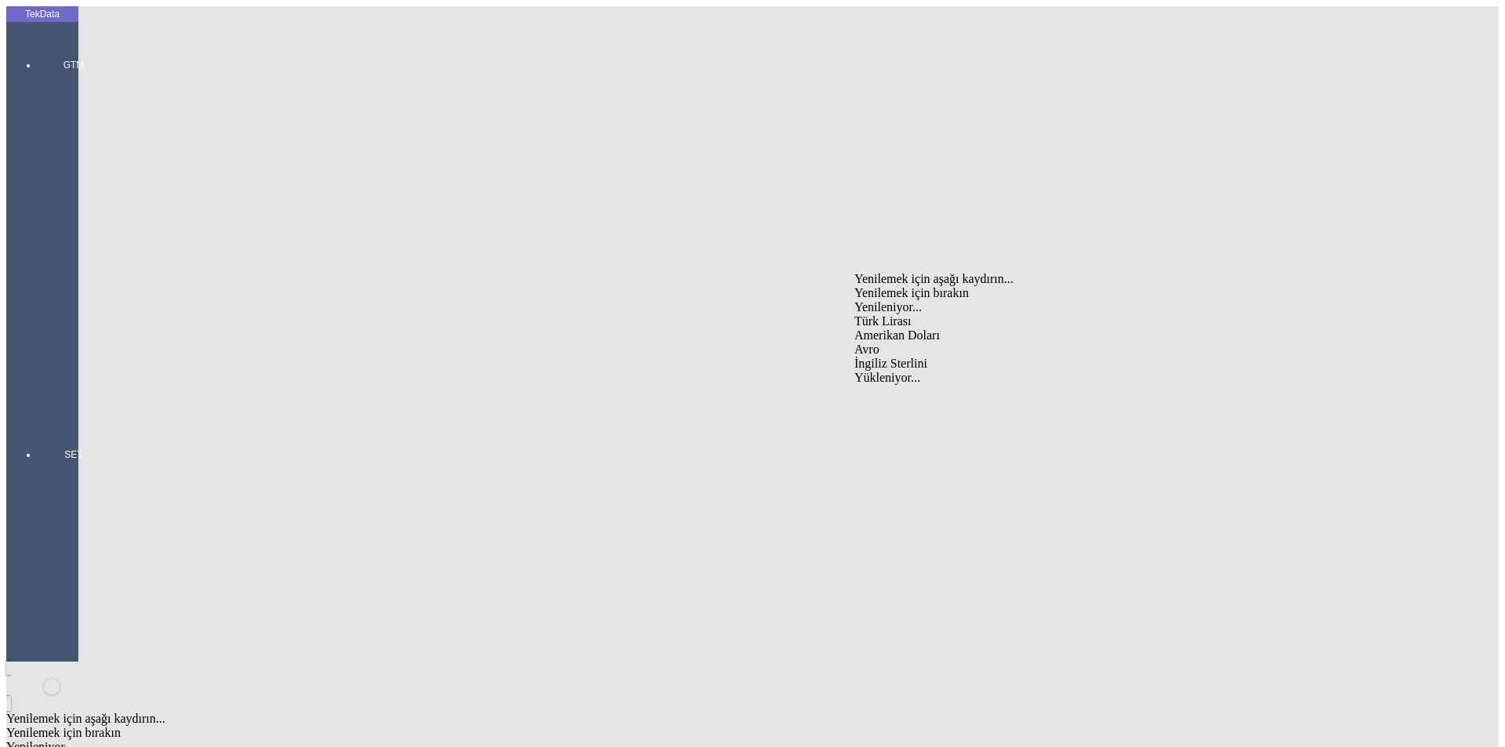
type input "Amerikan Doları"
type input "300"
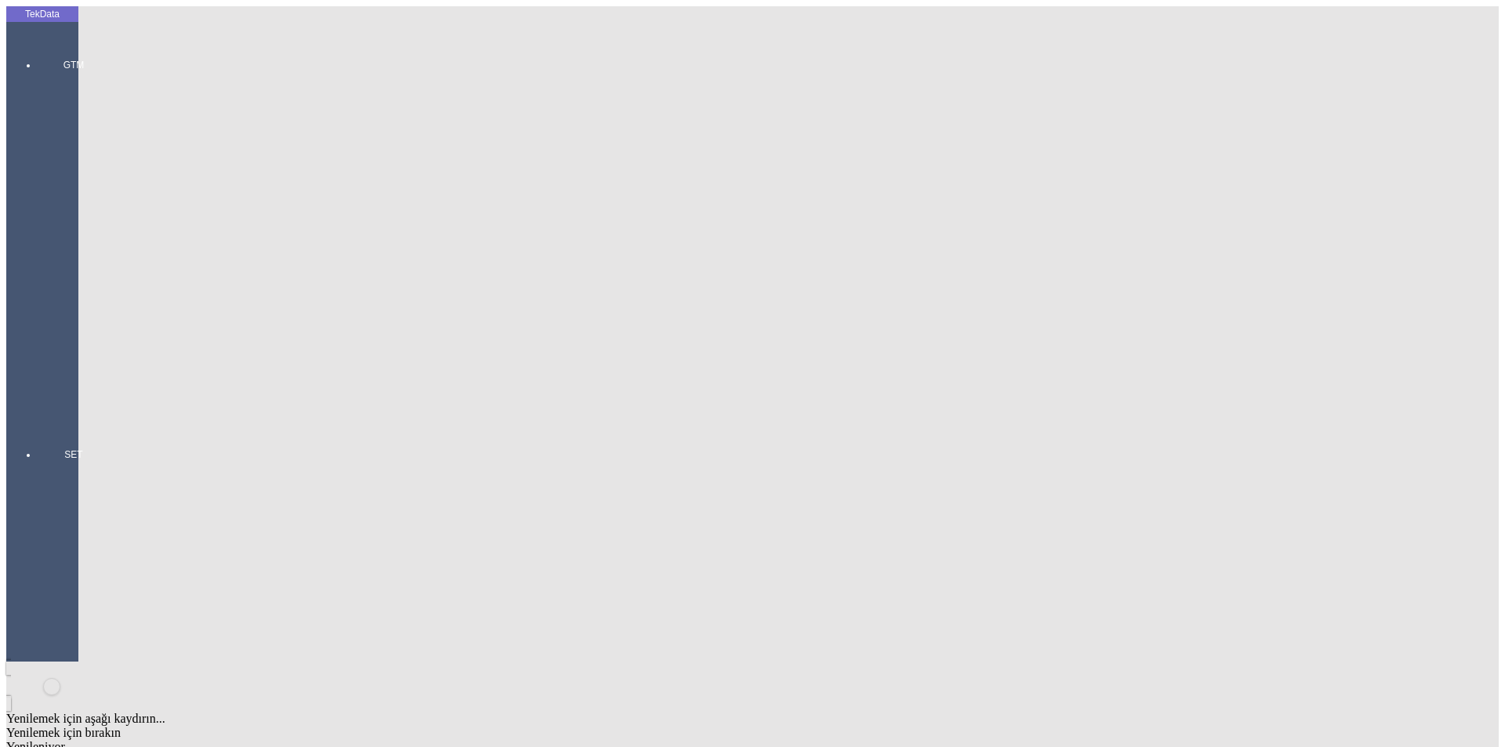
type input "54.8"
type input "55.7"
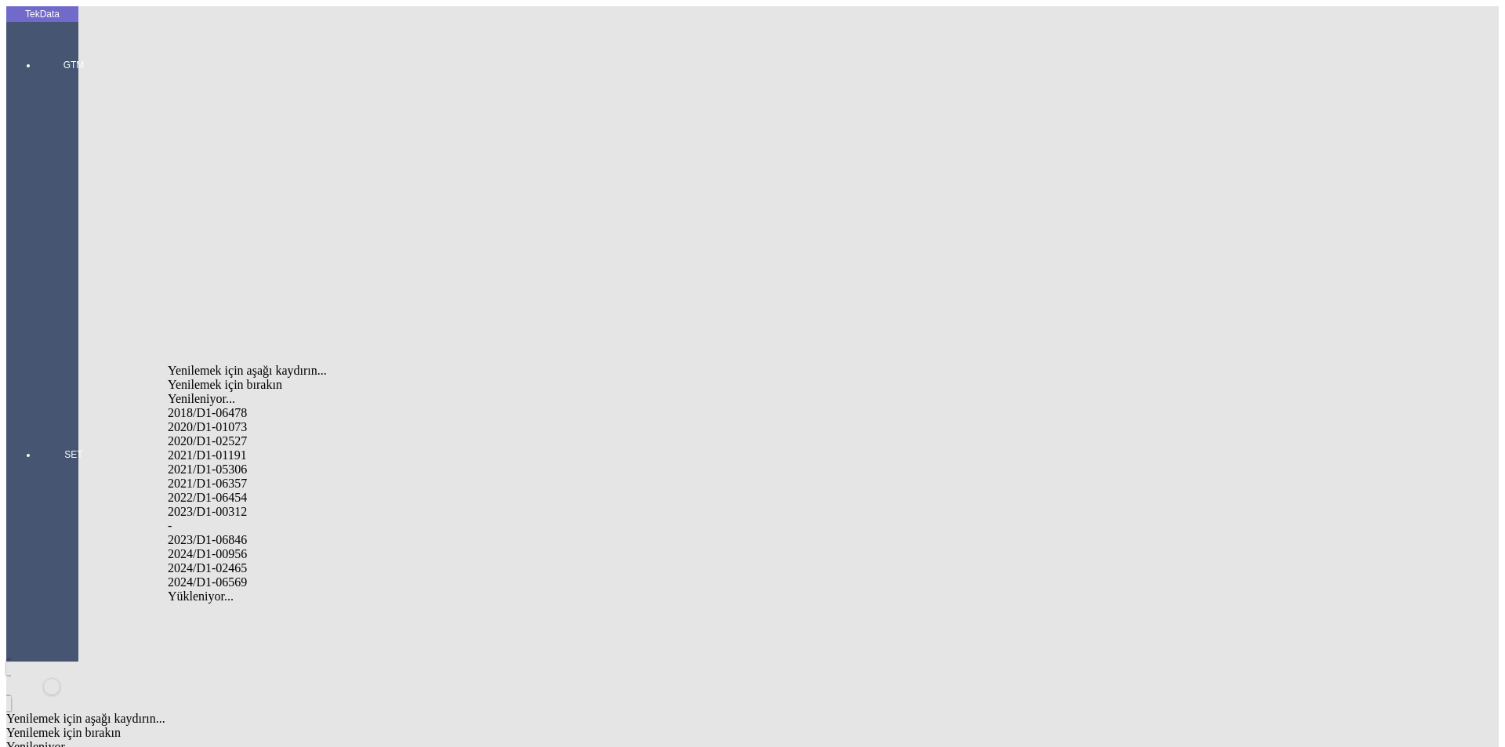
click at [233, 561] on div "2024/D1-02465" at bounding box center [472, 568] width 609 height 14
type input "2024/D1-02465"
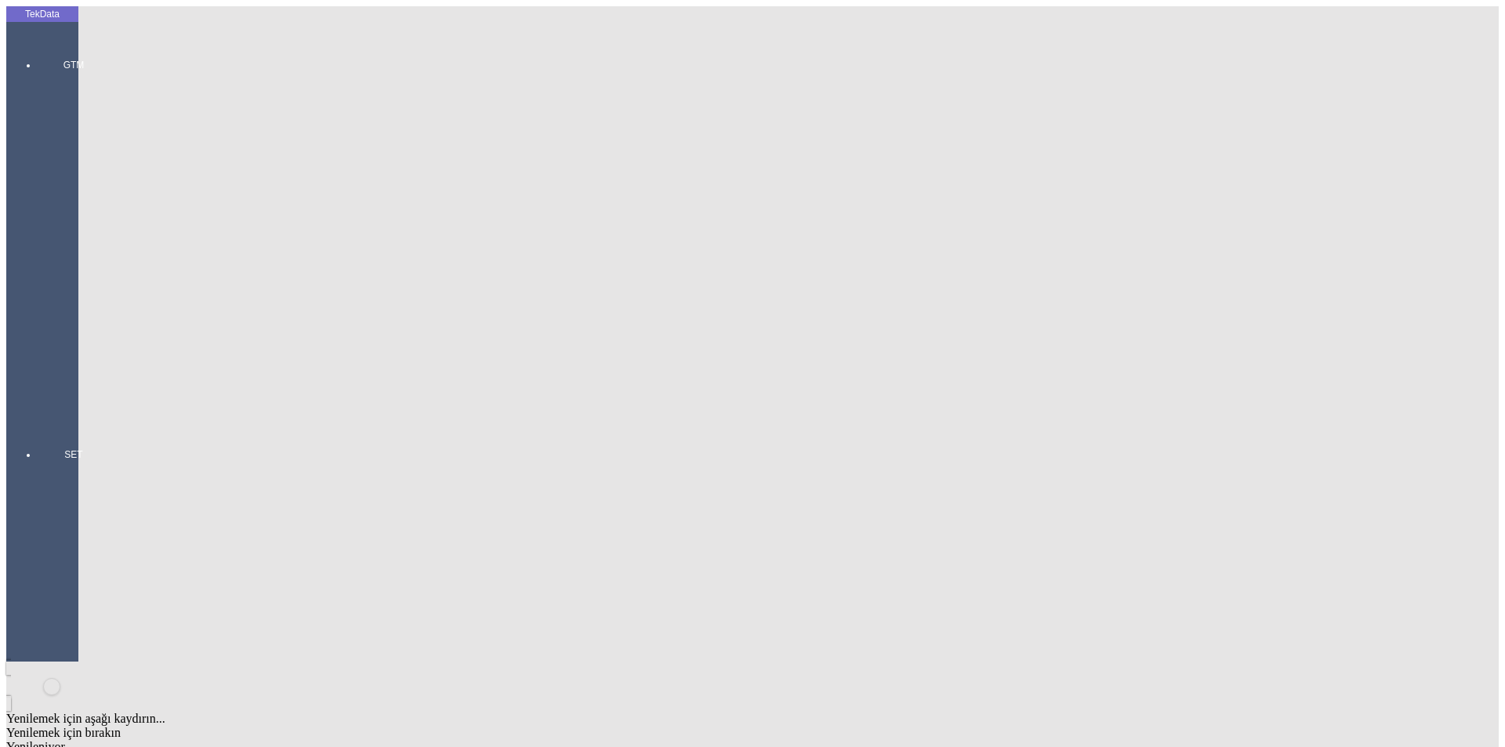
drag, startPoint x: 832, startPoint y: 161, endPoint x: 889, endPoint y: 179, distance: 60.0
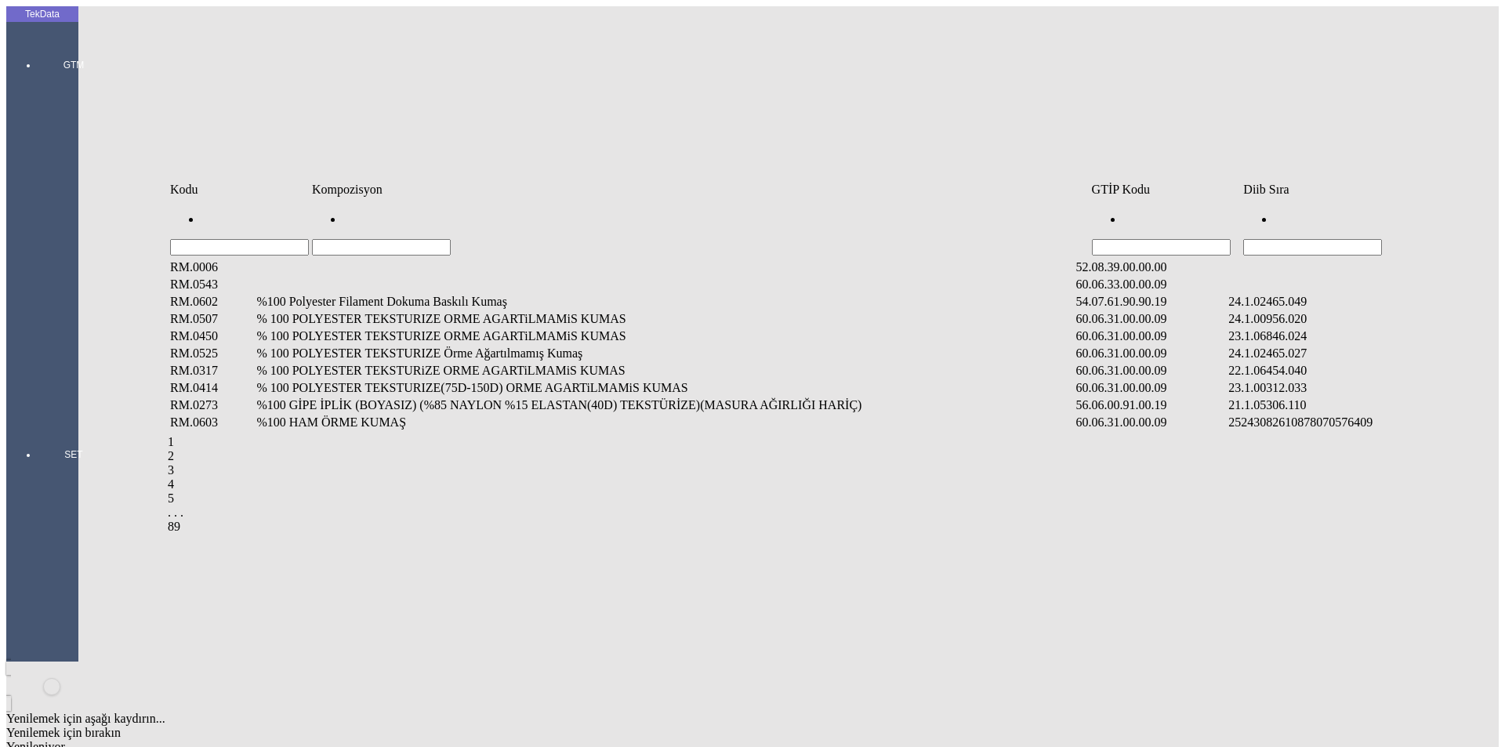
click at [1319, 239] on input "Hücreyi Filtrele" at bounding box center [1312, 247] width 139 height 16
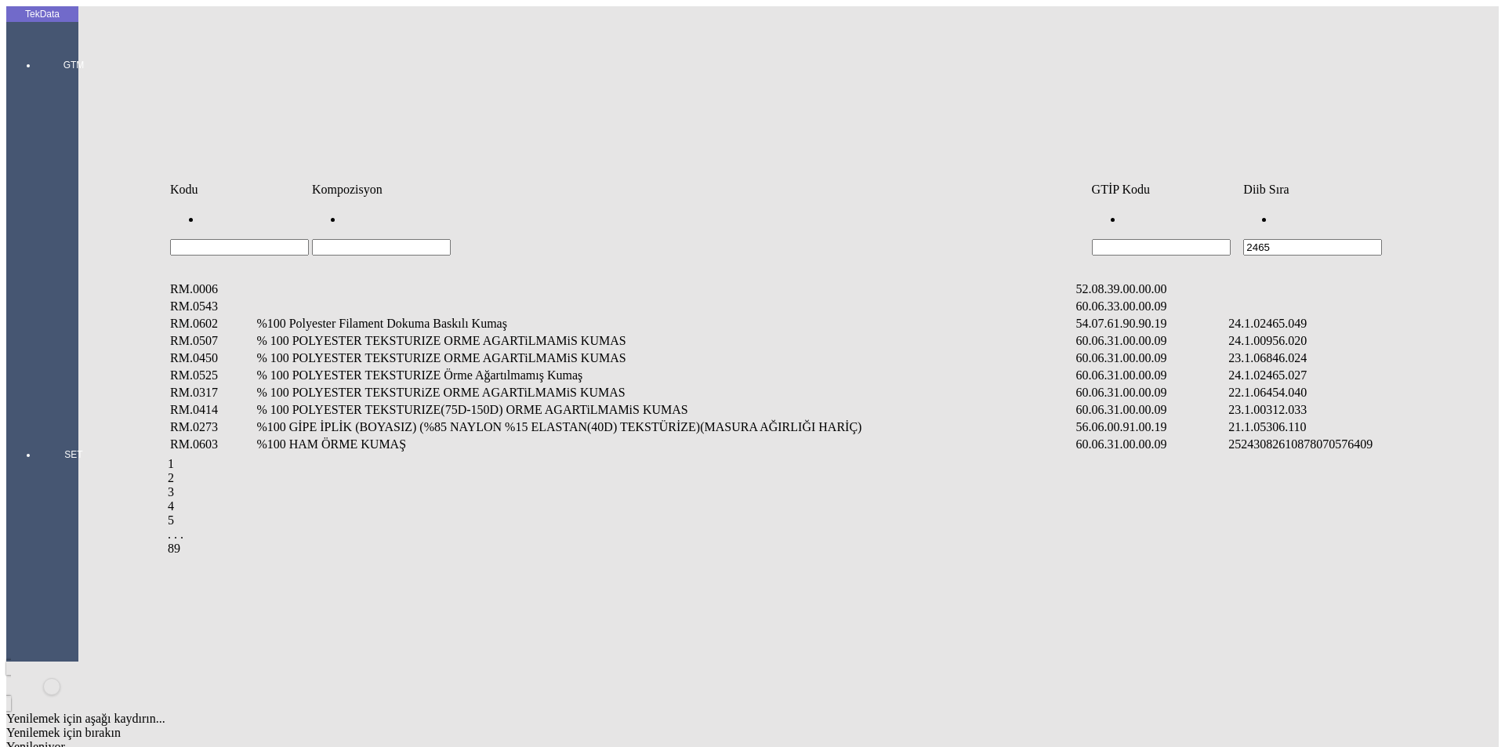
type input "2465"
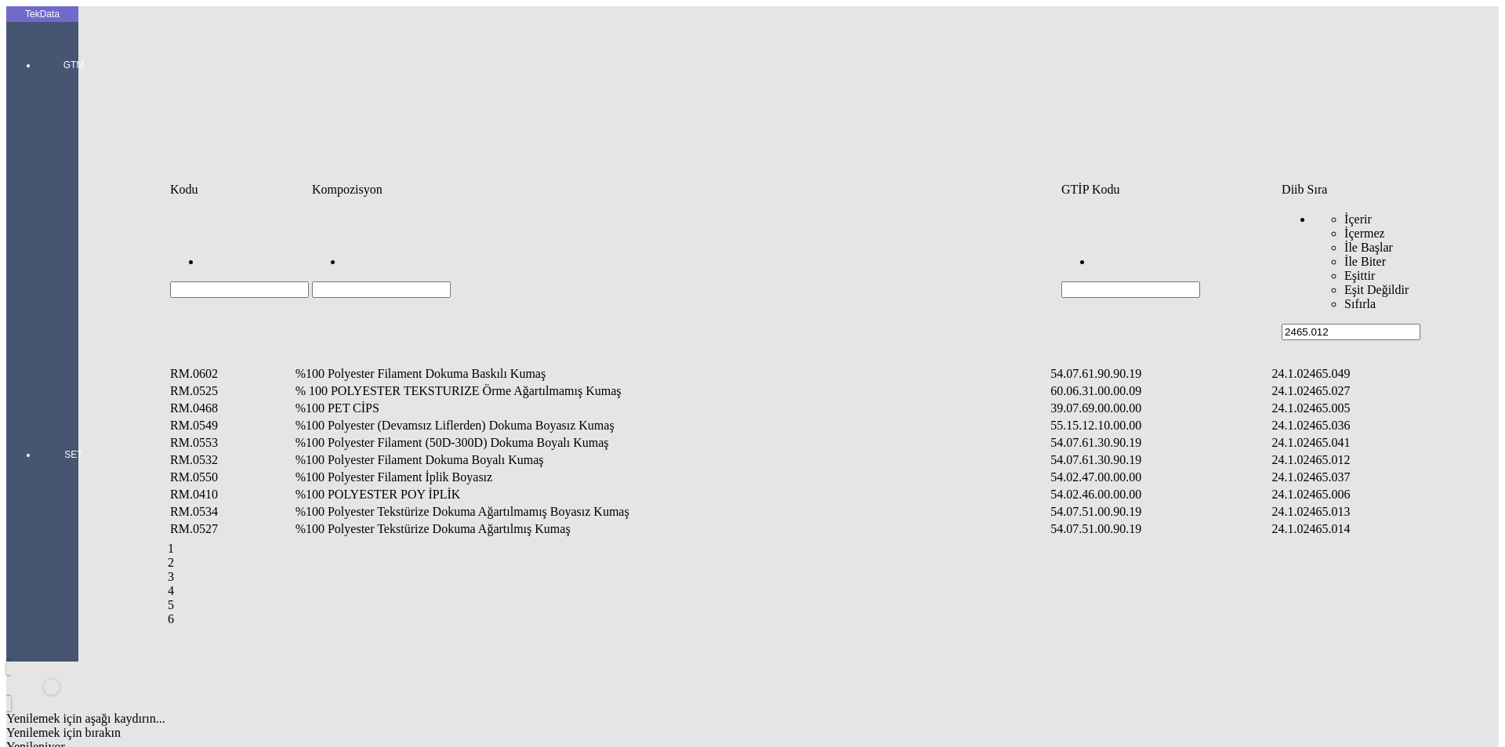
type input "2465.012"
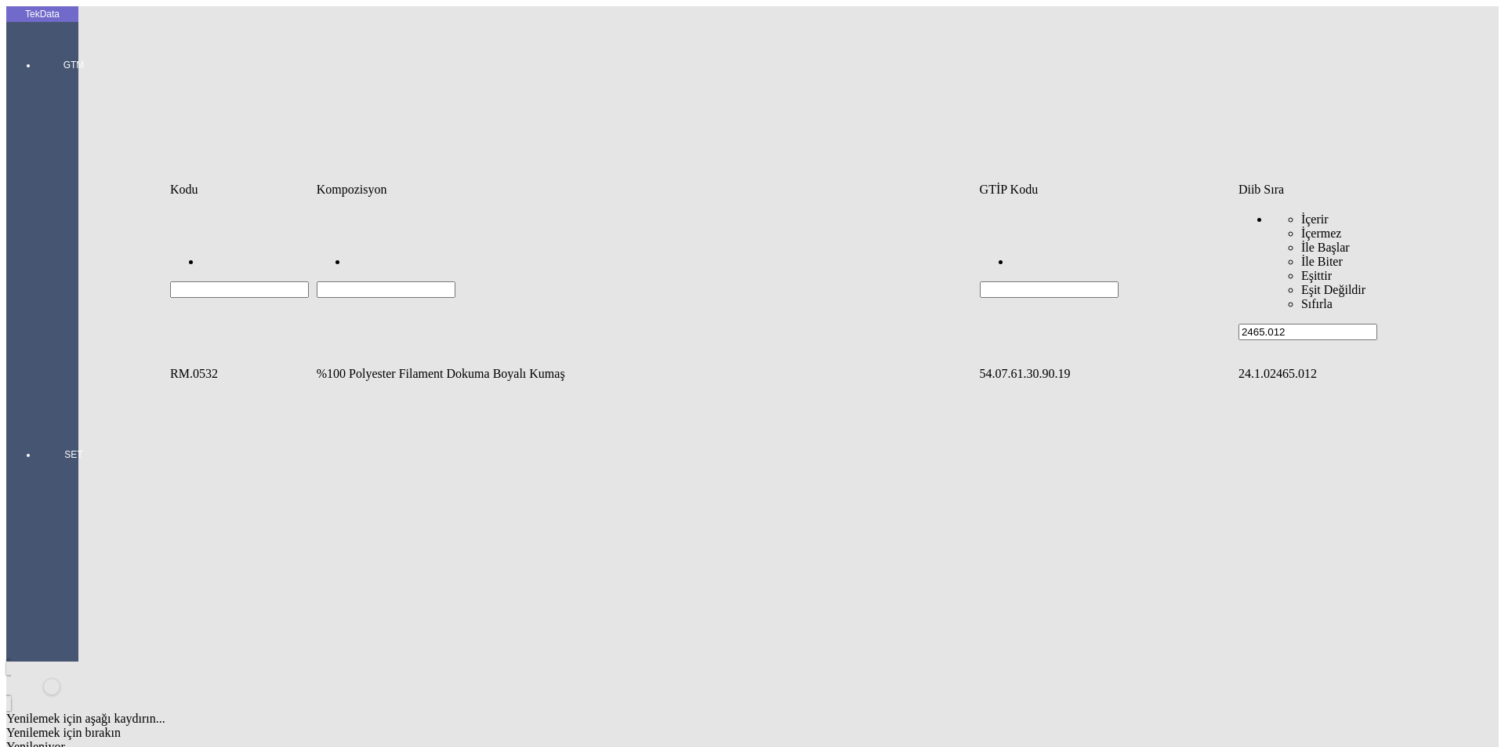
click at [389, 366] on td "%100 Polyester Filament Dokuma Boyalı Kumaş" at bounding box center [646, 374] width 661 height 16
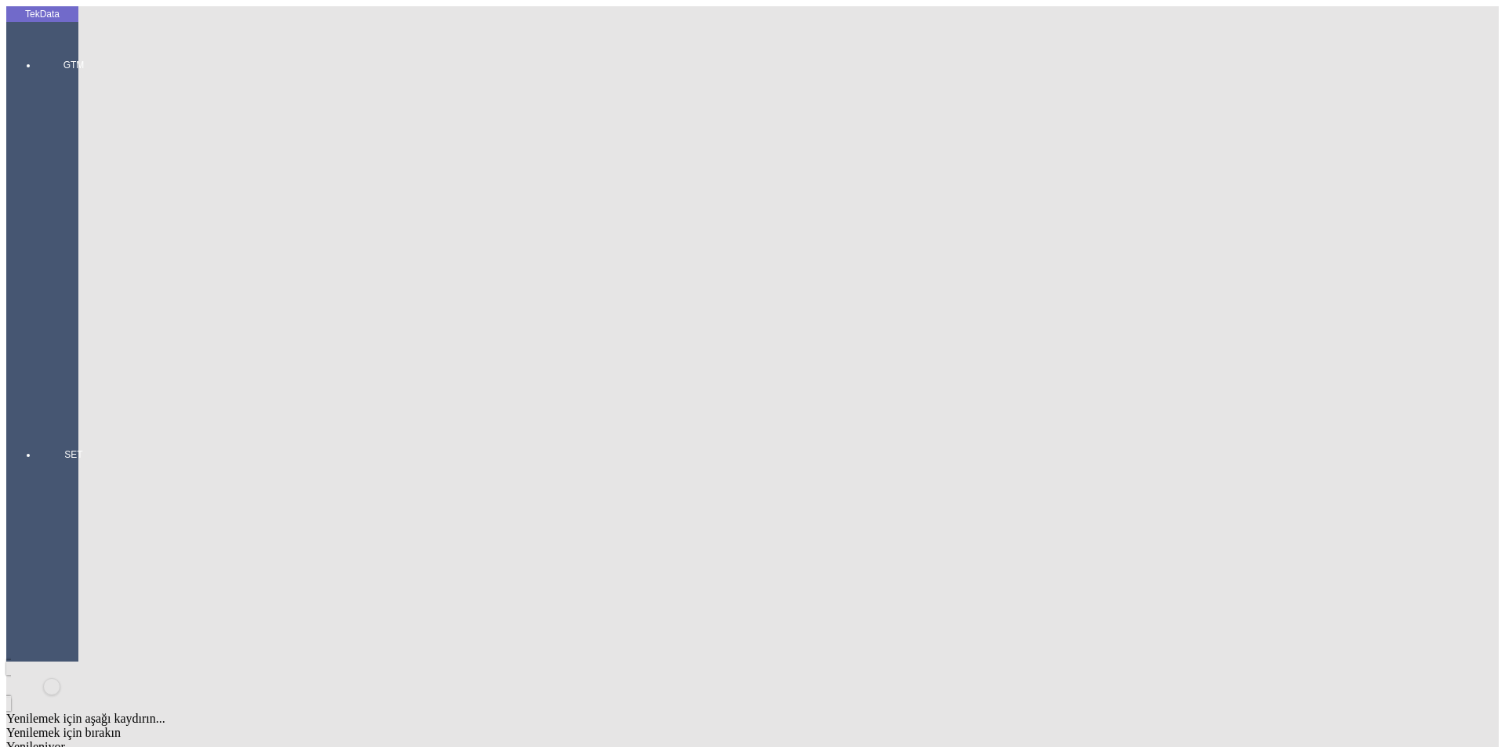
type input "1001"
click at [882, 284] on div "Metre" at bounding box center [1164, 291] width 621 height 14
type input "Metre"
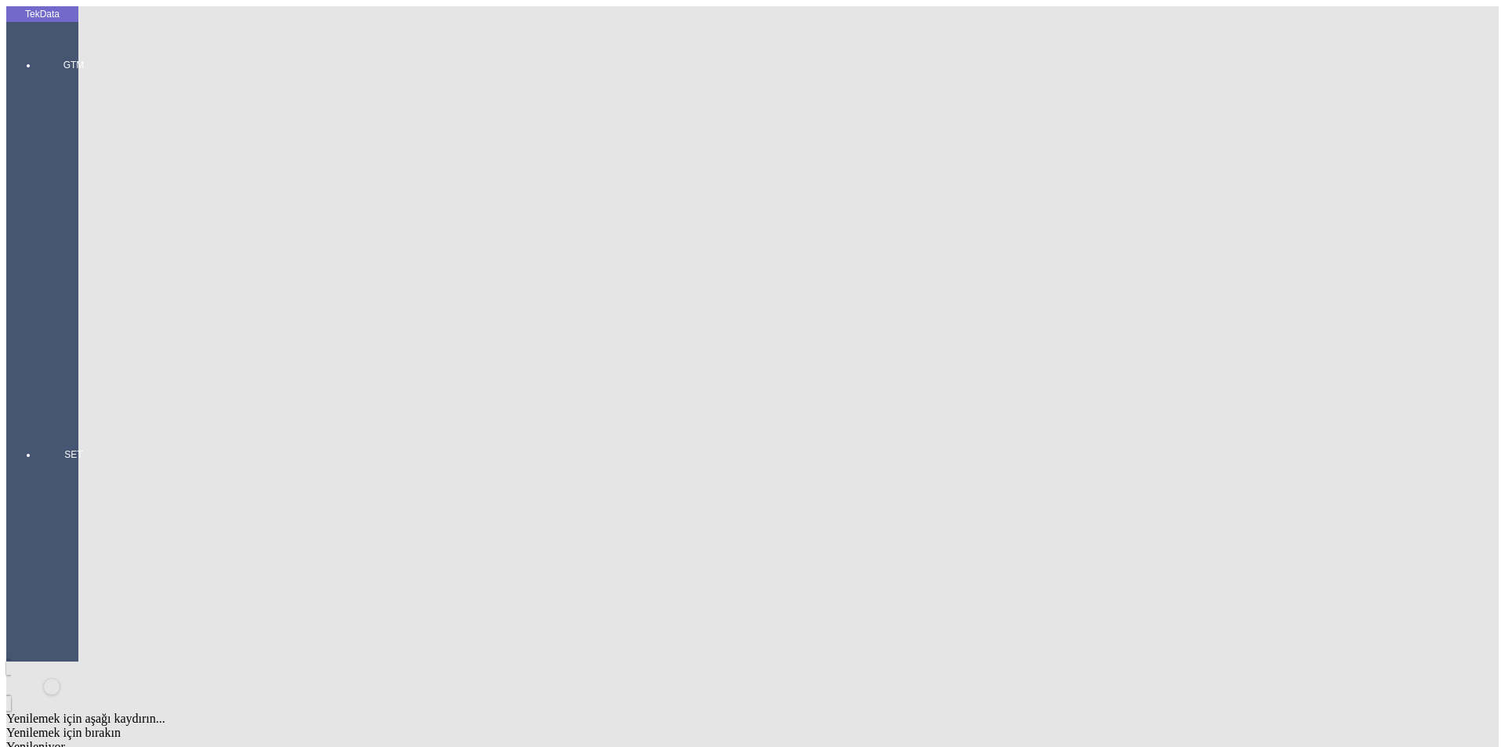
type input "1.6"
click at [906, 328] on div "Amerikan Doları" at bounding box center [1164, 335] width 621 height 14
type input "Amerikan Doları"
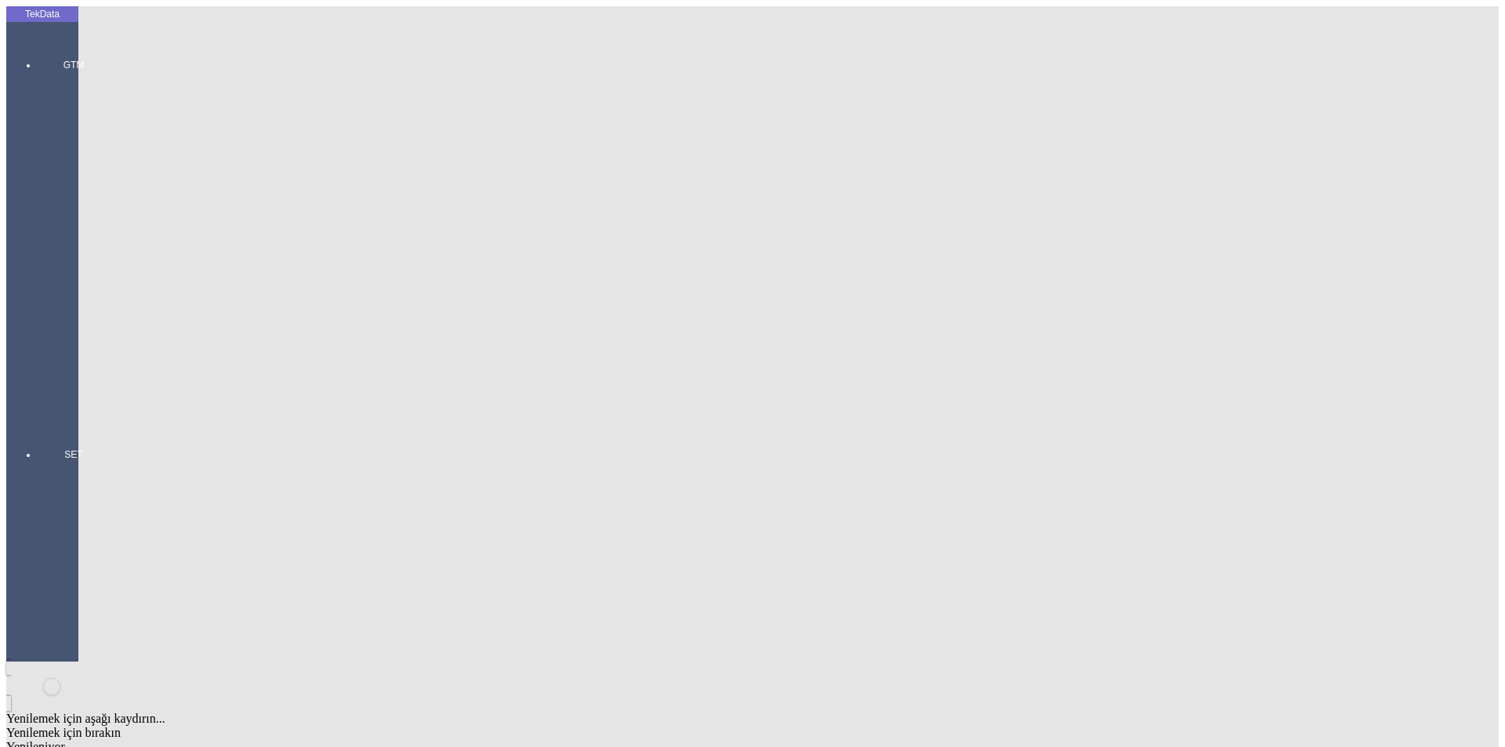
type input "300"
type input "174.8"
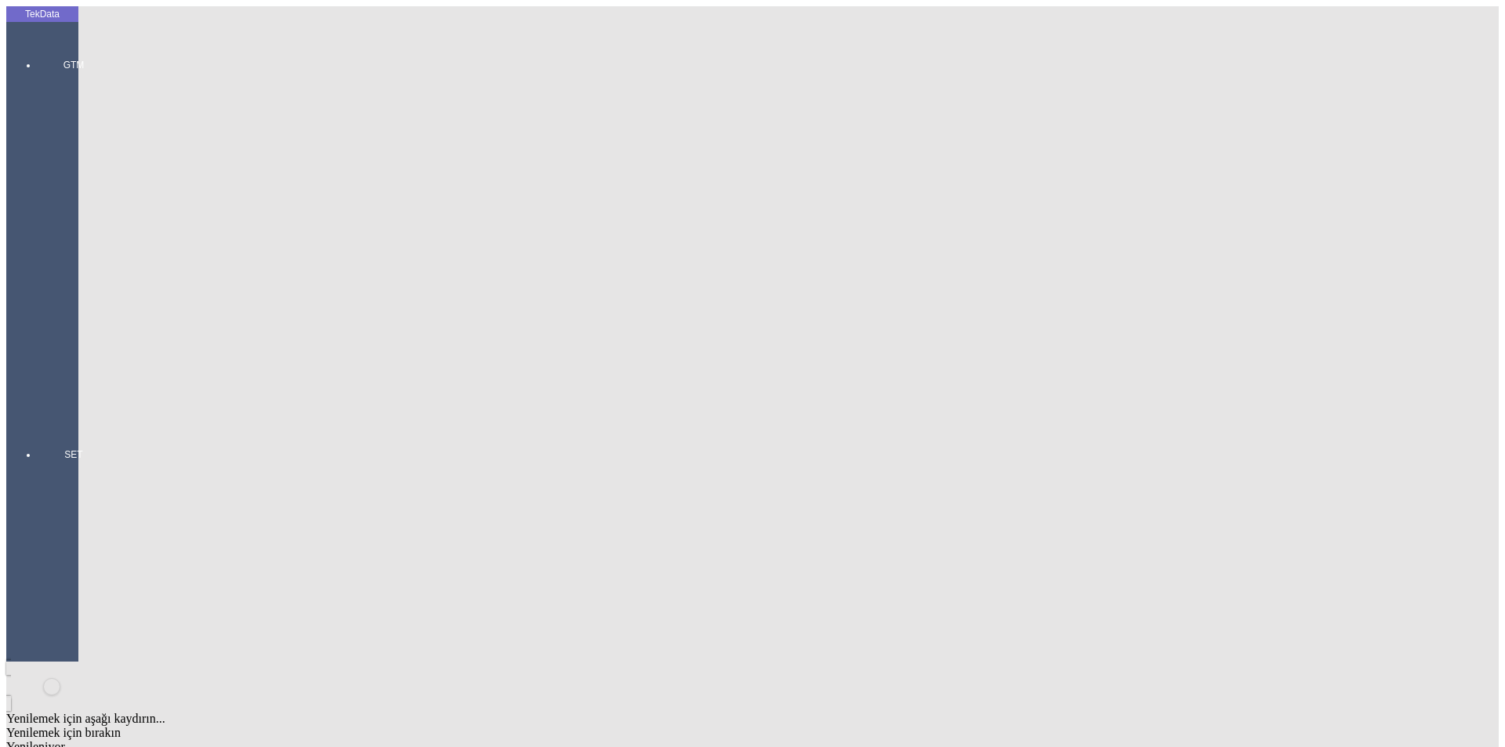
type input "178.1"
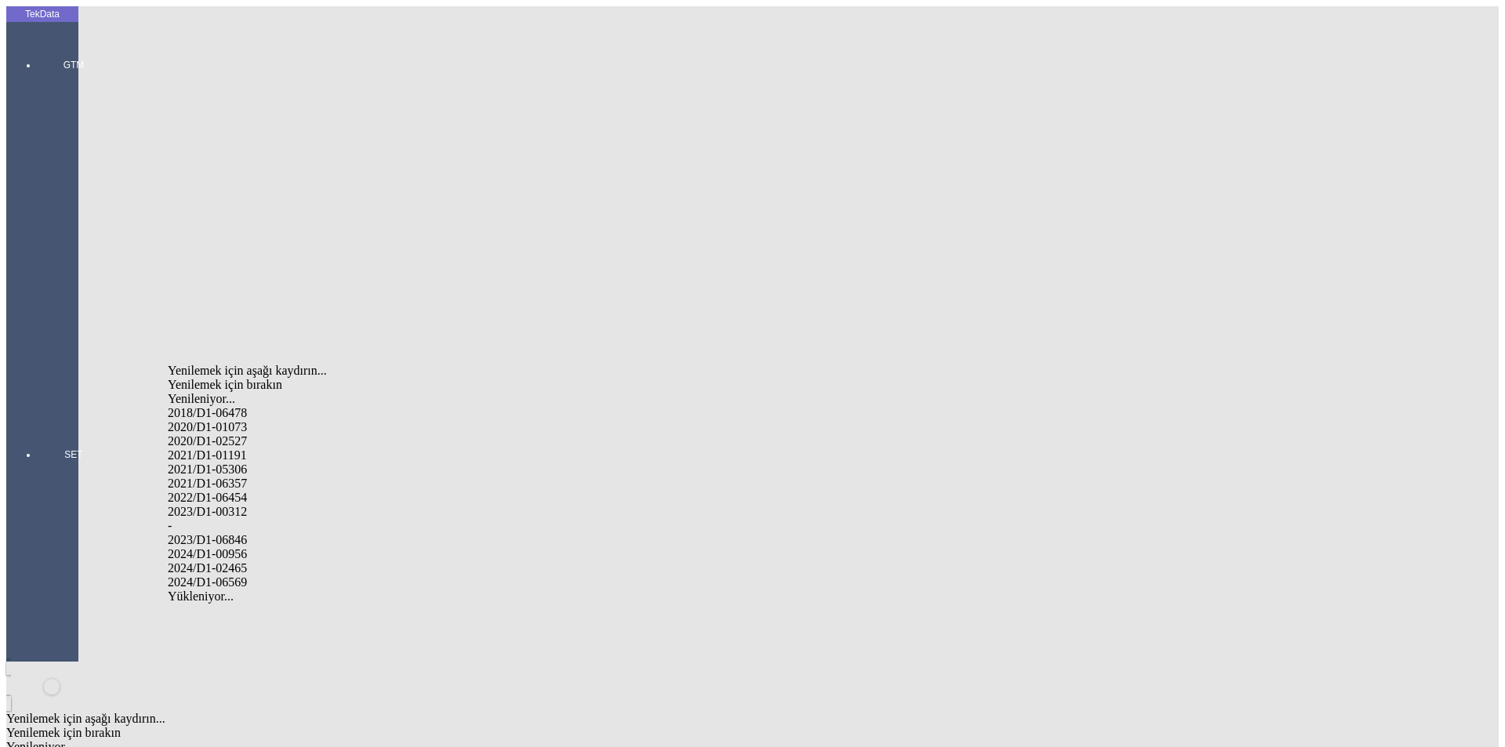
click at [256, 561] on div "2024/D1-02465" at bounding box center [472, 568] width 609 height 14
type input "2024/D1-02465"
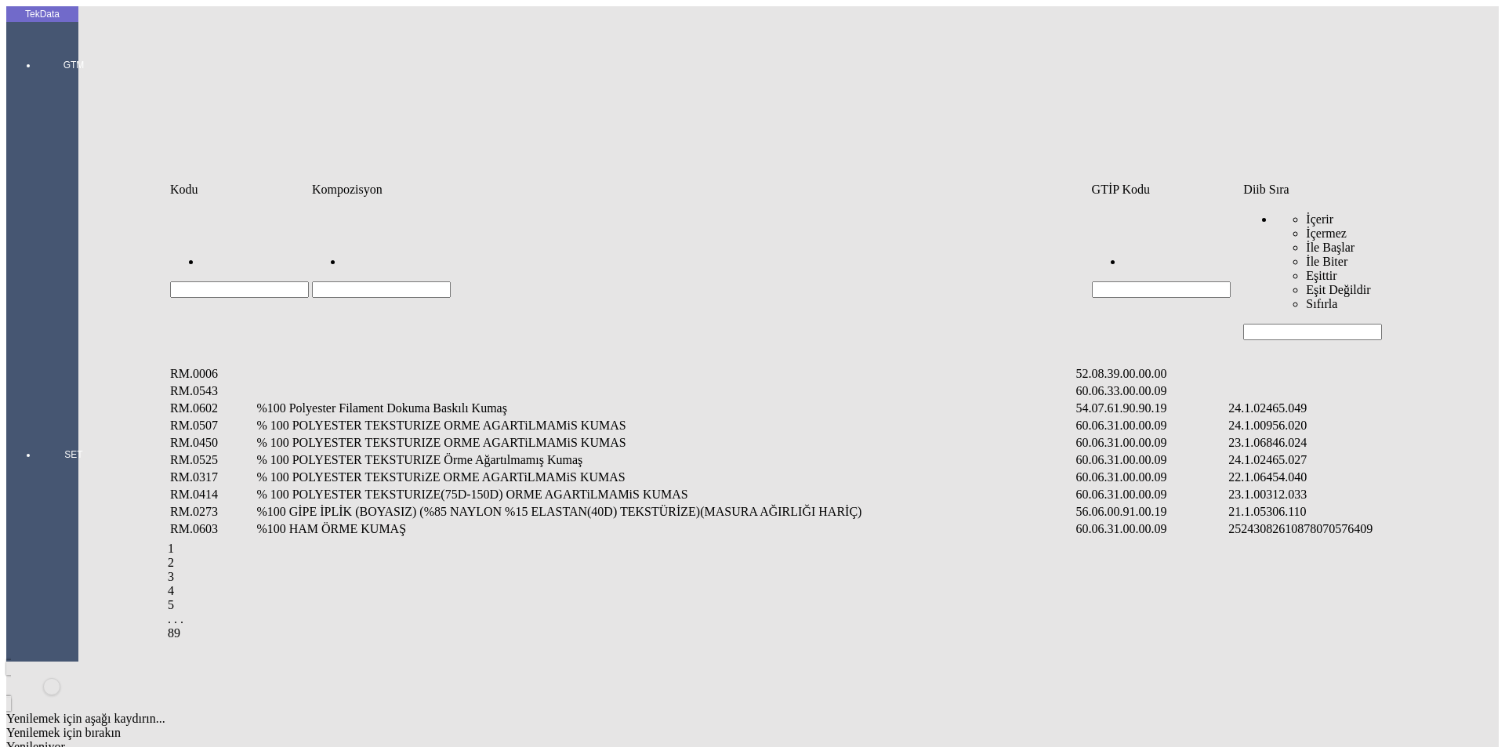
click at [1299, 324] on input "Hücreyi Filtrele" at bounding box center [1312, 332] width 139 height 16
type input "2465."
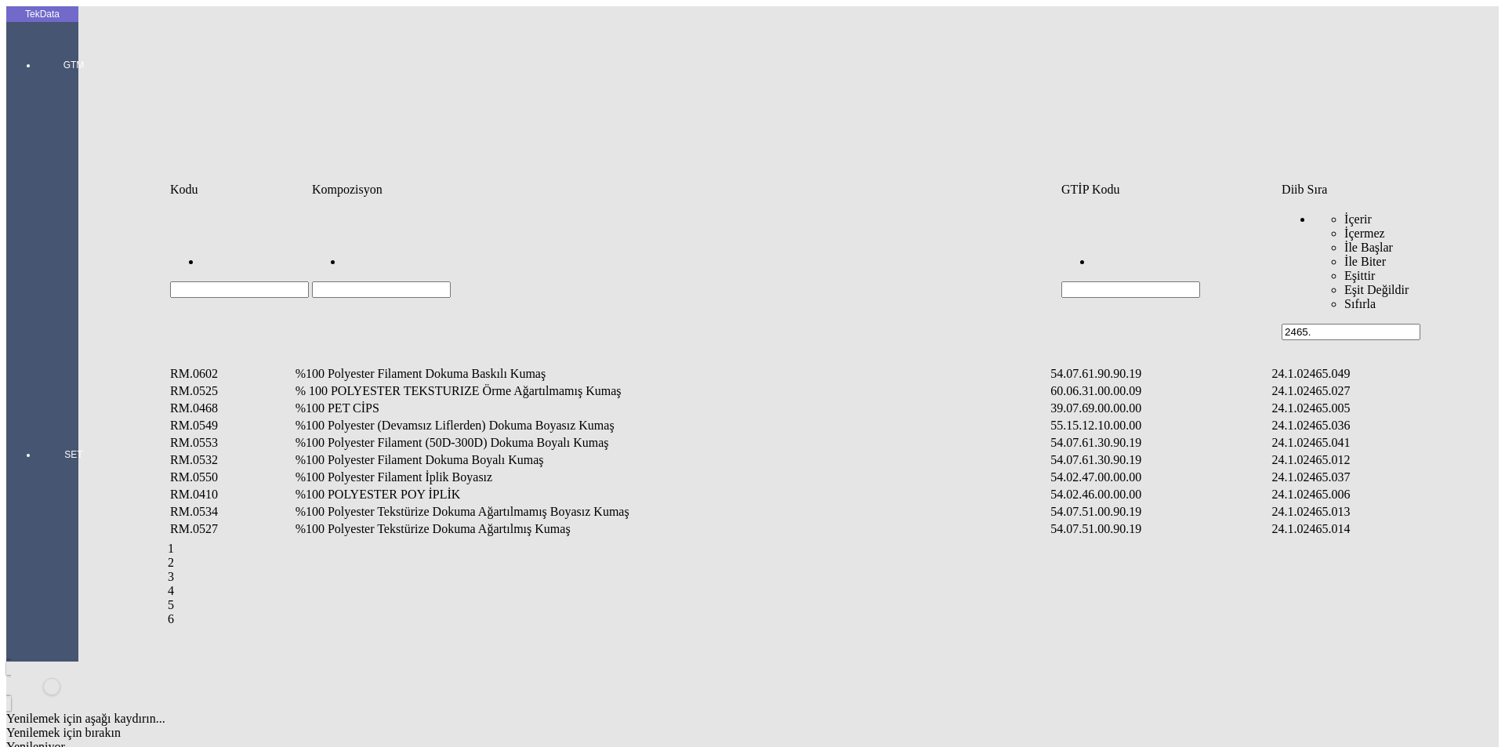
type input "2465."
click at [451, 281] on input "Hücreyi Filtrele" at bounding box center [381, 289] width 139 height 16
type input "%58"
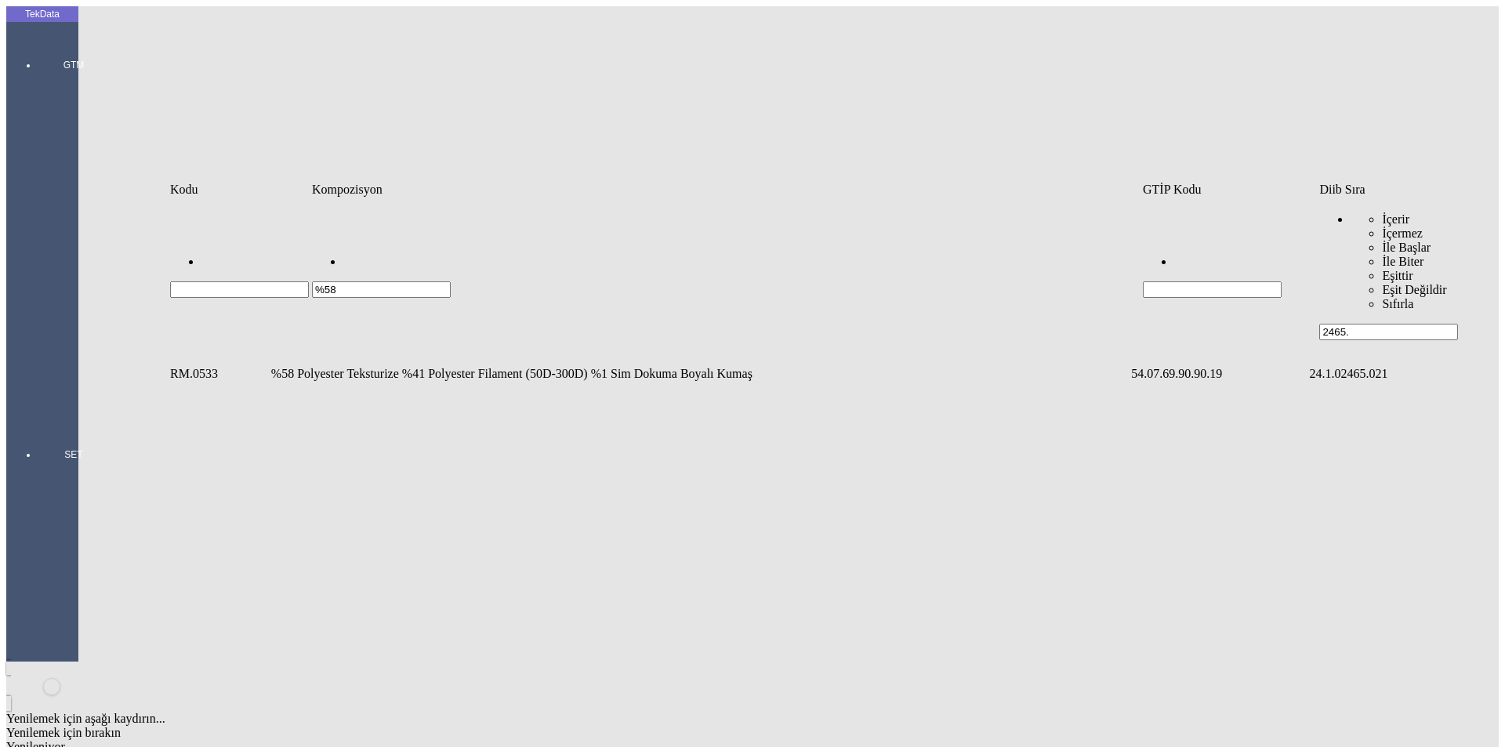
click at [322, 366] on td "%58 Polyester Teksturize %41 Polyester Filament (50D-300D) %1 Sim Dokuma Boyalı…" at bounding box center [699, 374] width 858 height 16
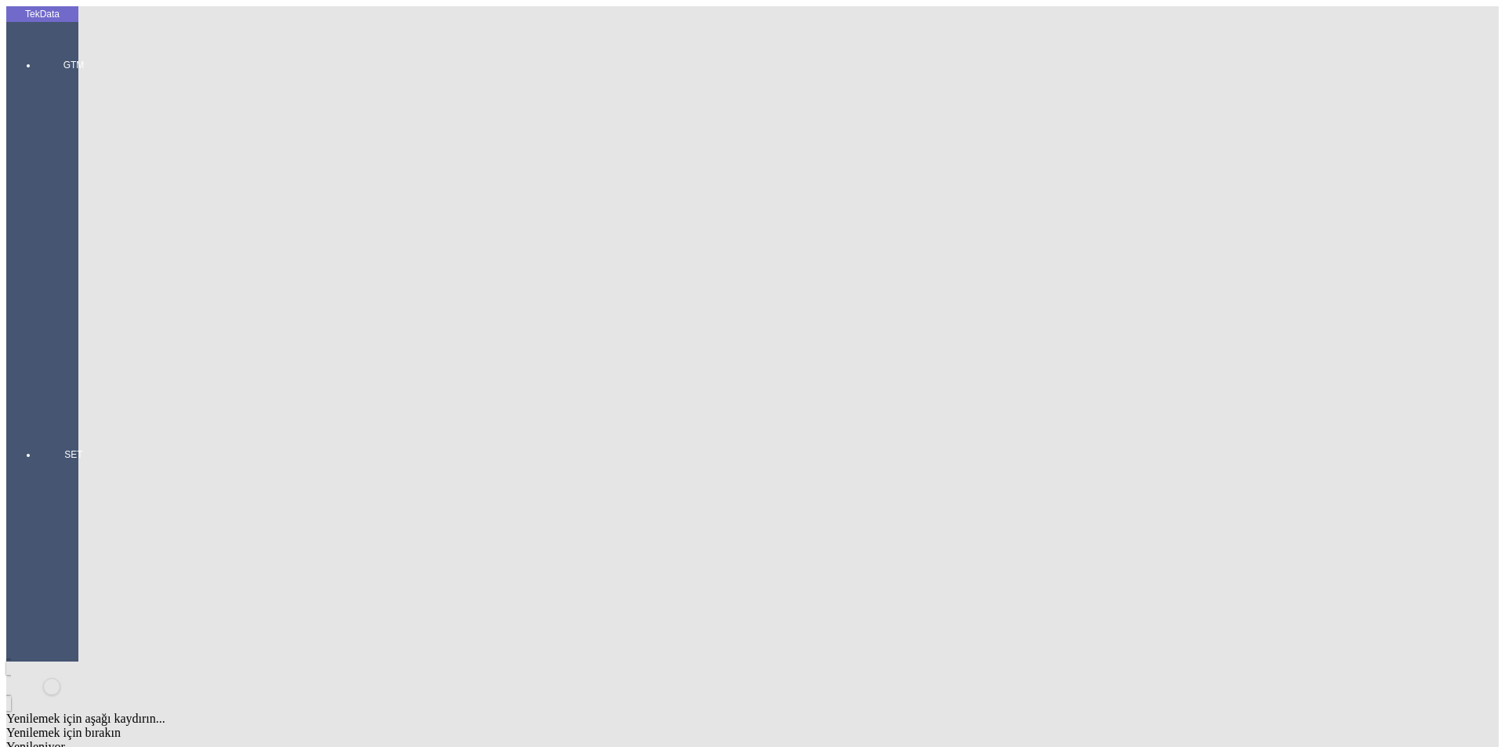
type input "768.5"
click at [890, 284] on div "Metre" at bounding box center [1164, 291] width 621 height 14
type input "Metre"
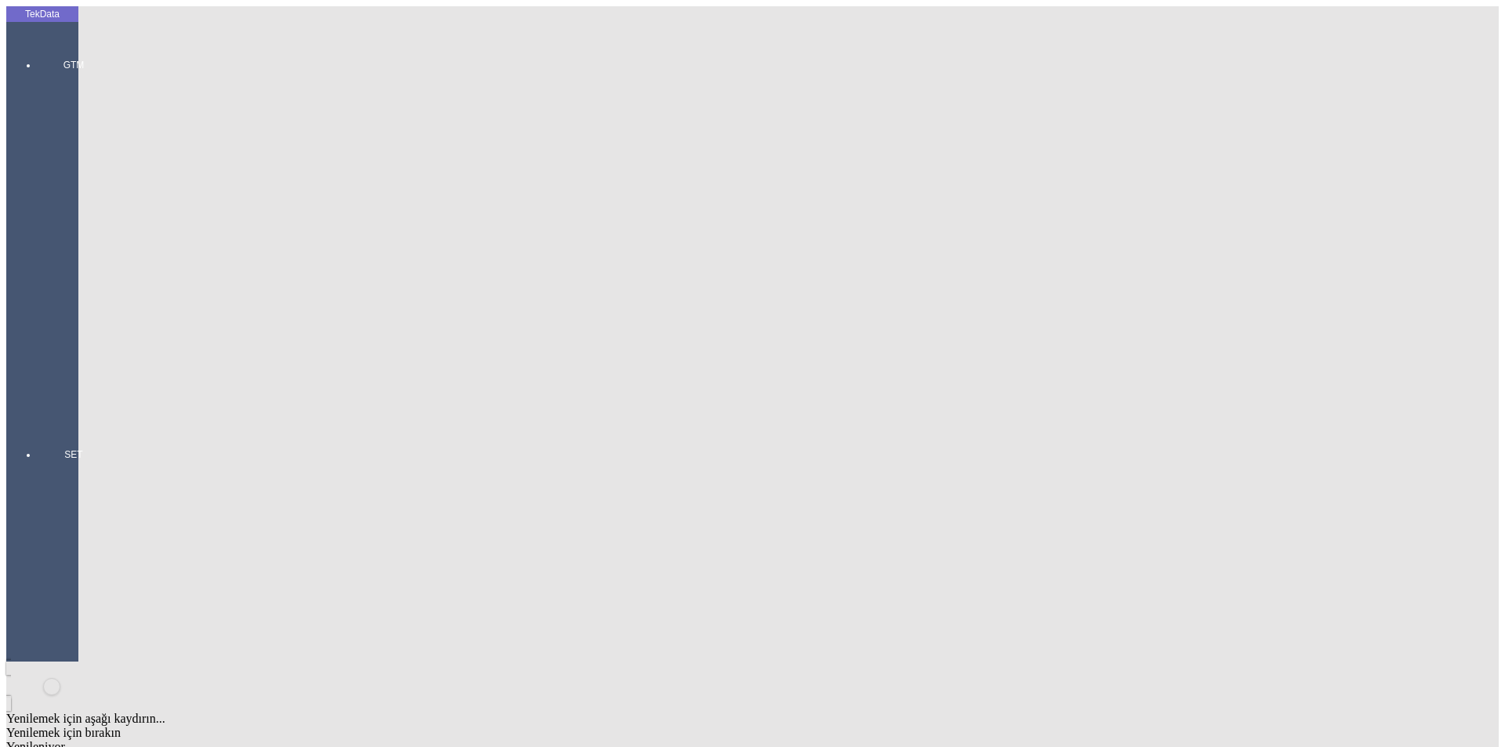
type input "1.5"
click at [889, 328] on div "Amerikan Doları" at bounding box center [1164, 335] width 621 height 14
type input "Amerikan Doları"
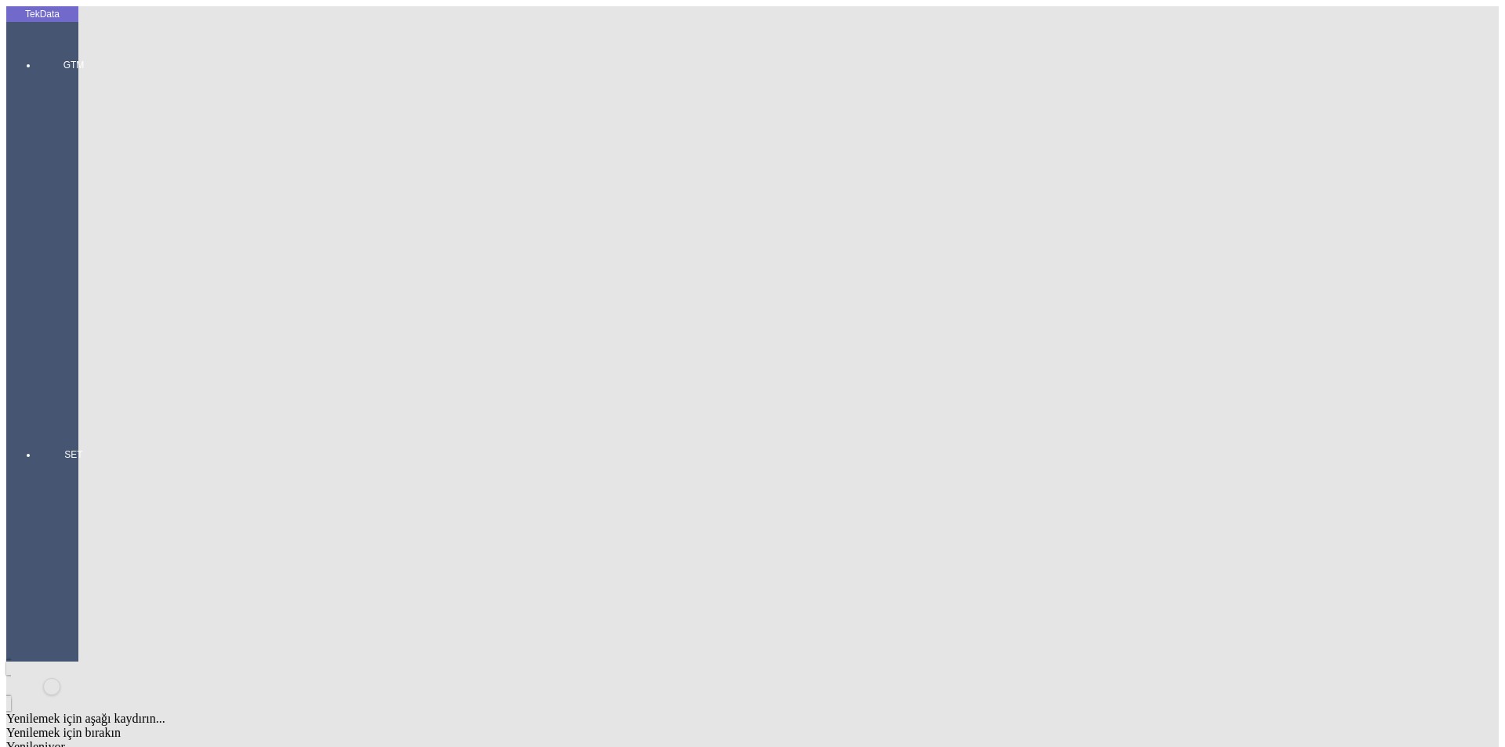
type input "300"
type input "135.1"
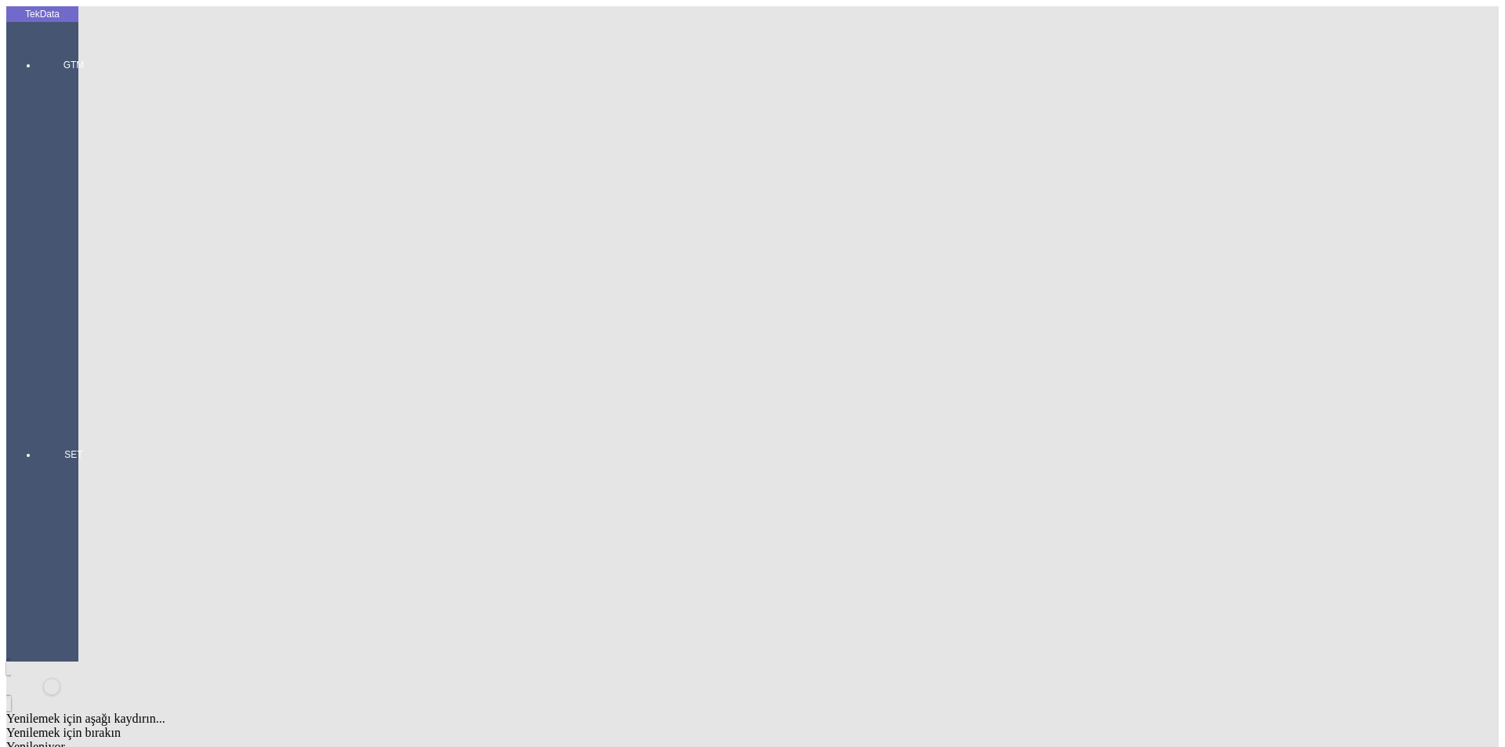
type input "137.5"
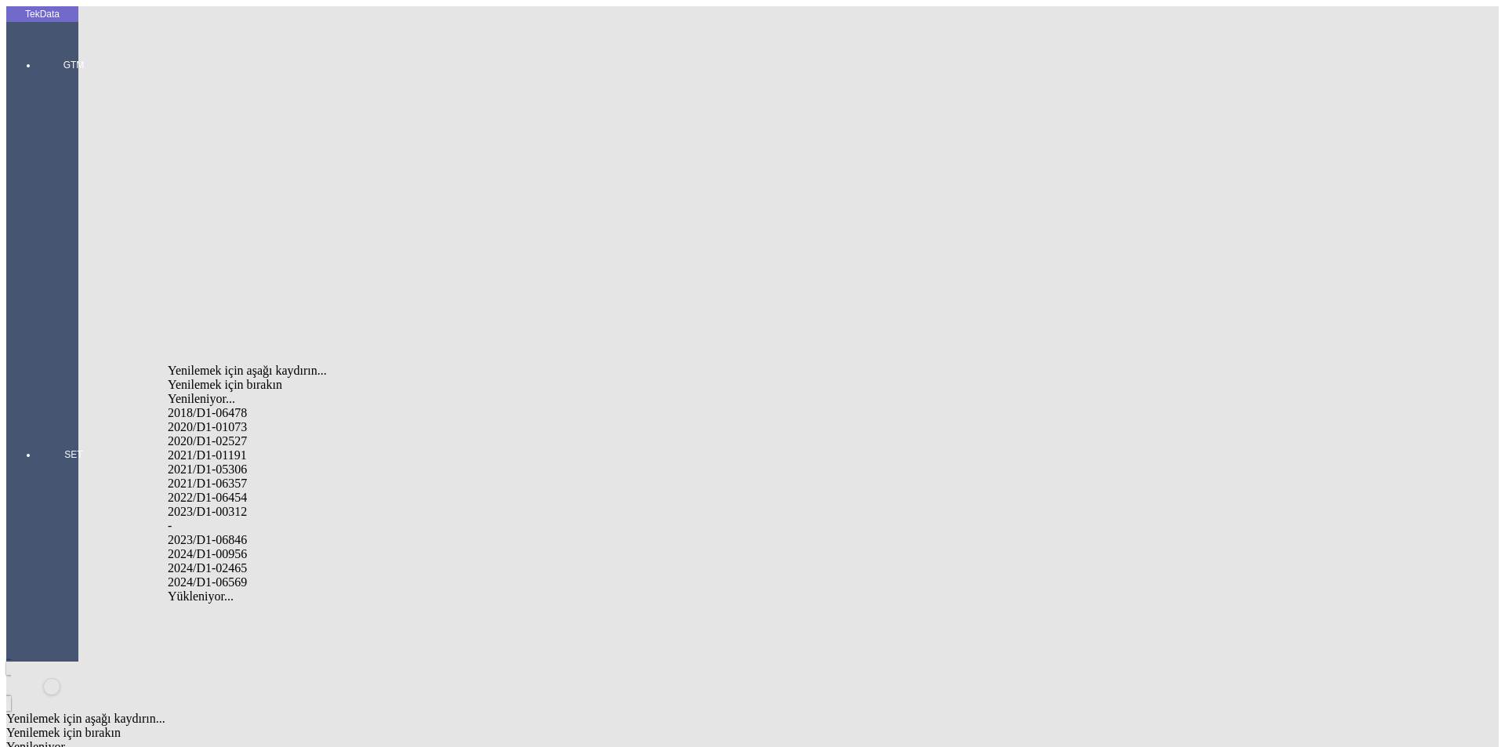
click at [303, 561] on div "2024/D1-02465" at bounding box center [472, 568] width 609 height 14
type input "2024/D1-02465"
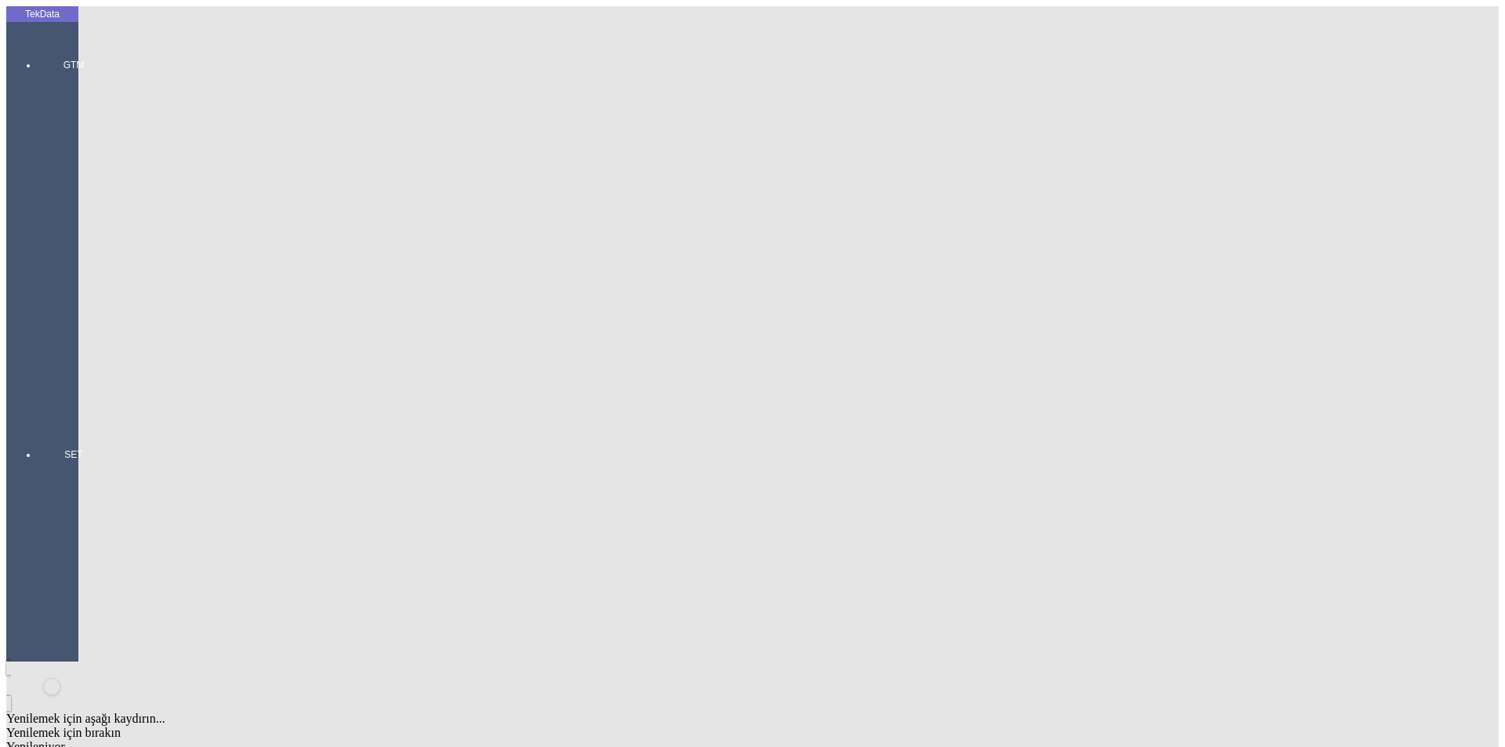
drag, startPoint x: 882, startPoint y: 171, endPoint x: 756, endPoint y: 176, distance: 126.3
type input "27"
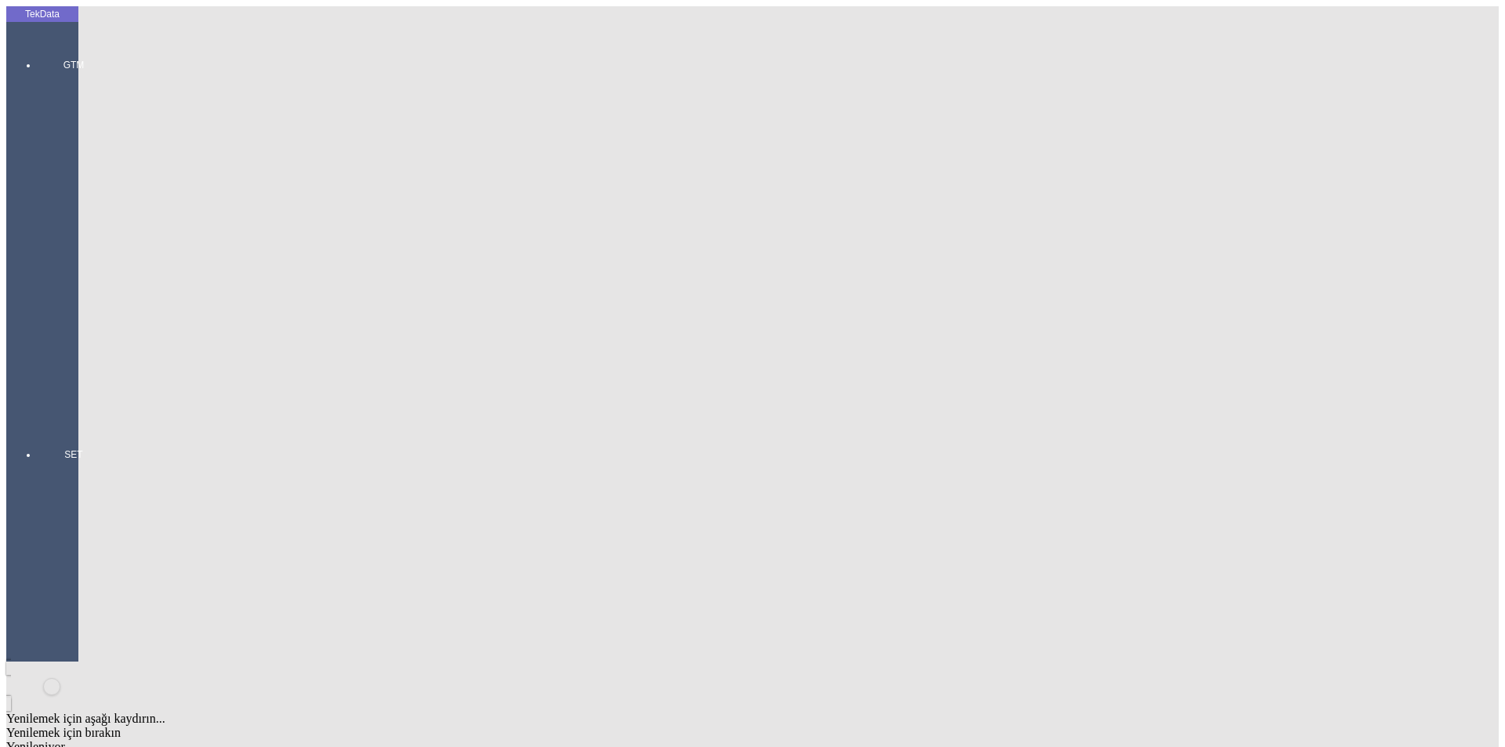
drag, startPoint x: 227, startPoint y: 115, endPoint x: 5, endPoint y: 115, distance: 221.8
drag, startPoint x: 281, startPoint y: 150, endPoint x: 112, endPoint y: 149, distance: 169.3
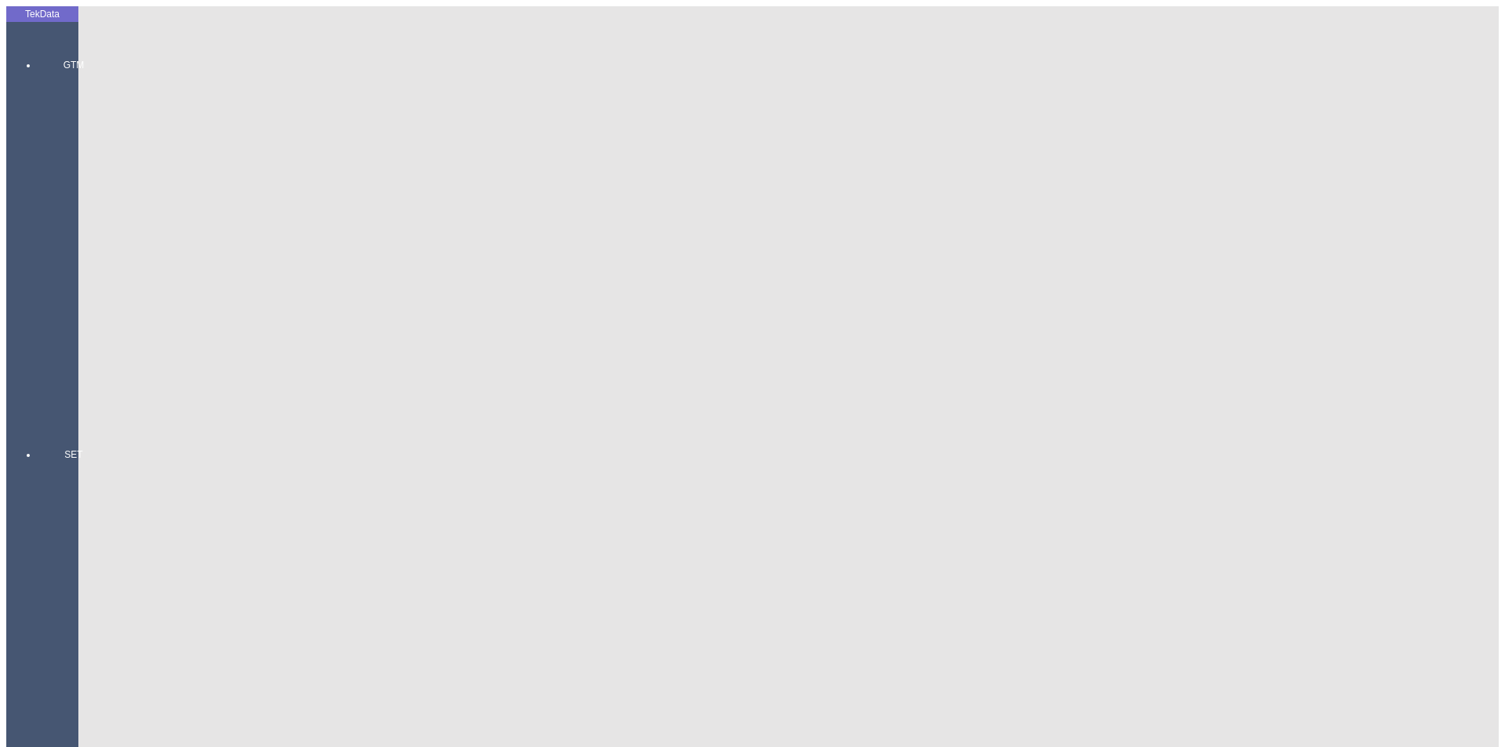
click at [49, 421] on div at bounding box center [74, 421] width 72 height 0
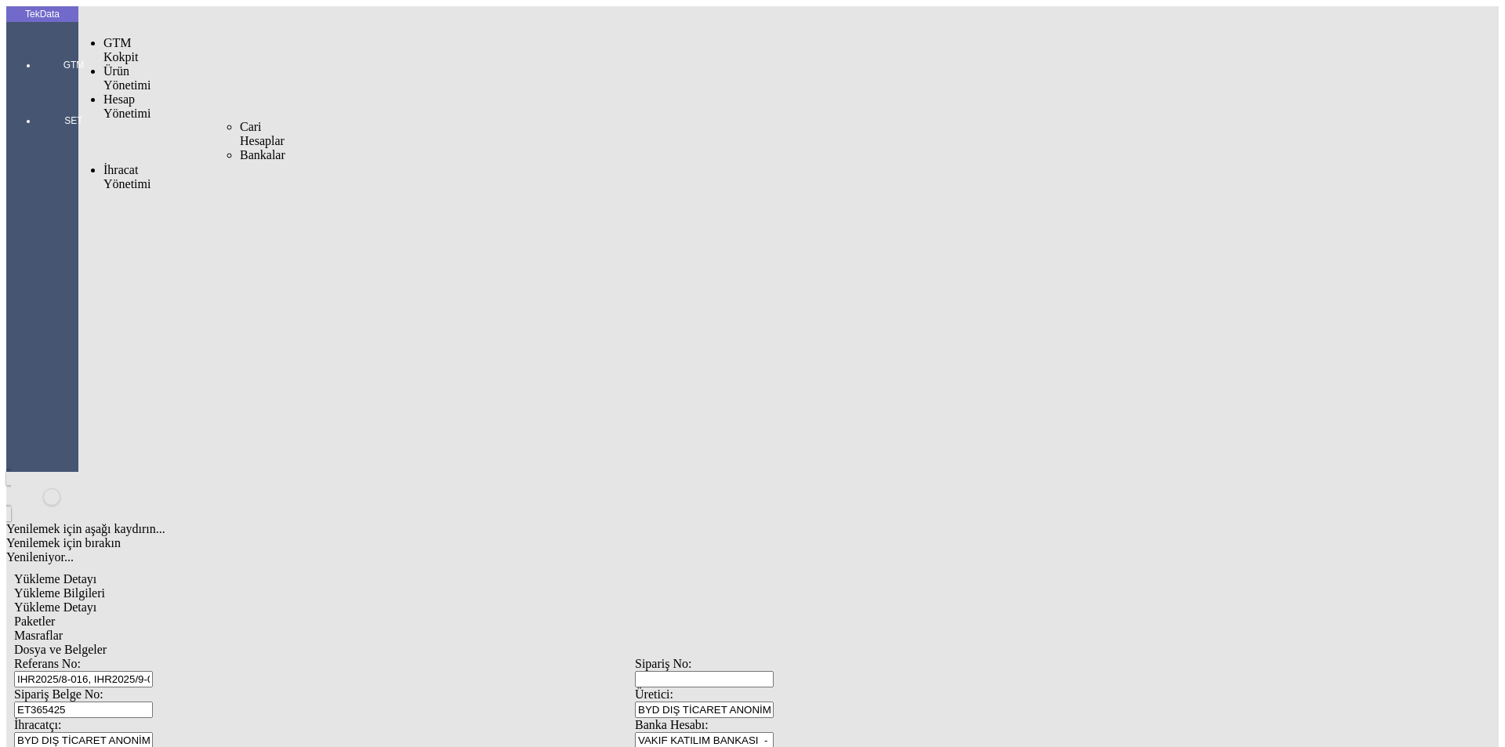
drag, startPoint x: 106, startPoint y: 91, endPoint x: 142, endPoint y: 94, distance: 36.2
click at [114, 163] on span "İhracat Yönetimi" at bounding box center [126, 176] width 47 height 27
click at [240, 190] on span "Yüklemeler" at bounding box center [270, 196] width 60 height 13
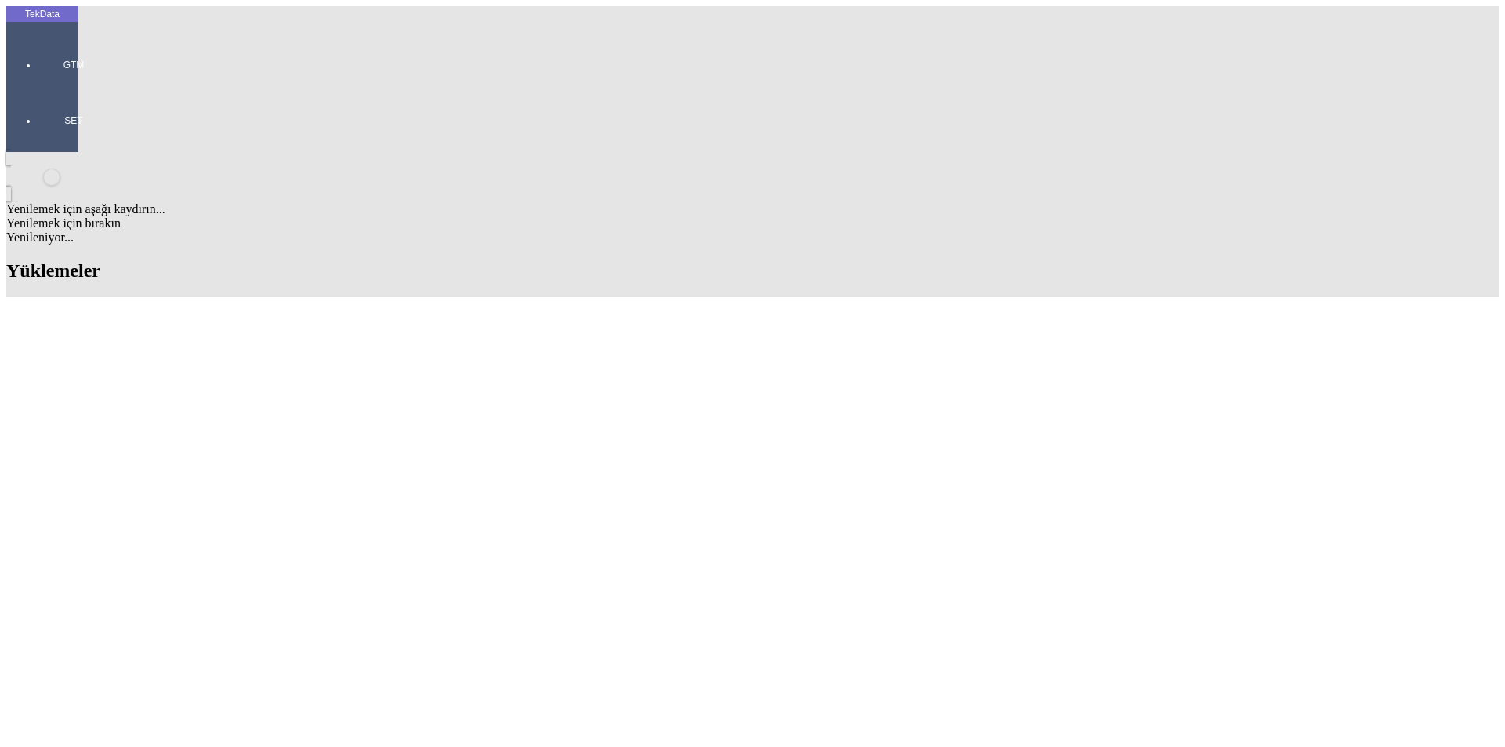
drag, startPoint x: 854, startPoint y: 119, endPoint x: 846, endPoint y: 122, distance: 8.4
type input "MATER"
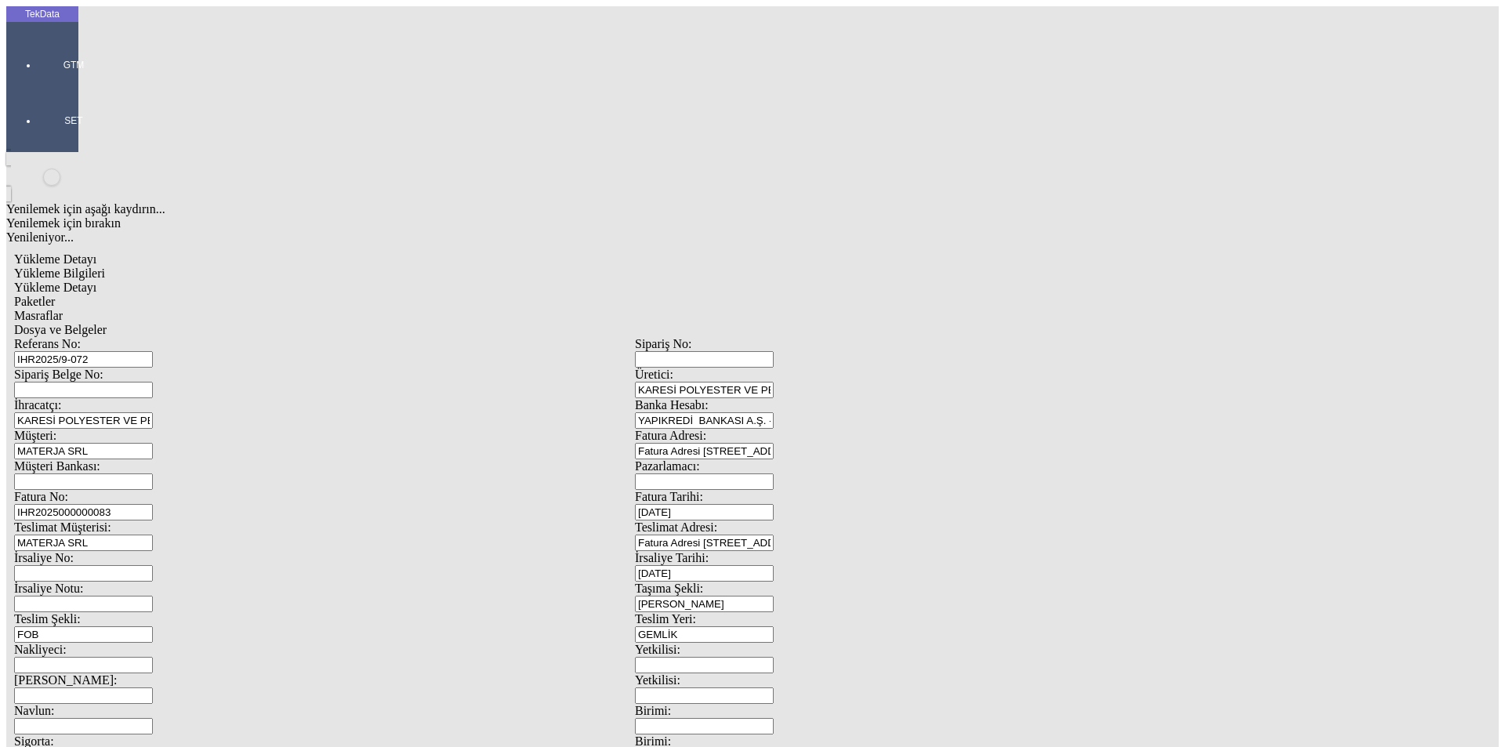
scroll to position [135, 0]
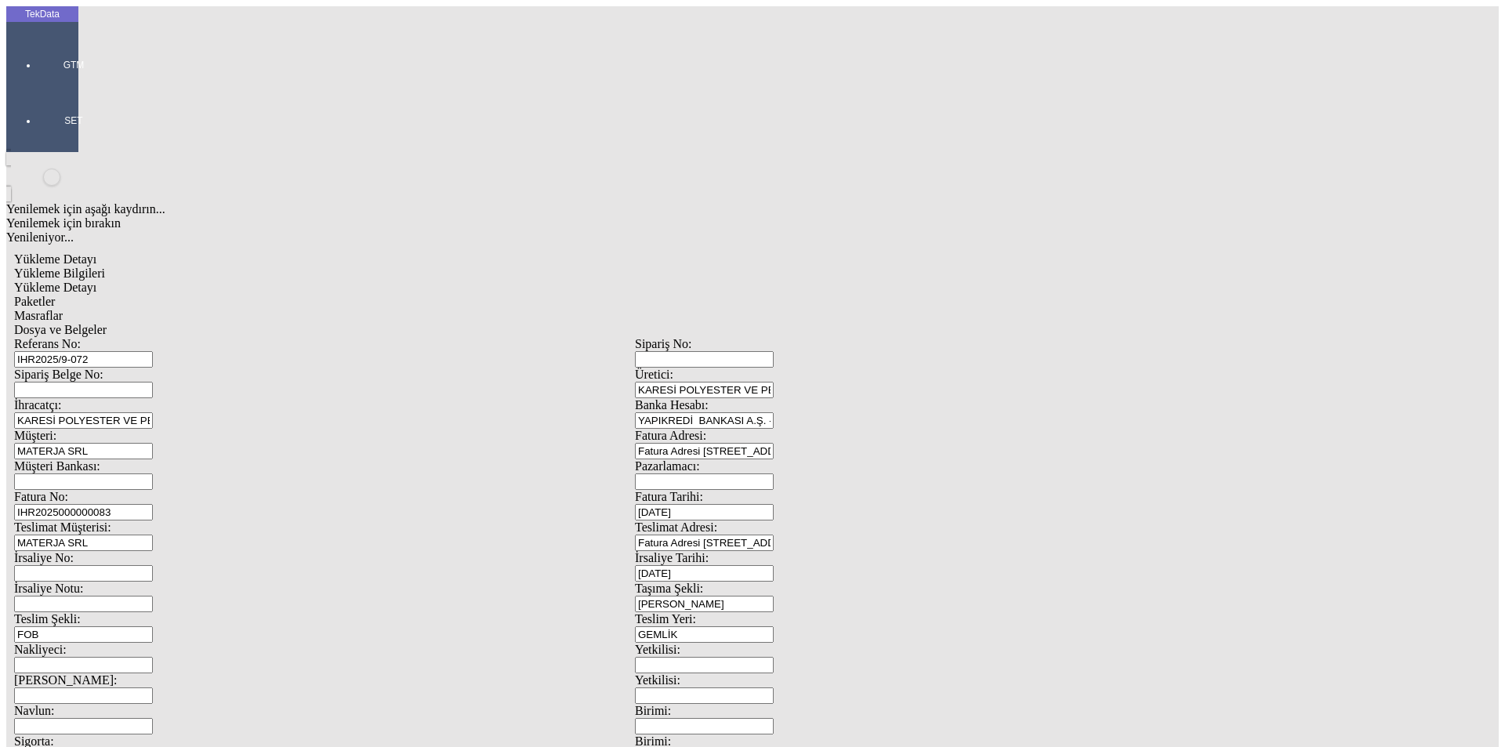
click at [153, 351] on input "IHR2025/9-072" at bounding box center [83, 359] width 139 height 16
type input "IHR2025/10-014"
click at [153, 504] on input "IHR2025000000083" at bounding box center [83, 512] width 139 height 16
type input "IHR20250000000"
type input "[DATE]"
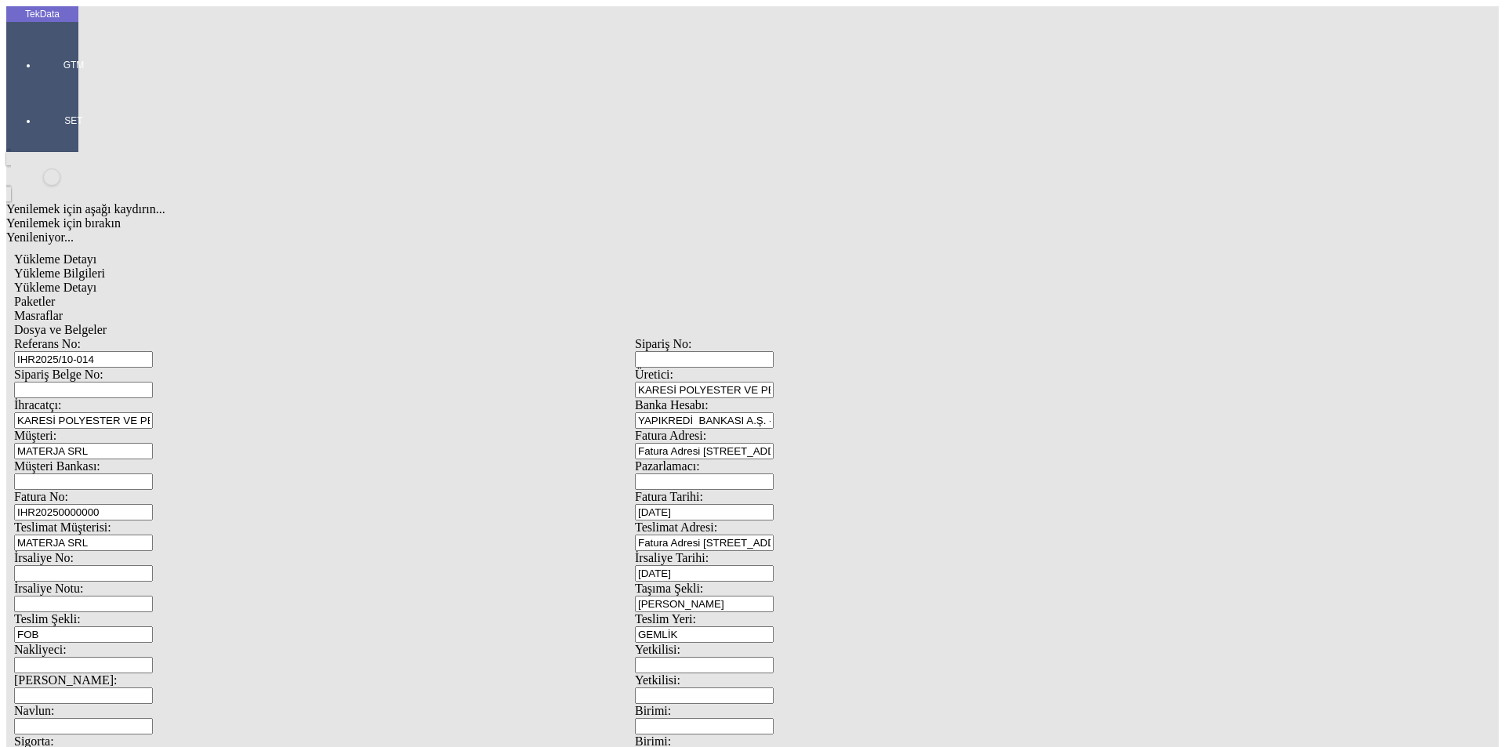
drag, startPoint x: 865, startPoint y: 318, endPoint x: 741, endPoint y: 330, distance: 124.4
click at [747, 551] on div "İrsaliye No: İrsaliye Tarihi: [DATE]" at bounding box center [634, 566] width 1241 height 31
type input "[DATE]"
drag, startPoint x: 300, startPoint y: 533, endPoint x: 68, endPoint y: 527, distance: 232.1
click at [71, 530] on div "TekData GTM SET Yenilemek için aşağı kaydırın... Yenilemek için bırakın Yenilen…" at bounding box center [634, 619] width 1257 height 1227
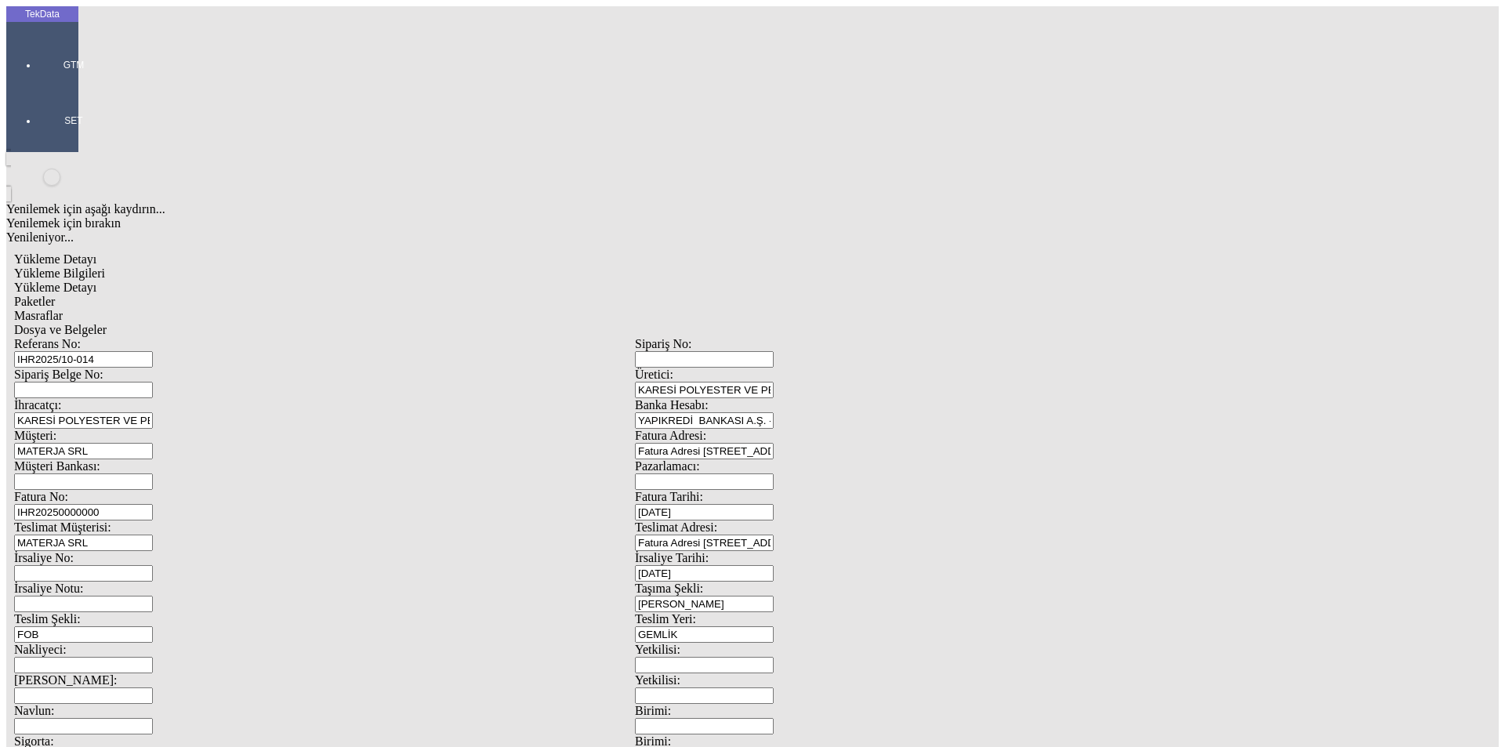
type input "[DATE]"
drag, startPoint x: 281, startPoint y: 673, endPoint x: 111, endPoint y: 665, distance: 170.2
type input "[DATE]"
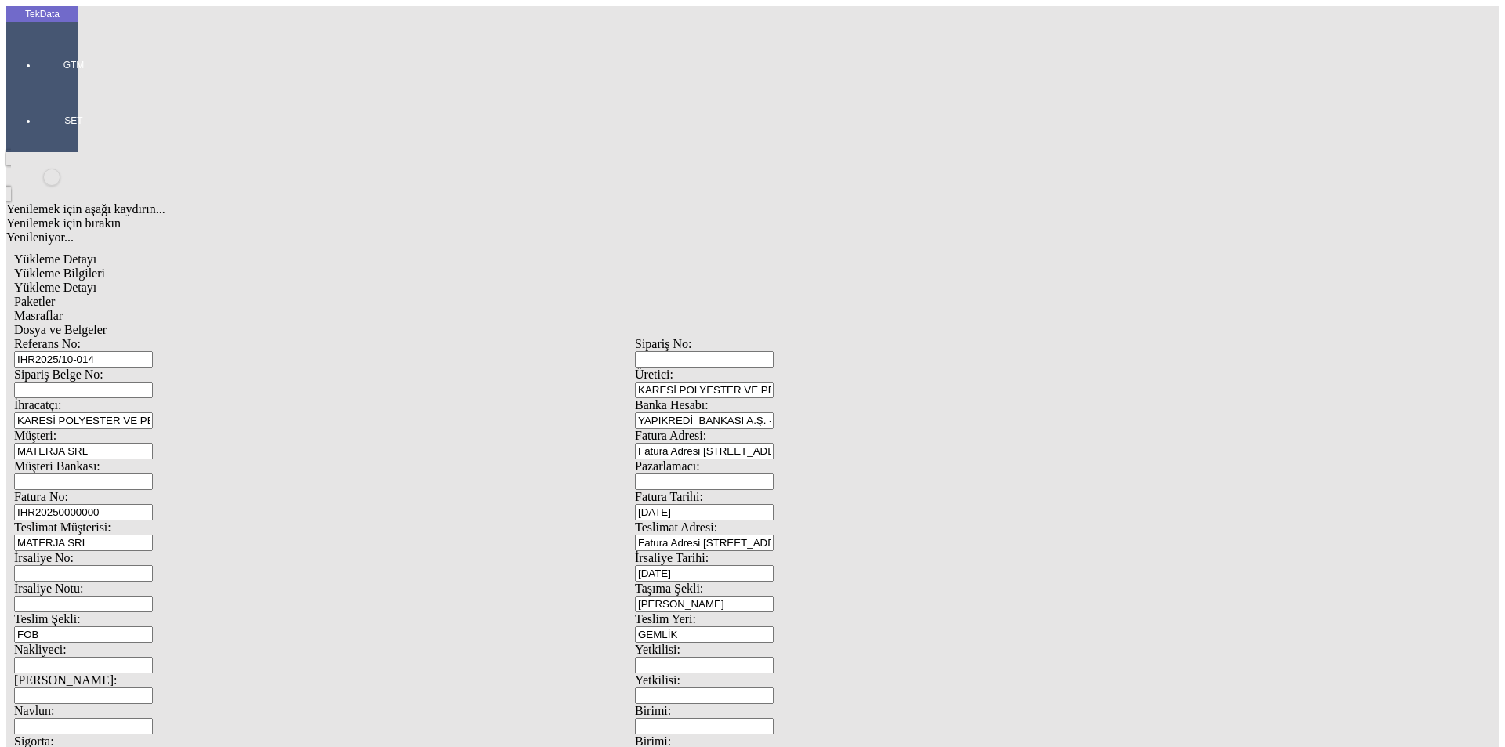
drag, startPoint x: 315, startPoint y: 608, endPoint x: 96, endPoint y: 636, distance: 221.2
click at [104, 636] on div "Referans No: IHR2025/10-014 Sipariş No: Sipariş Belge No: Üretici: KARESİ POLYE…" at bounding box center [634, 704] width 1241 height 734
type input "0"
type input "1"
drag, startPoint x: 929, startPoint y: 610, endPoint x: 617, endPoint y: 640, distance: 314.1
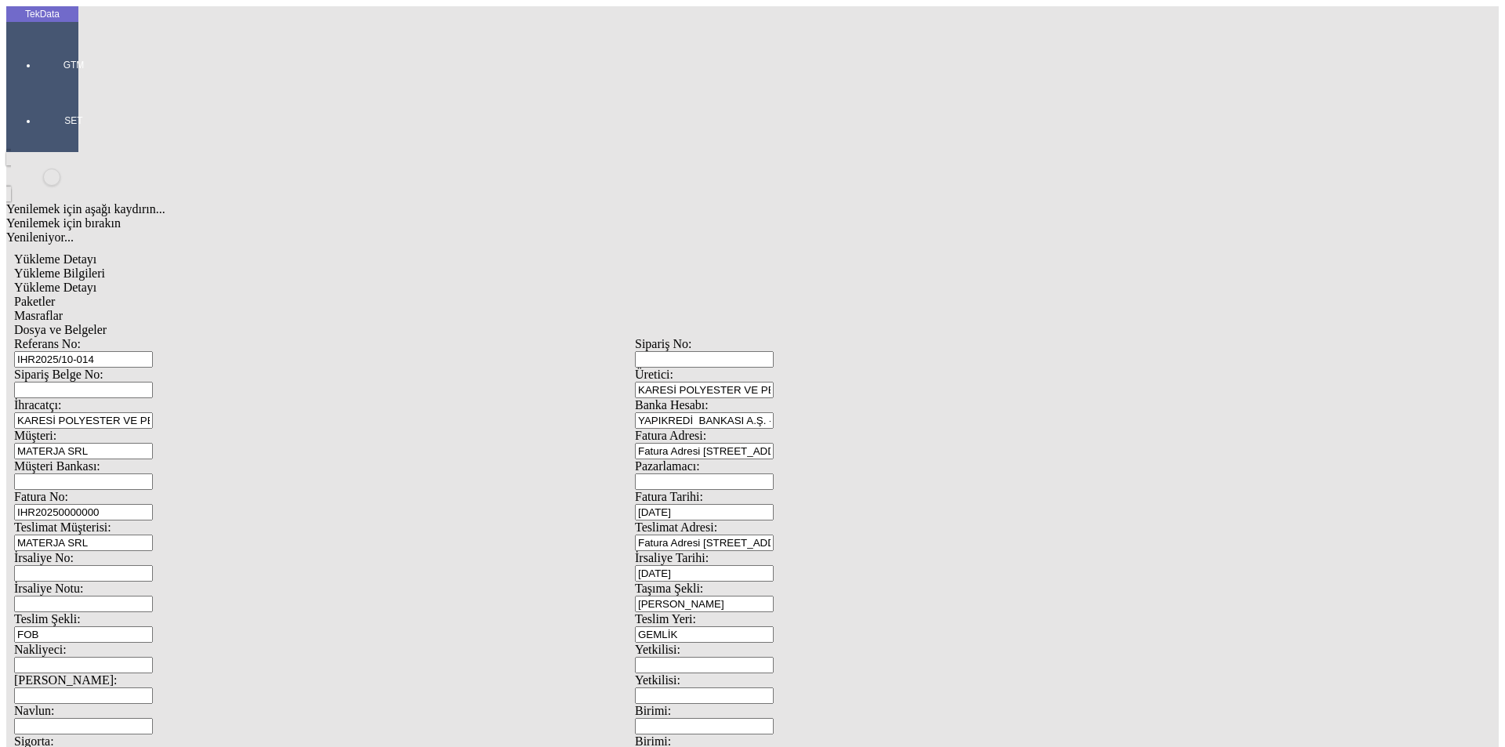
click at [665, 640] on div "Referans No: IHR2025/10-014 Sipariş No: Sipariş Belge No: Üretici: KARESİ POLYE…" at bounding box center [634, 704] width 1241 height 734
type input "1"
click at [96, 281] on span "Yükleme Detayı" at bounding box center [55, 287] width 82 height 13
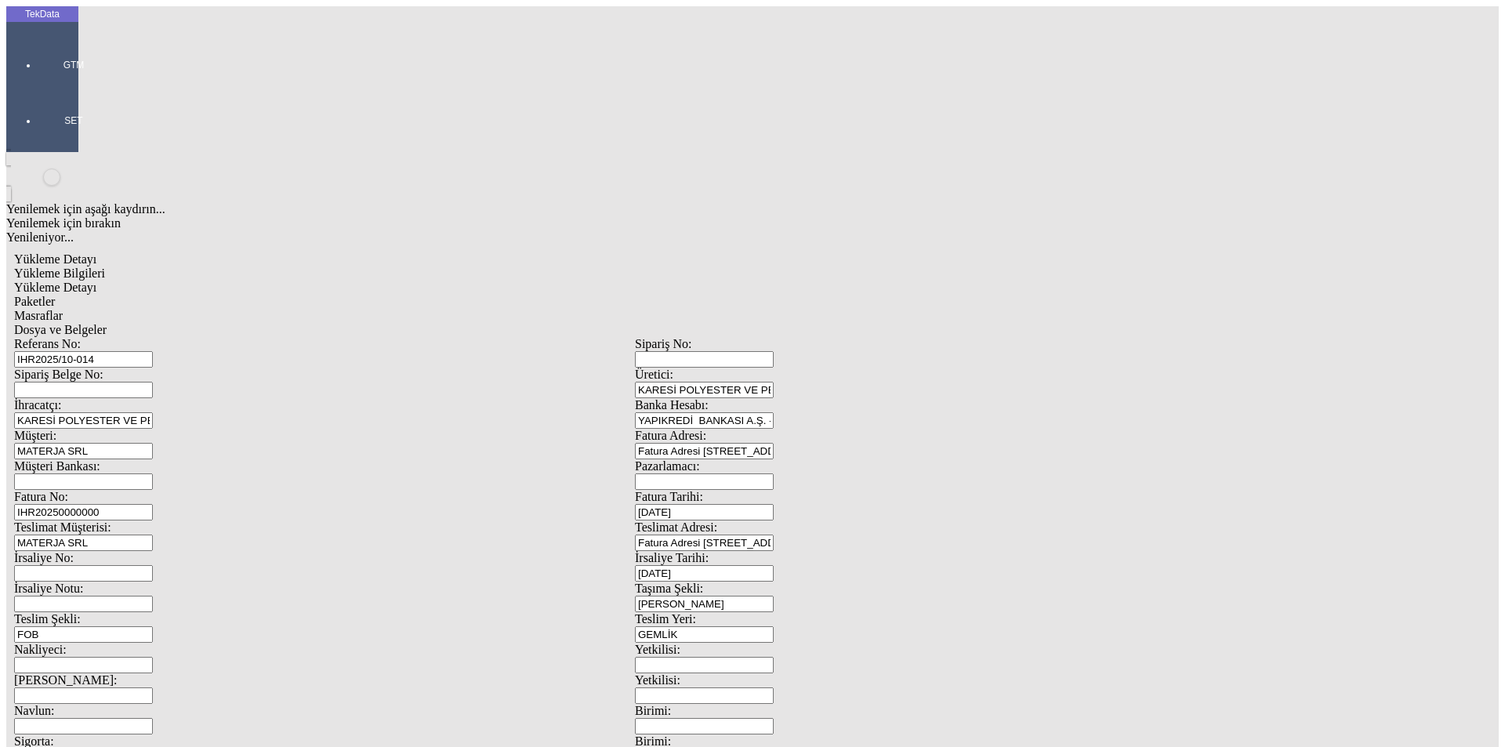
type input "Kg"
type input "Avro"
type input "2024/D1-02465"
drag, startPoint x: 219, startPoint y: 232, endPoint x: 96, endPoint y: 235, distance: 123.9
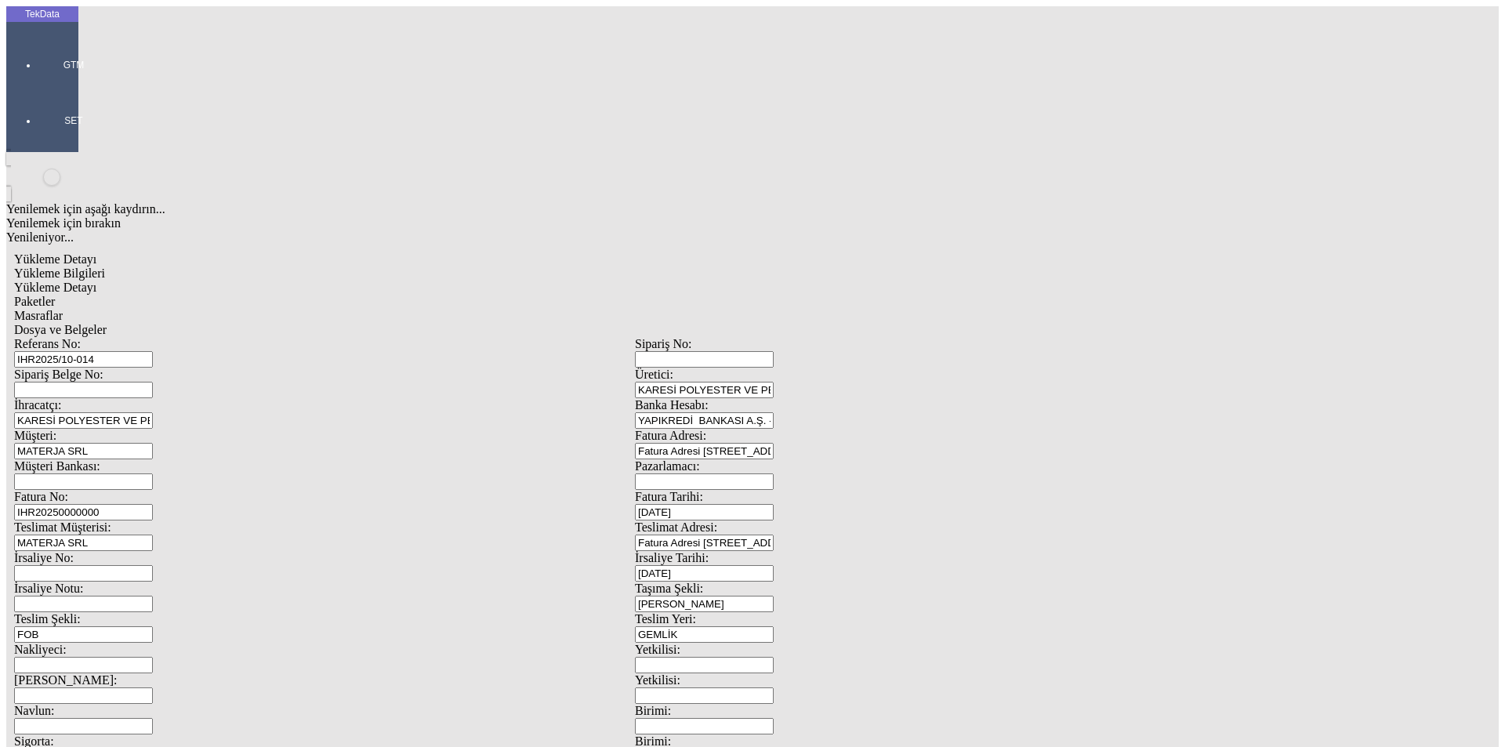
type input "23019.99"
type input "0.43"
type input "23019.99"
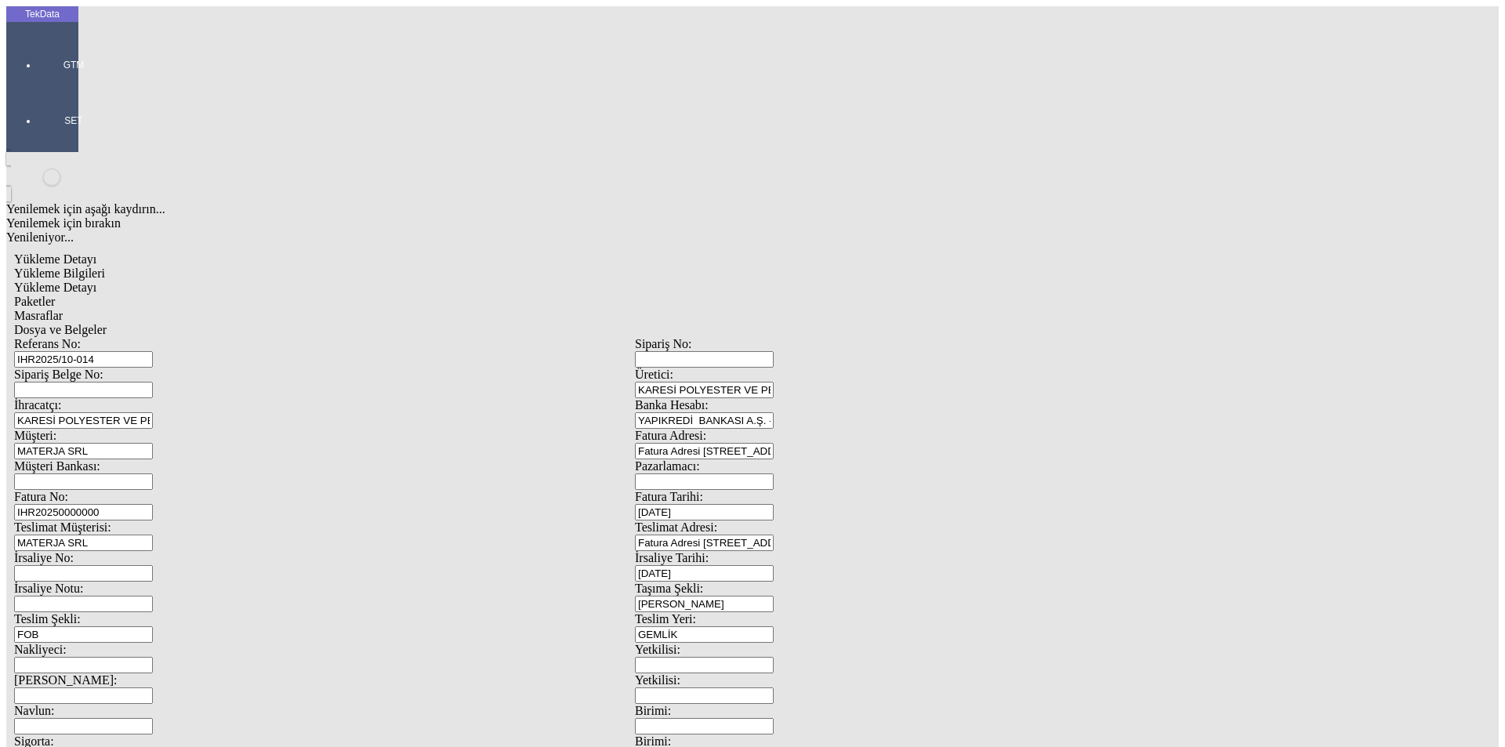
click at [55, 295] on span "Paketler" at bounding box center [34, 301] width 41 height 13
drag, startPoint x: 930, startPoint y: 173, endPoint x: 593, endPoint y: 187, distance: 337.3
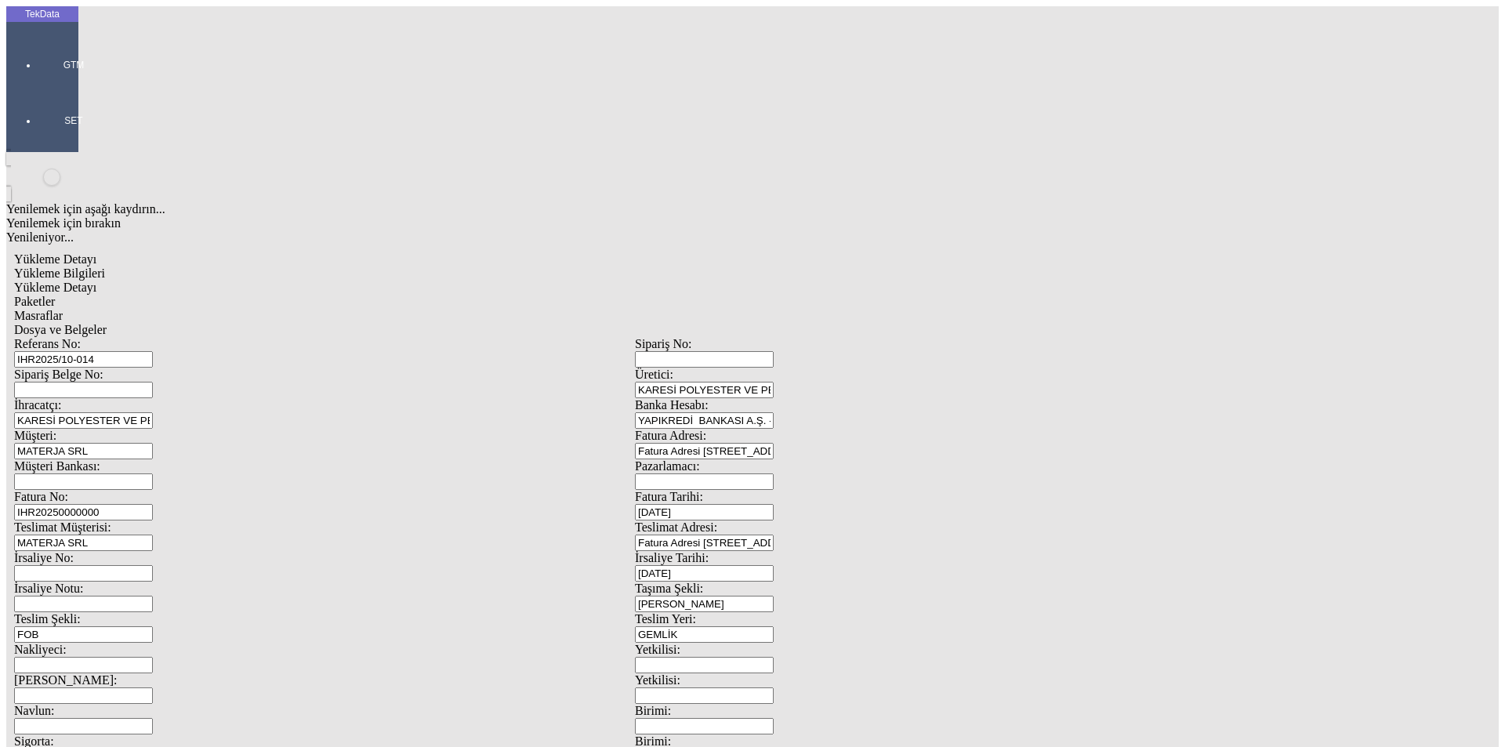
type input "70"
drag, startPoint x: 459, startPoint y: 81, endPoint x: 600, endPoint y: 83, distance: 141.1
click at [63, 309] on span "Masraflar" at bounding box center [38, 315] width 49 height 13
click at [107, 323] on span "Dosya ve Belgeler" at bounding box center [60, 329] width 92 height 13
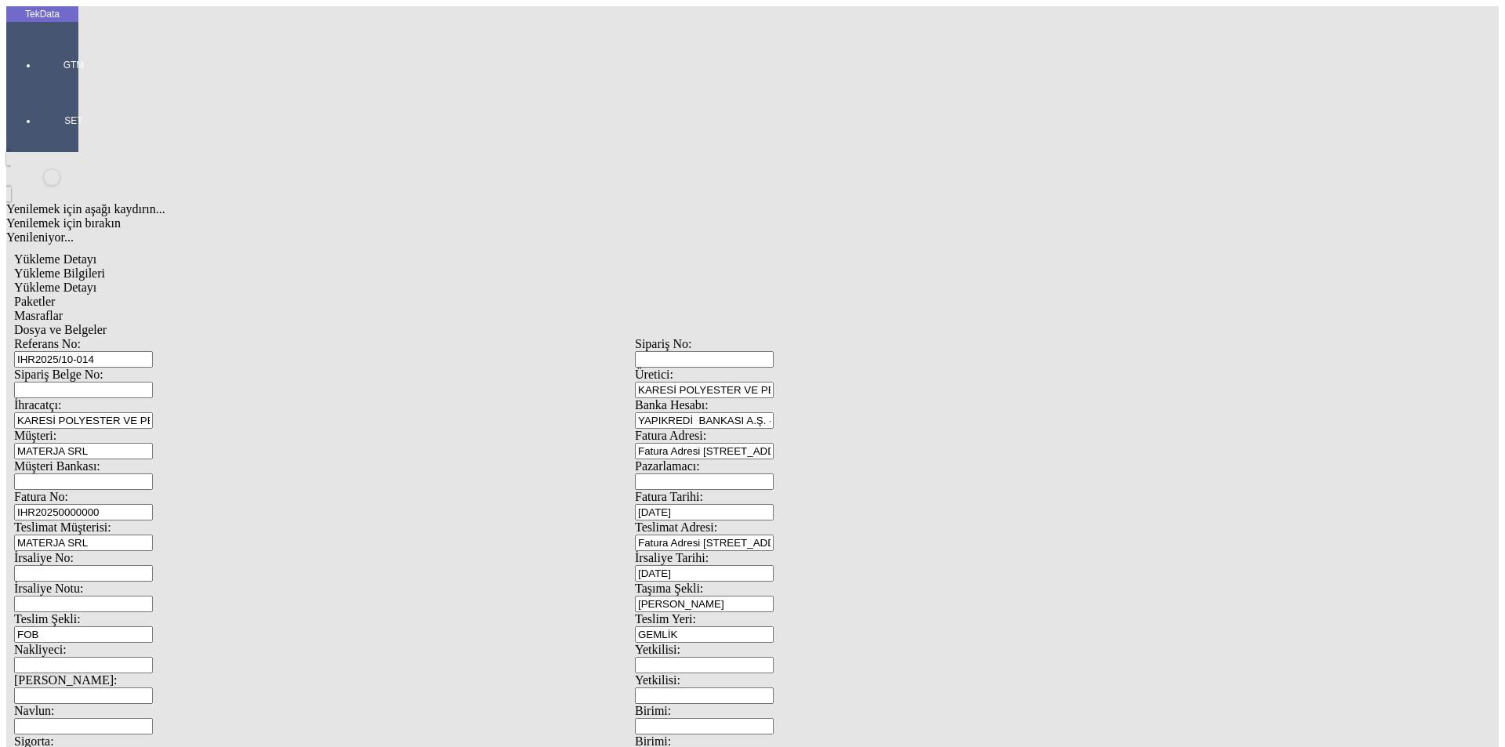
click at [107, 323] on span "Dosya ve Belgeler" at bounding box center [60, 329] width 92 height 13
click at [96, 281] on span "Yükleme Detayı" at bounding box center [55, 287] width 82 height 13
click at [107, 323] on span "Dosya ve Belgeler" at bounding box center [60, 329] width 92 height 13
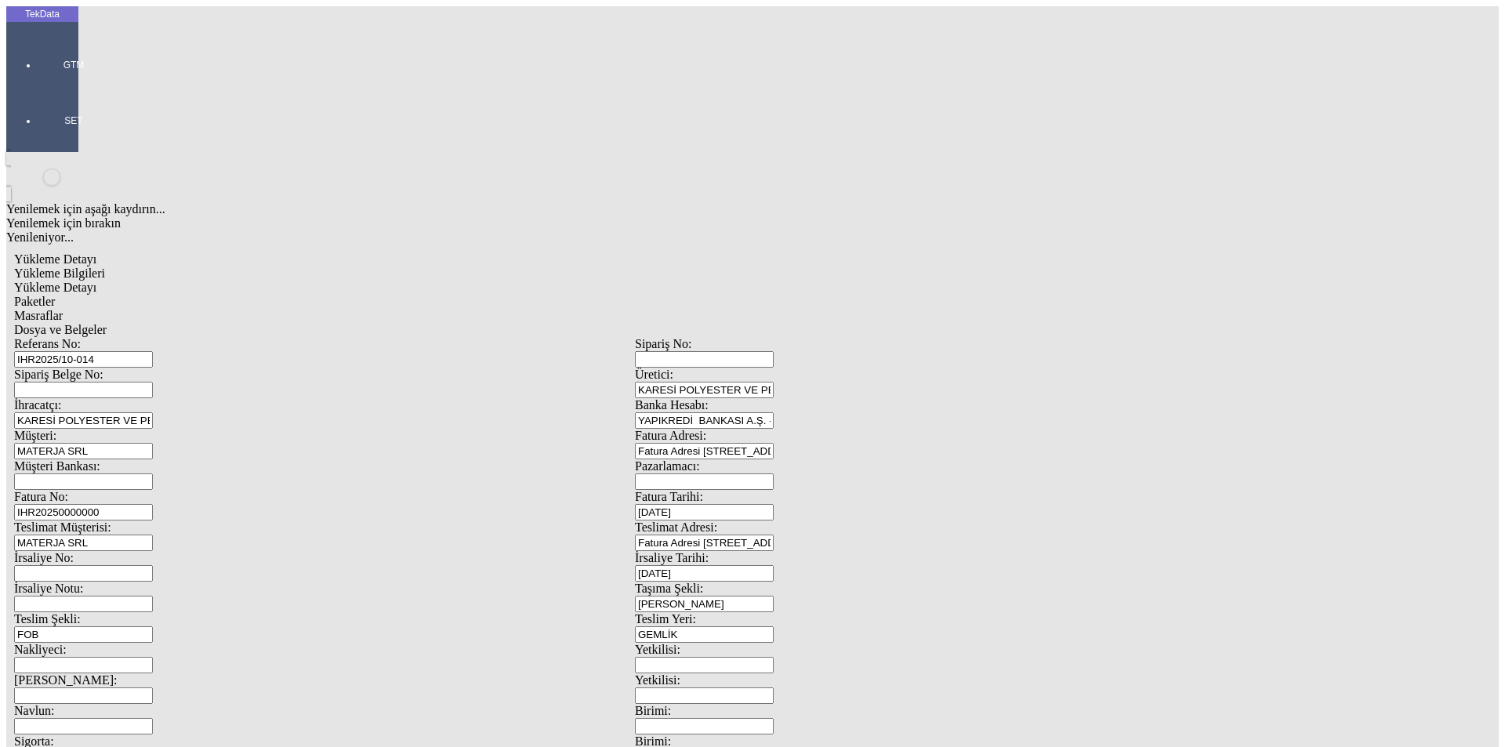
drag, startPoint x: 232, startPoint y: 87, endPoint x: 317, endPoint y: 117, distance: 90.5
click at [96, 281] on span "Yükleme Detayı" at bounding box center [55, 287] width 82 height 13
drag, startPoint x: 160, startPoint y: 223, endPoint x: 0, endPoint y: 223, distance: 159.9
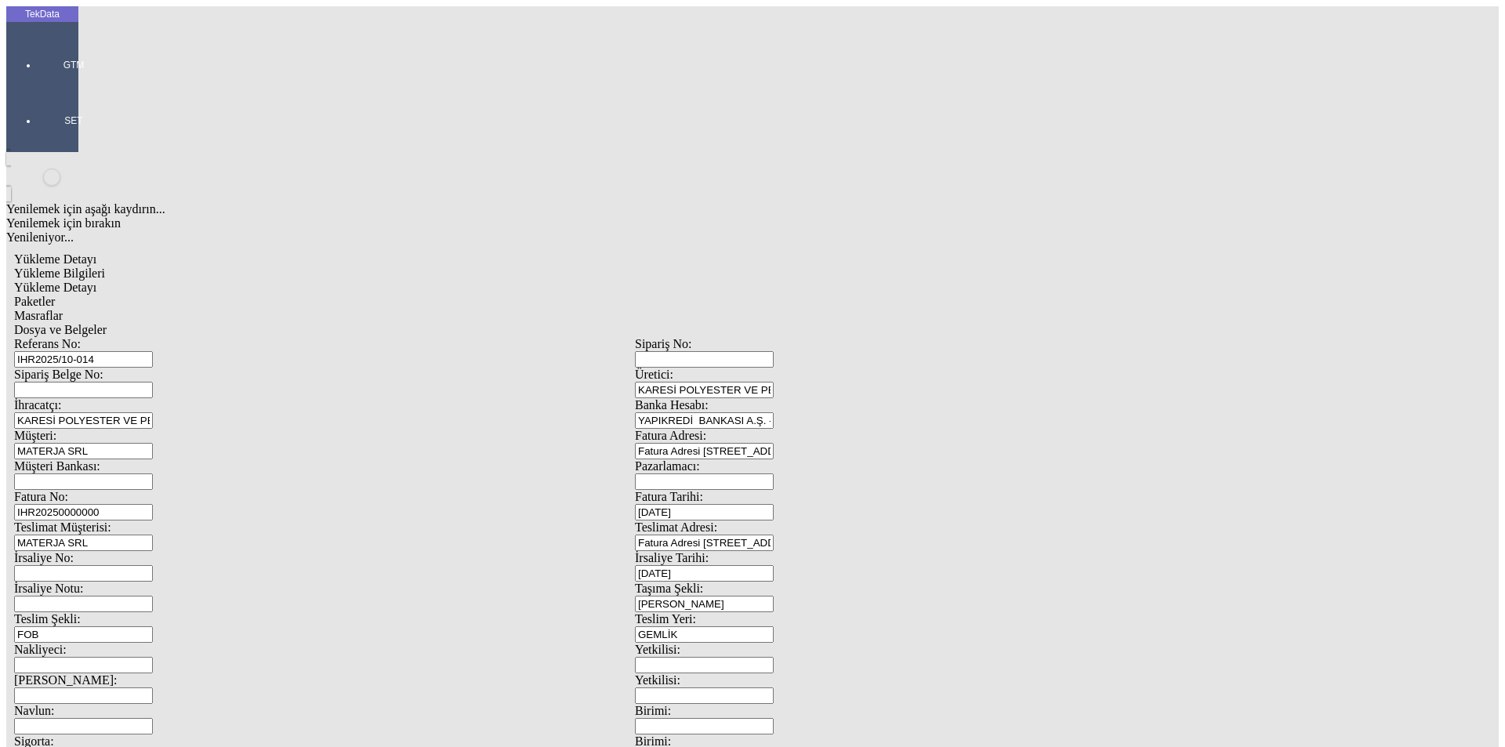
type input "21019.92"
drag, startPoint x: 769, startPoint y: 280, endPoint x: 755, endPoint y: 282, distance: 14.3
type input "21019.92"
drag, startPoint x: 193, startPoint y: 324, endPoint x: 0, endPoint y: 327, distance: 192.8
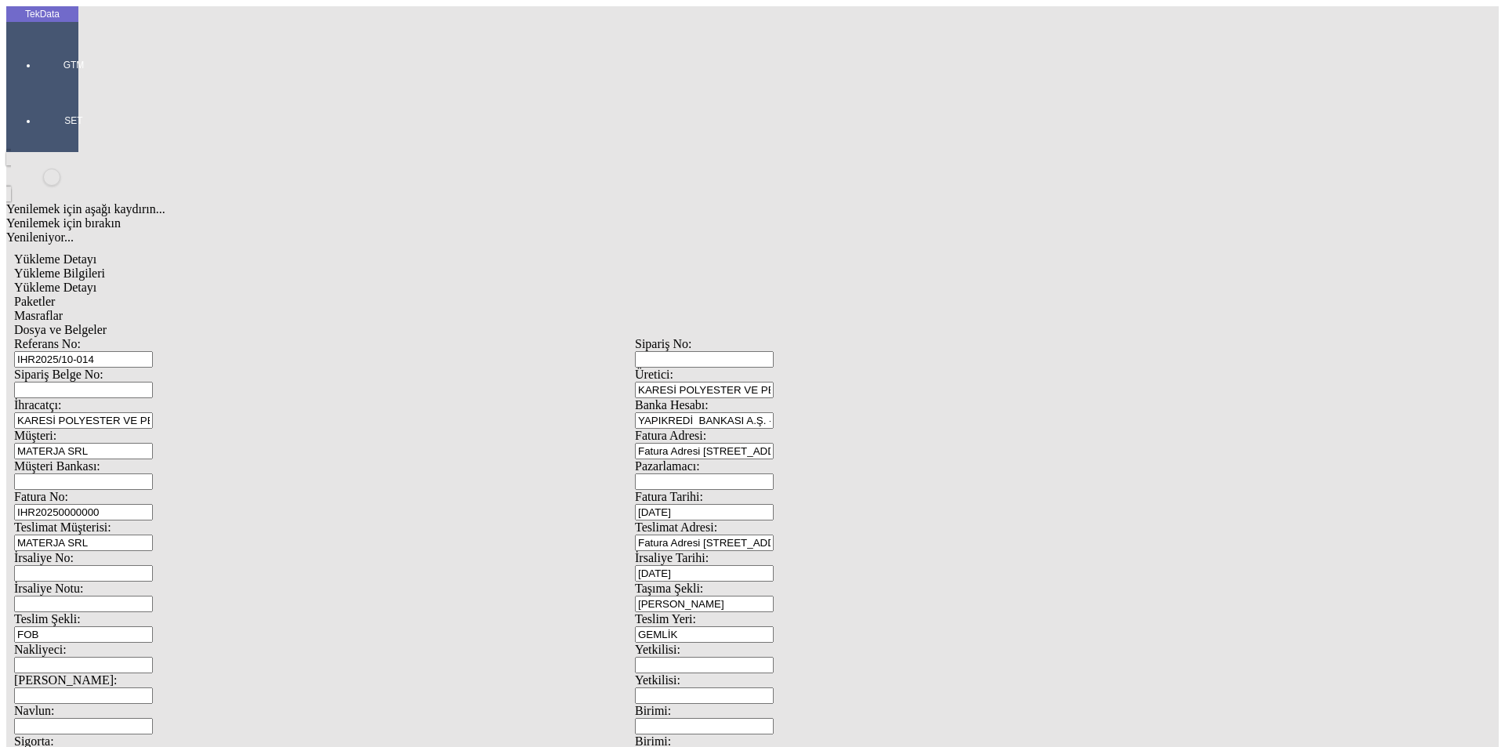
type input "21019.92"
click at [328, 295] on div "Paketler" at bounding box center [634, 302] width 1241 height 14
click at [516, 309] on div "Masraflar" at bounding box center [634, 316] width 1241 height 14
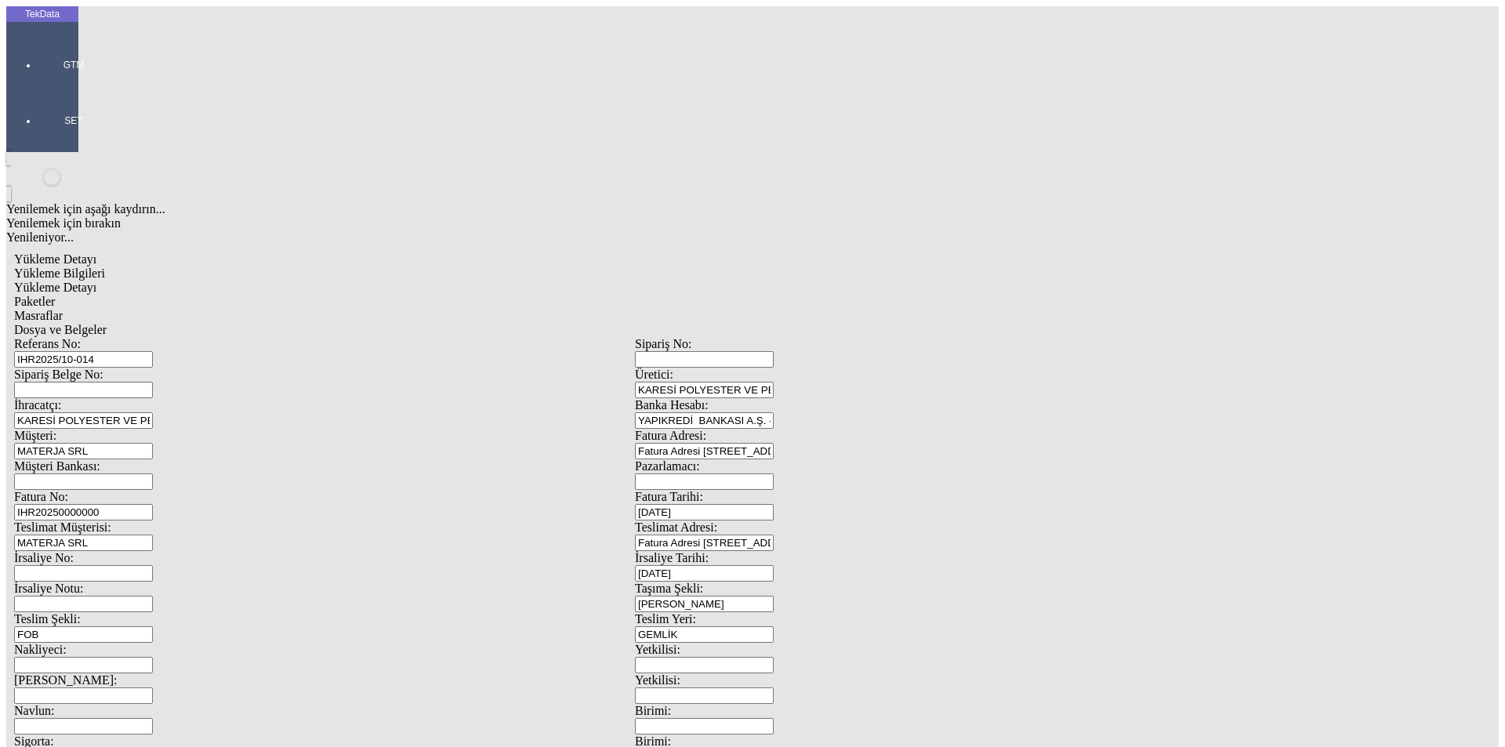
click at [107, 323] on span "Dosya ve Belgeler" at bounding box center [60, 329] width 92 height 13
click at [500, 309] on div "Masraflar" at bounding box center [634, 316] width 1241 height 14
click at [383, 295] on div "Paketler" at bounding box center [634, 302] width 1241 height 14
type input "Çuval"
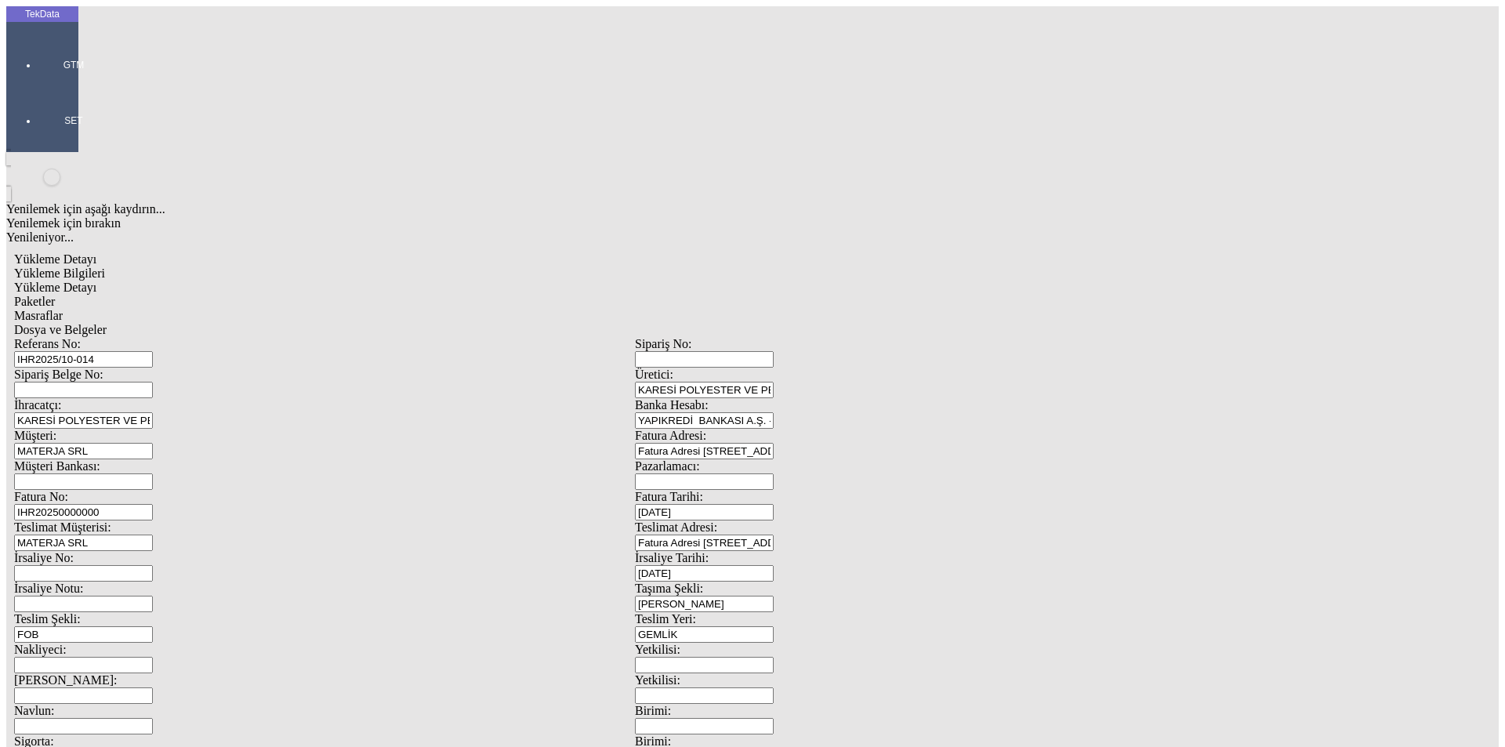
drag, startPoint x: 741, startPoint y: 165, endPoint x: 664, endPoint y: 166, distance: 76.8
type input "101"
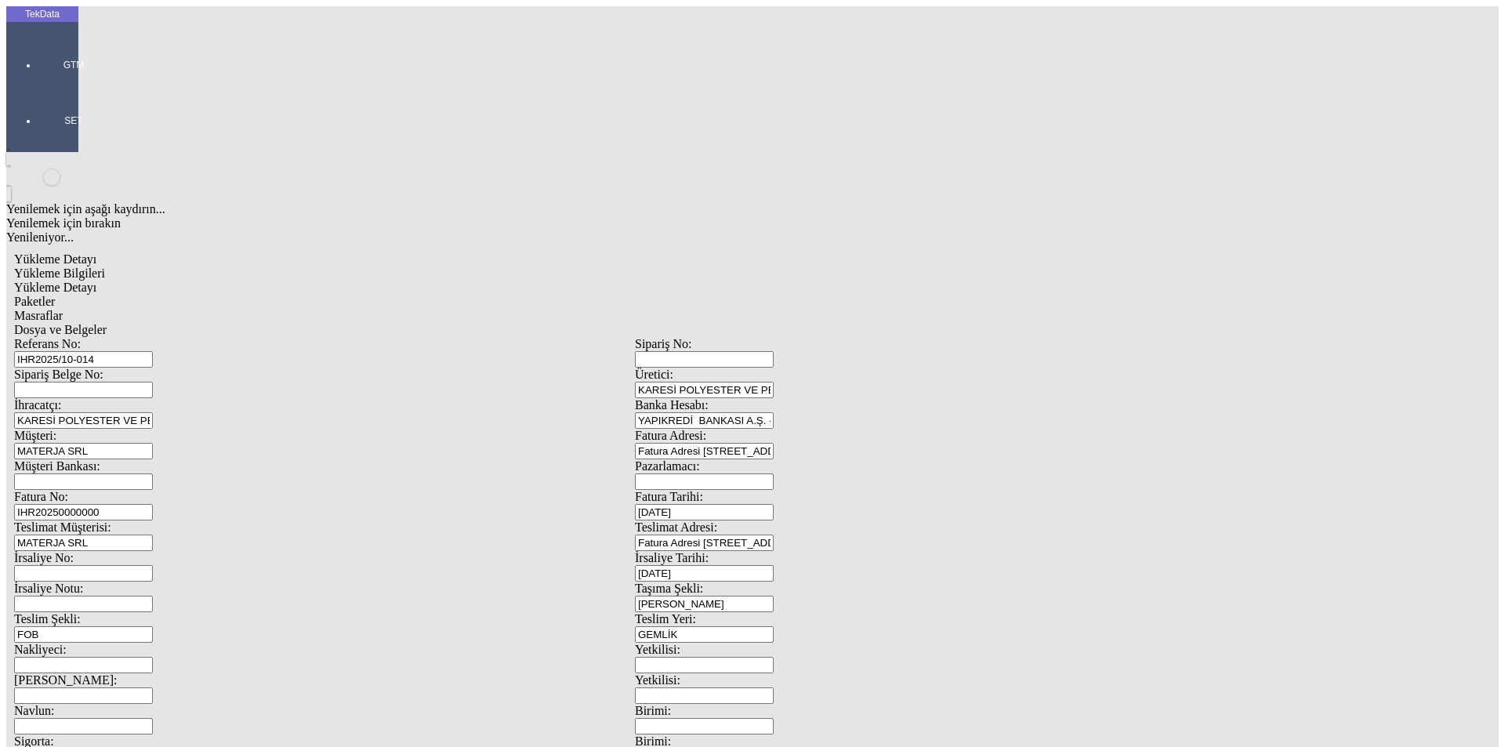
drag, startPoint x: 368, startPoint y: 455, endPoint x: 327, endPoint y: 328, distance: 133.6
click at [445, 309] on div "Masraflar" at bounding box center [634, 316] width 1241 height 14
click at [107, 323] on span "Dosya ve Belgeler" at bounding box center [60, 329] width 92 height 13
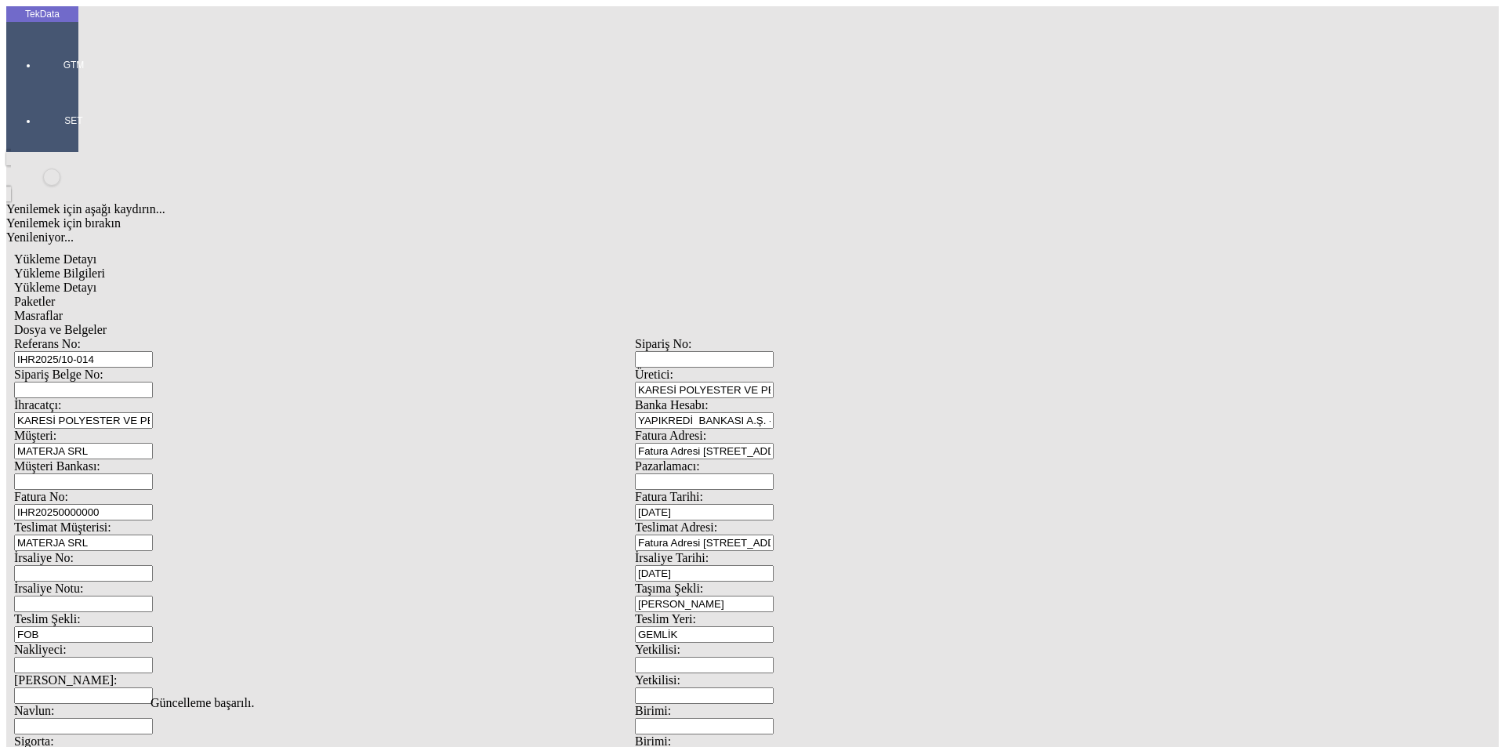
click at [107, 323] on span "Dosya ve Belgeler" at bounding box center [60, 329] width 92 height 13
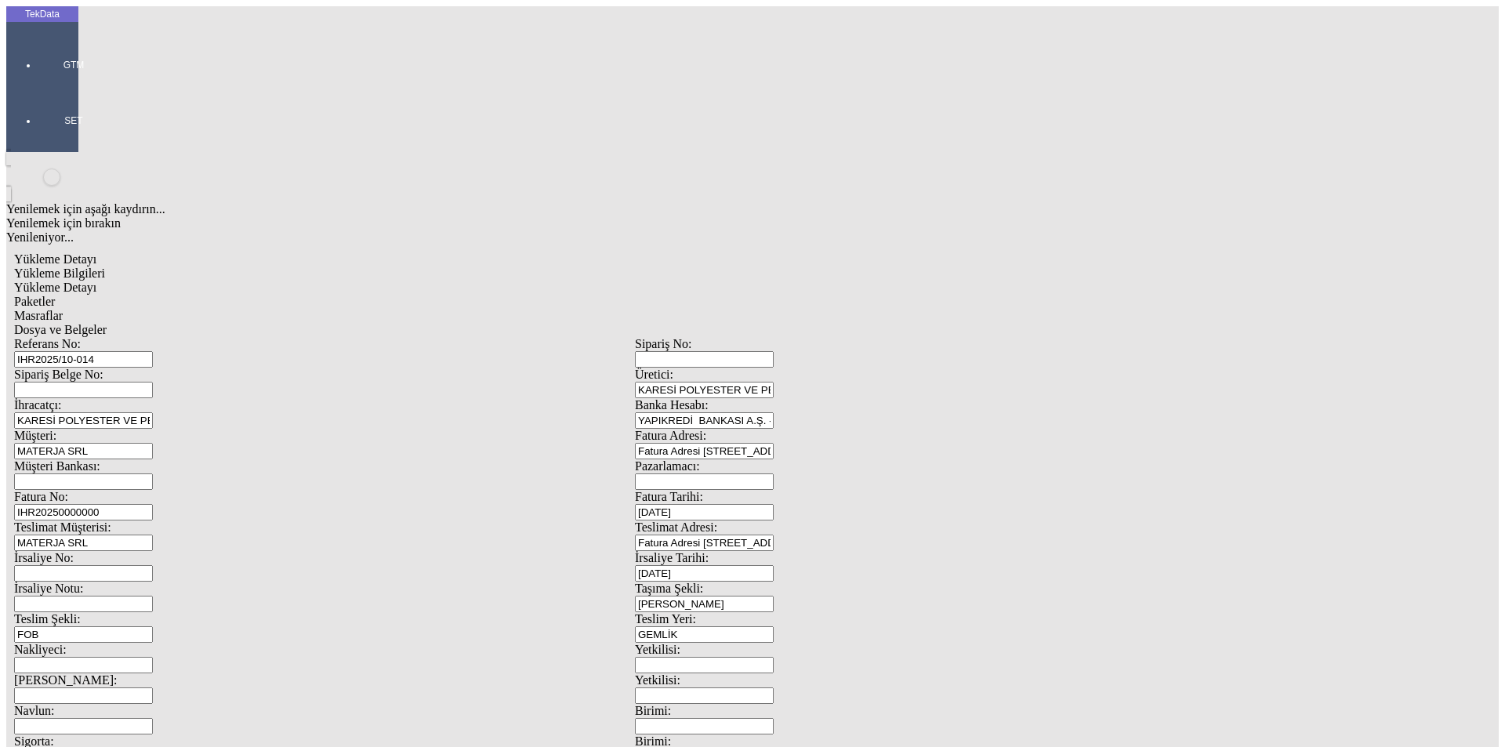
click at [105, 266] on span "Yükleme Bilgileri" at bounding box center [59, 272] width 91 height 13
click at [53, 52] on div "GTM" at bounding box center [74, 59] width 72 height 56
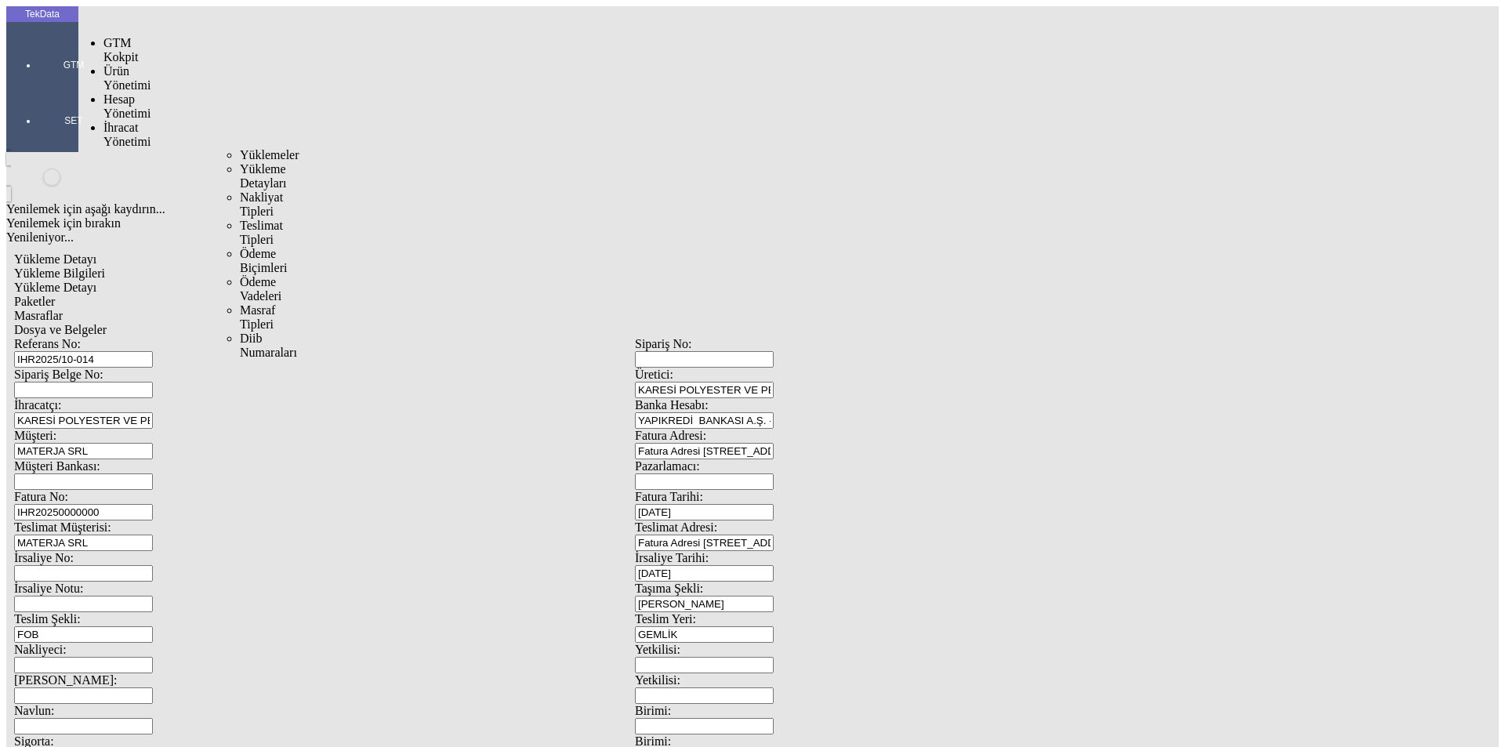
drag, startPoint x: 120, startPoint y: 93, endPoint x: 190, endPoint y: 90, distance: 69.8
click at [122, 121] on span "İhracat Yönetimi" at bounding box center [126, 134] width 47 height 27
click at [240, 148] on span "Yüklemeler" at bounding box center [270, 154] width 60 height 13
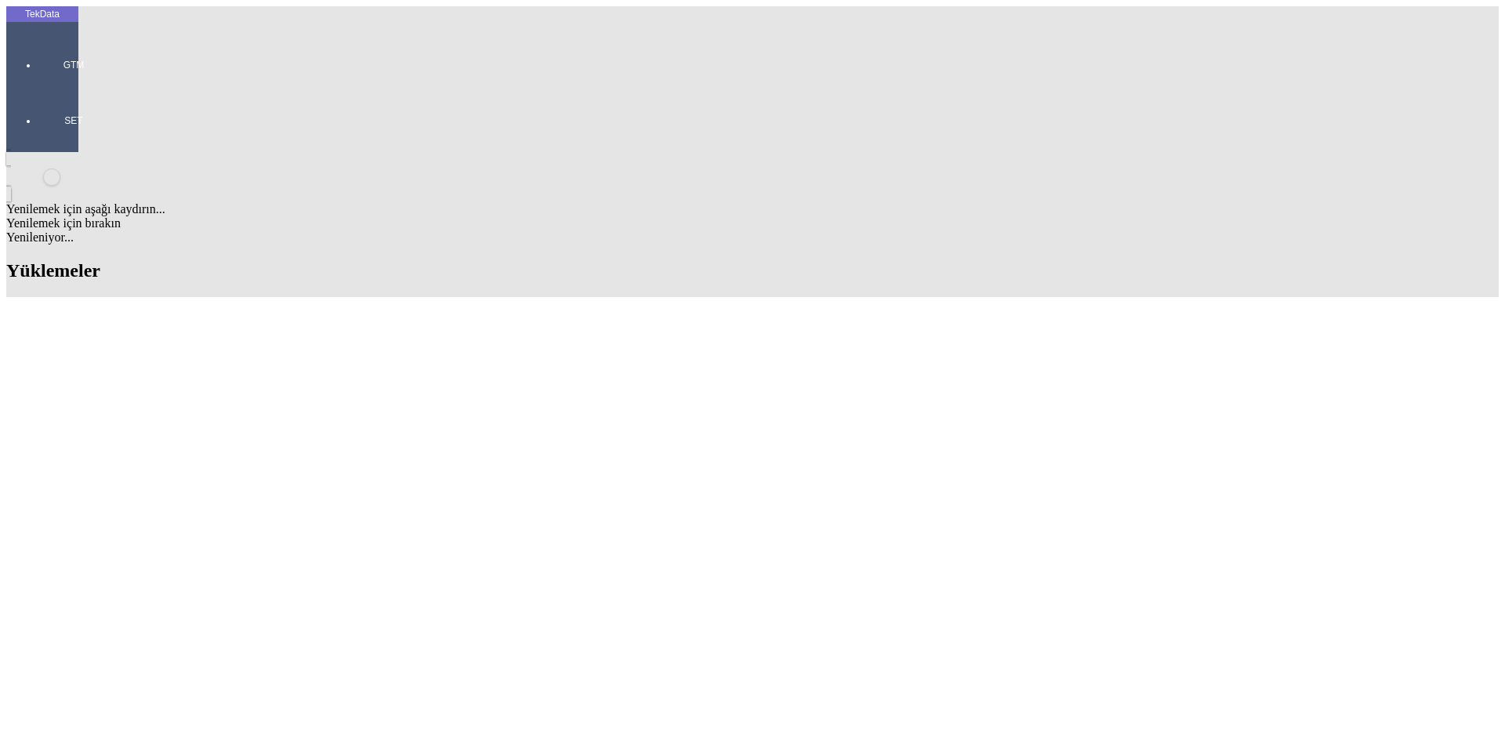
drag, startPoint x: 846, startPoint y: 120, endPoint x: 749, endPoint y: 118, distance: 97.2
type input "R"
drag, startPoint x: 650, startPoint y: 580, endPoint x: 738, endPoint y: 582, distance: 87.8
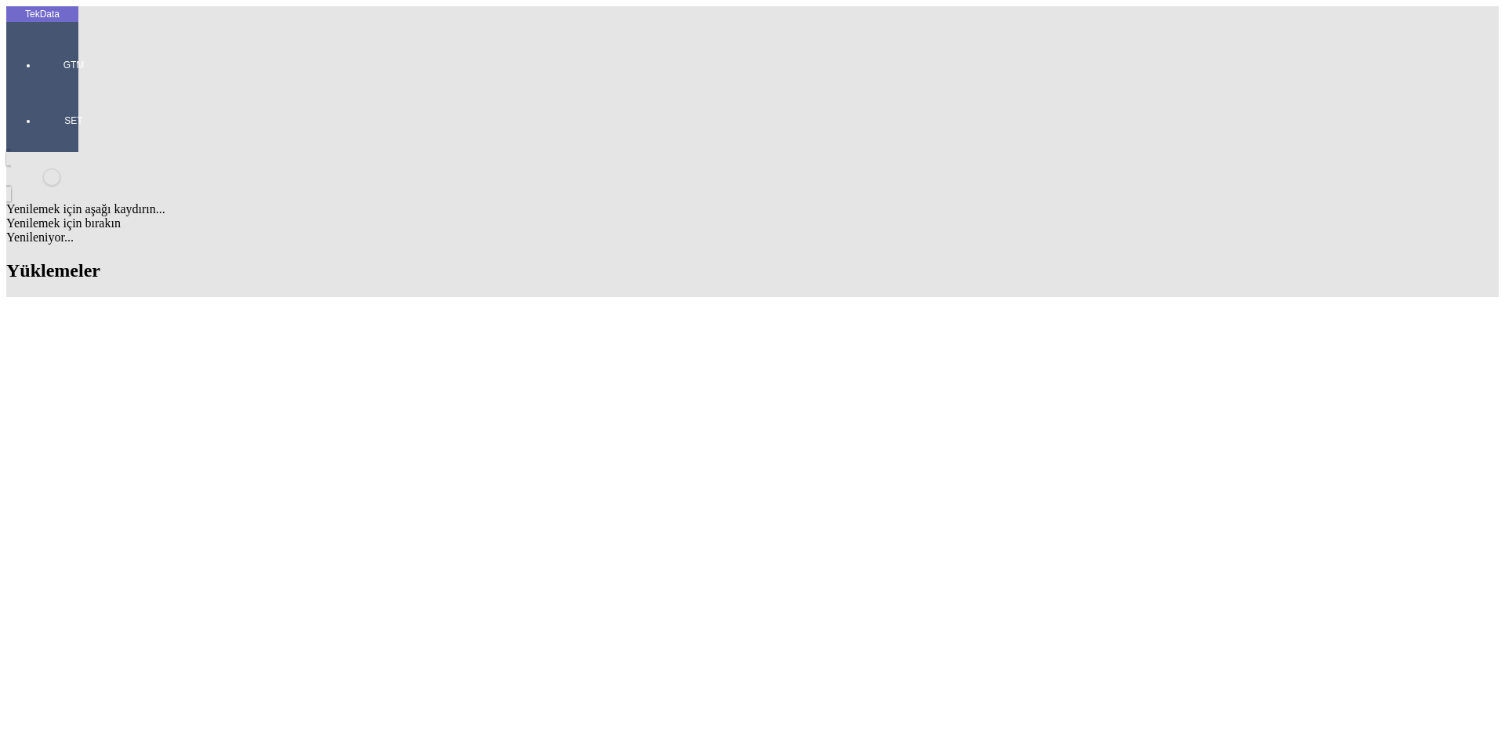
copy td "BDF2025000000491"
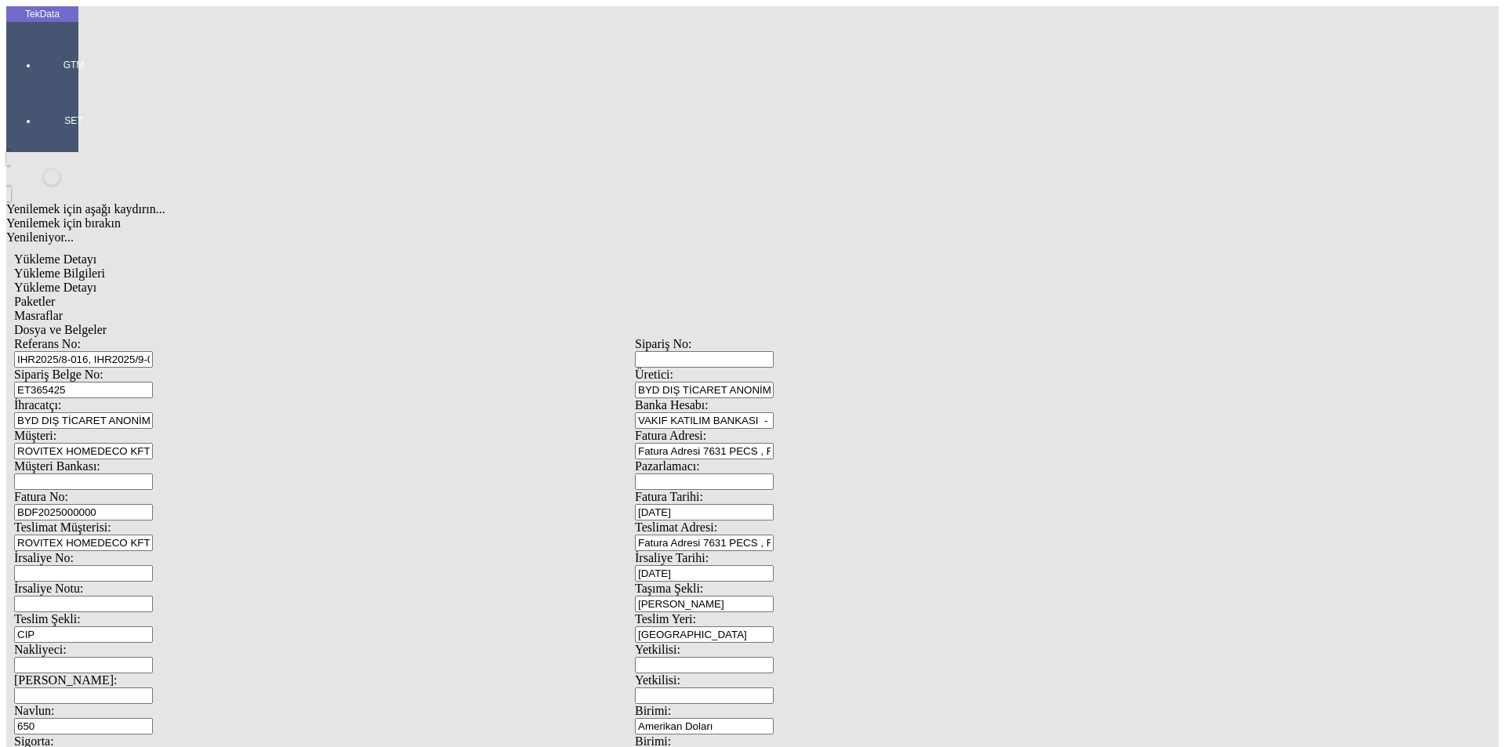
click at [153, 504] on input "BDF2025000000" at bounding box center [83, 512] width 139 height 16
drag, startPoint x: 319, startPoint y: 259, endPoint x: 34, endPoint y: 274, distance: 285.6
click at [34, 272] on div "TekData GTM SET Yenilemek için aşağı kaydırın... Yenilemek için bırakın Yenilen…" at bounding box center [634, 619] width 1257 height 1227
paste input "491"
type input "BDF2025000000492"
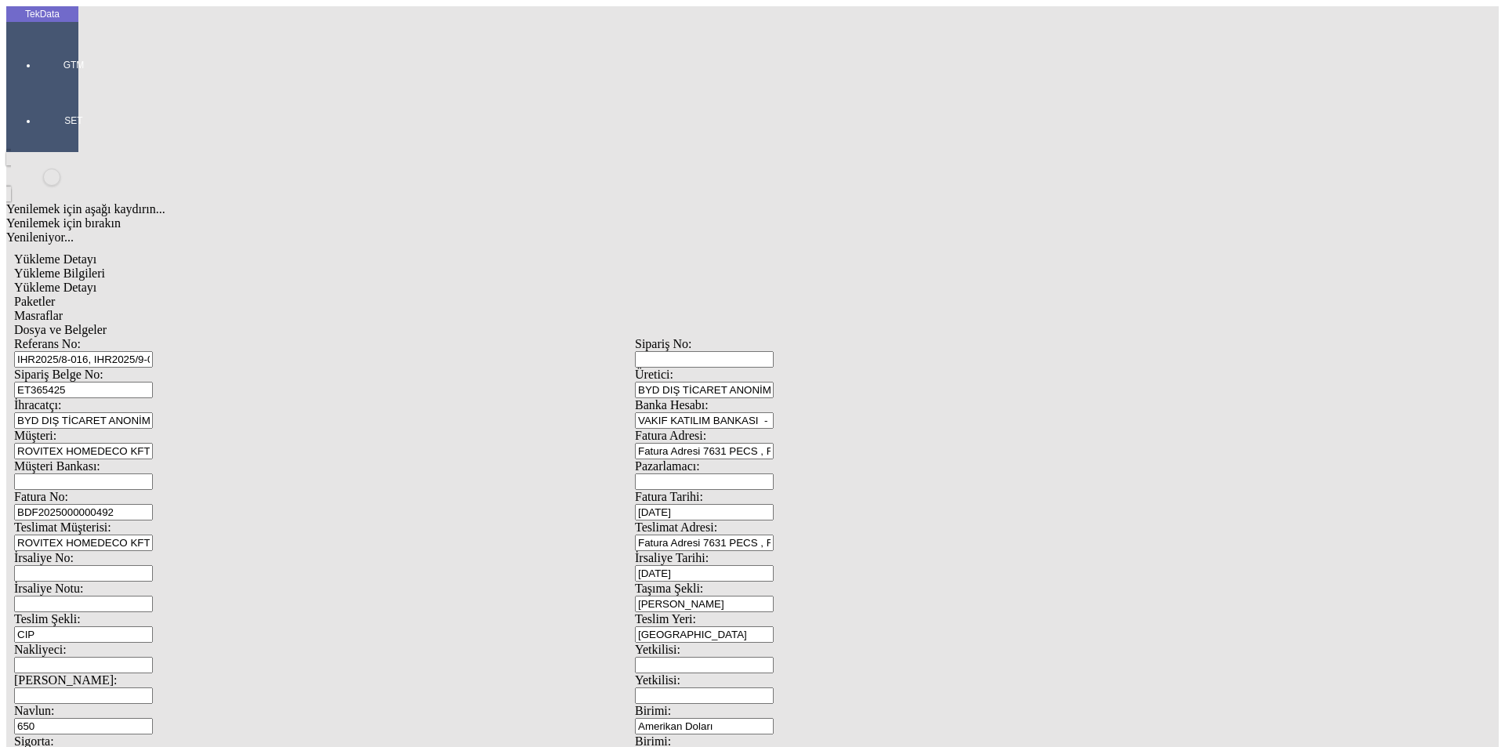
scroll to position [135, 0]
click at [107, 323] on span "Dosya ve Belgeler" at bounding box center [60, 329] width 92 height 13
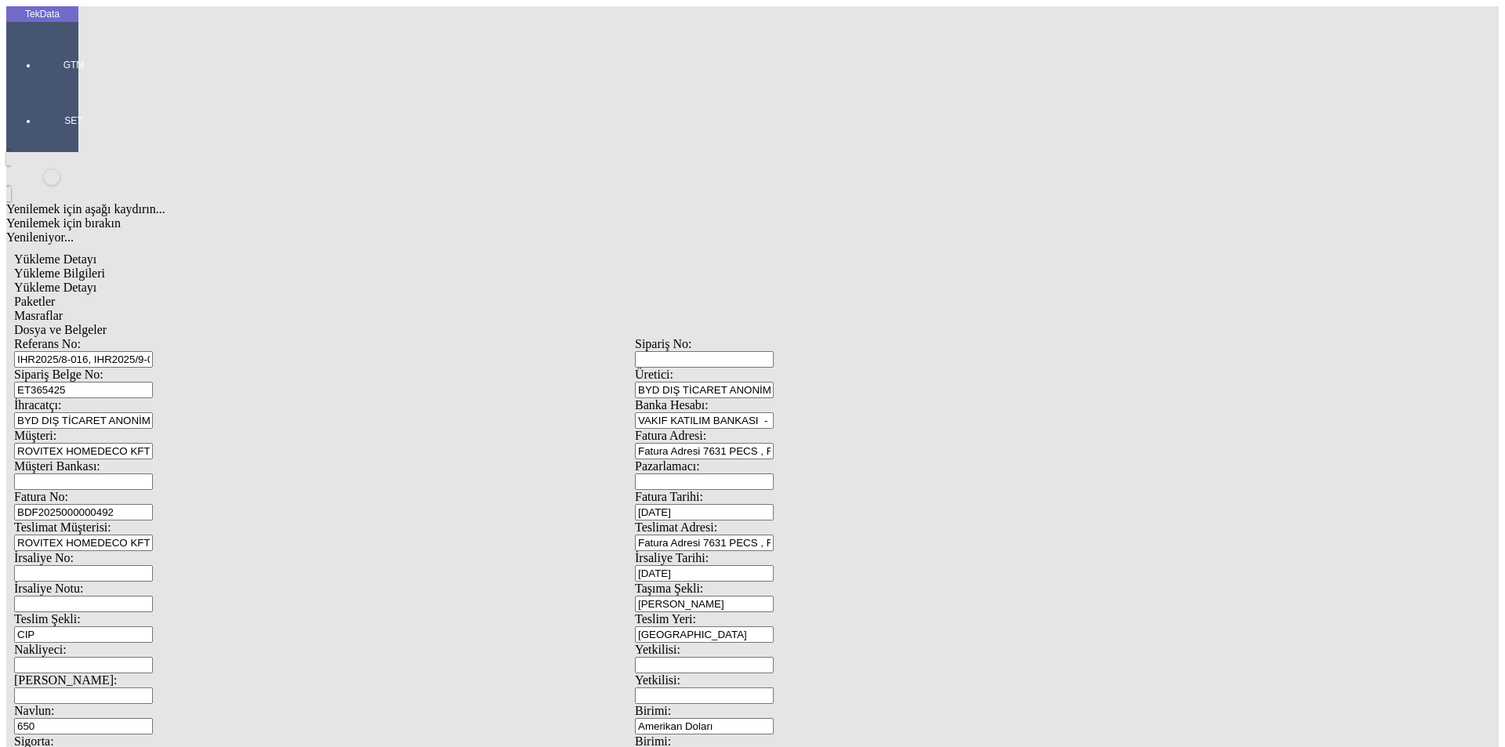
click at [107, 323] on span "Dosya ve Belgeler" at bounding box center [60, 329] width 92 height 13
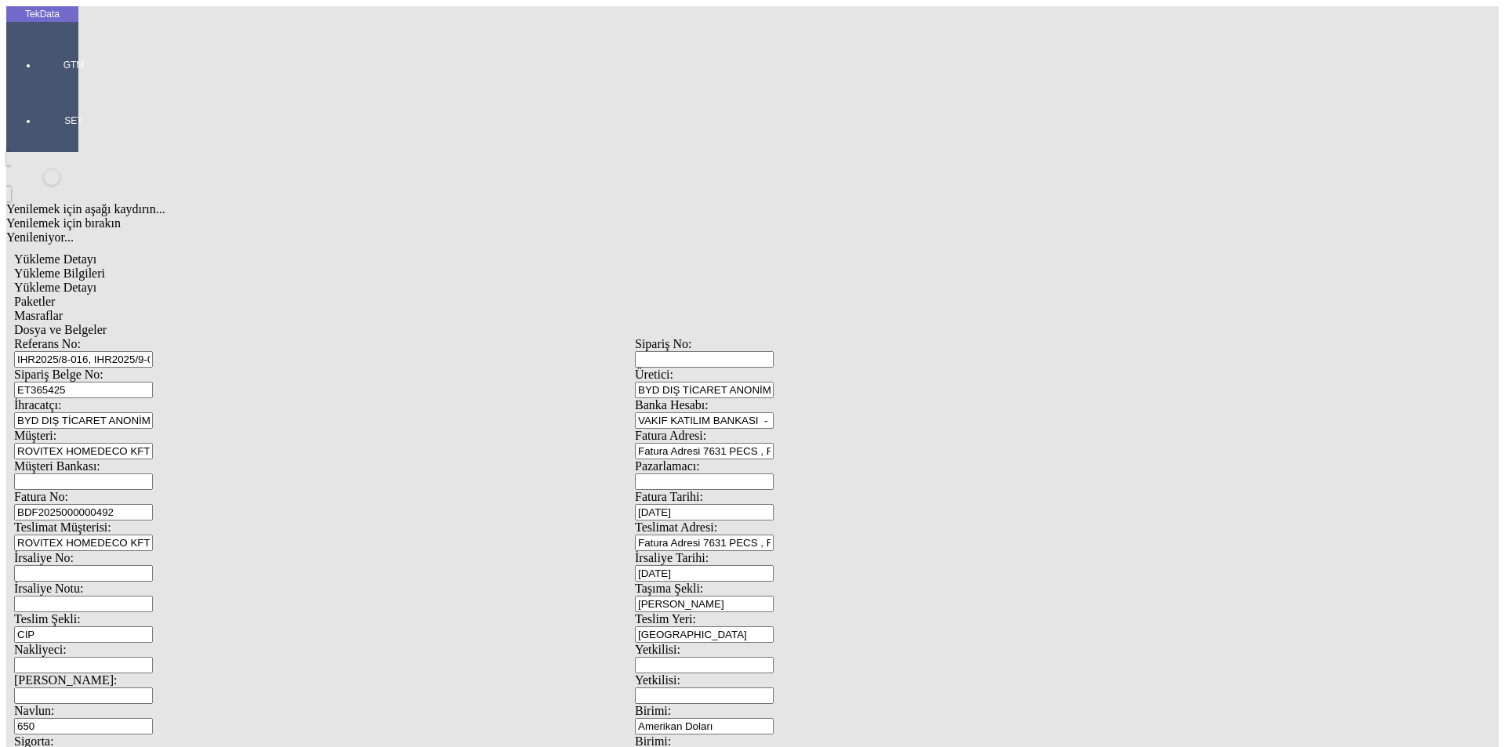
click at [105, 266] on span "Yükleme Bilgileri" at bounding box center [59, 272] width 91 height 13
click at [107, 323] on span "Dosya ve Belgeler" at bounding box center [60, 329] width 92 height 13
